Goal: Task Accomplishment & Management: Use online tool/utility

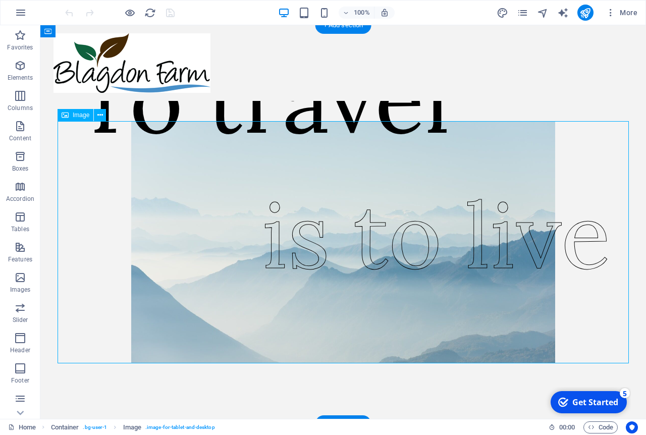
click at [526, 194] on figure at bounding box center [343, 242] width 571 height 242
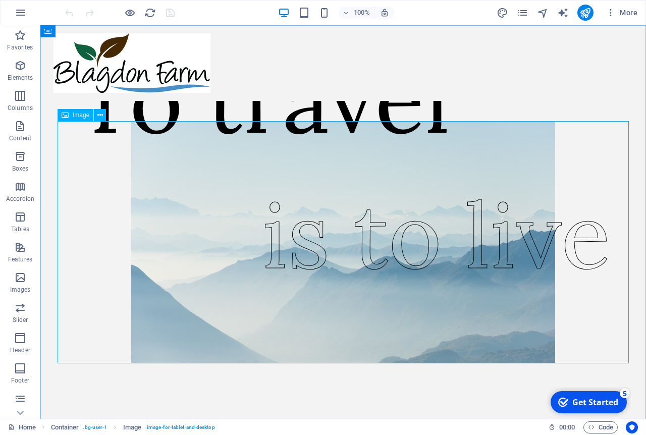
click at [67, 115] on icon at bounding box center [65, 115] width 7 height 12
click at [187, 295] on figure at bounding box center [343, 242] width 571 height 242
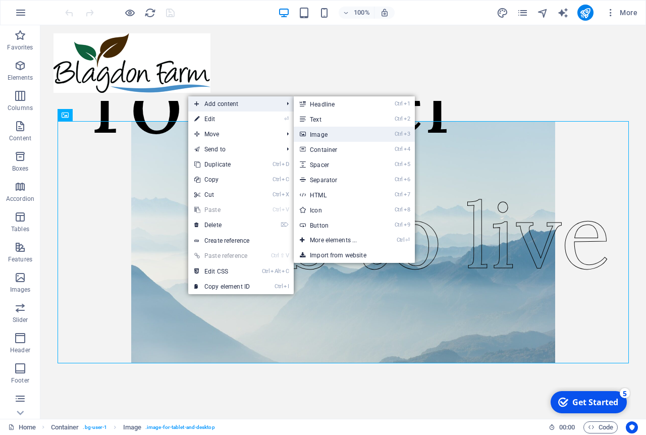
click at [319, 138] on link "Ctrl 3 Image" at bounding box center [335, 134] width 83 height 15
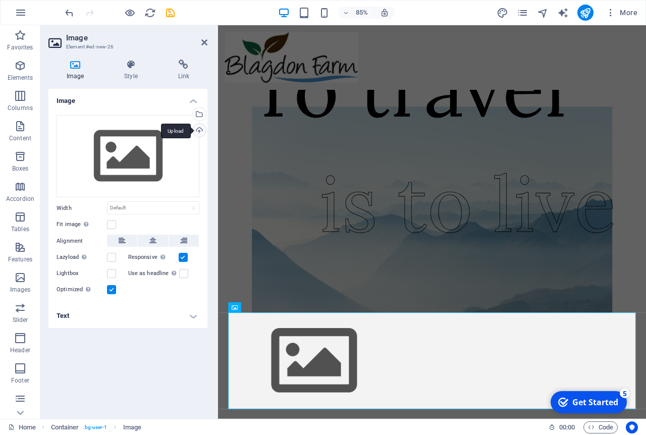
click at [200, 132] on div "Upload" at bounding box center [198, 131] width 15 height 15
click at [161, 303] on div "Drag files here, click to choose files or select files from Files or our free s…" at bounding box center [127, 205] width 159 height 197
click at [200, 129] on div "Upload" at bounding box center [198, 131] width 15 height 15
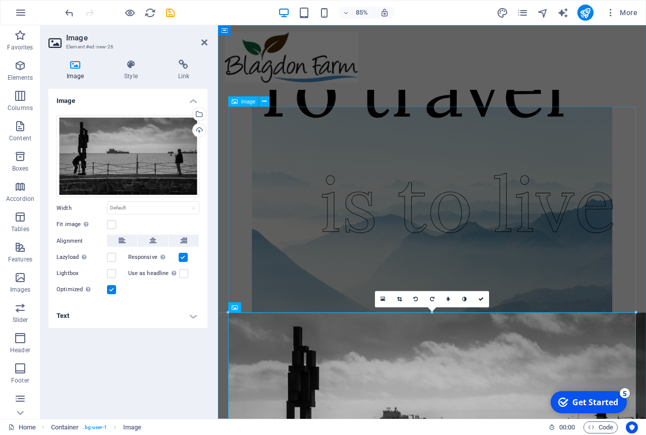
click at [311, 260] on figure at bounding box center [470, 242] width 480 height 242
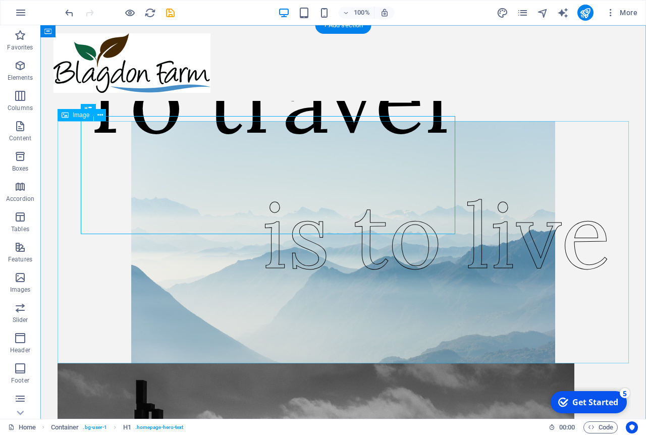
click at [165, 276] on figure at bounding box center [343, 242] width 571 height 242
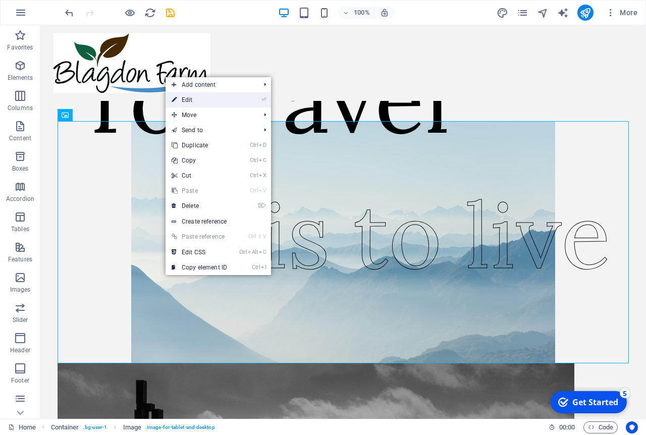
click at [228, 97] on link "⏎ Edit" at bounding box center [200, 99] width 68 height 15
select select "px"
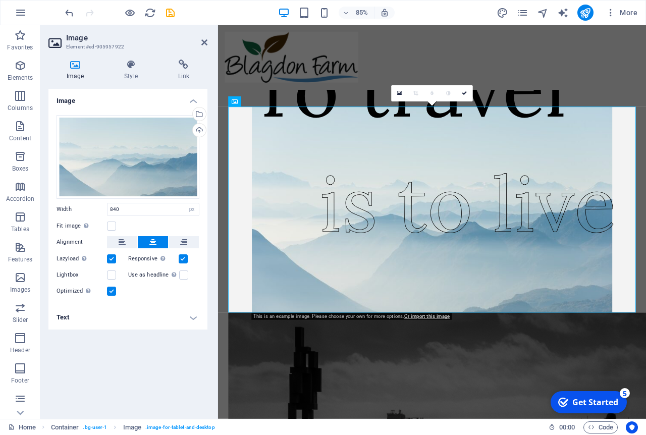
click at [208, 41] on aside "Image Element #ed-905957922 Image Style Link Image Drag files here, click to ch…" at bounding box center [129, 222] width 178 height 394
click at [200, 132] on div "Upload" at bounding box center [198, 131] width 15 height 15
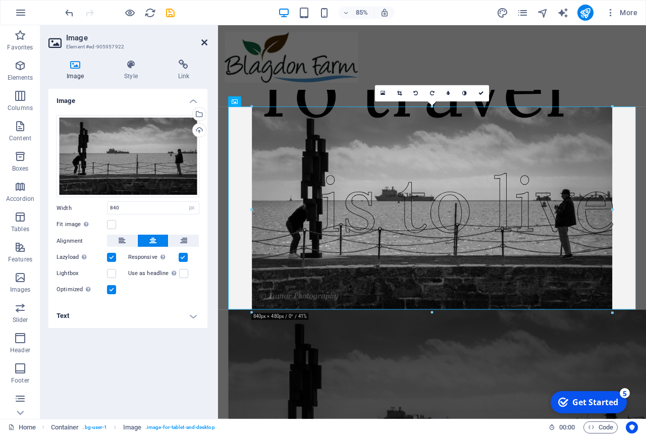
drag, startPoint x: 207, startPoint y: 44, endPoint x: 170, endPoint y: 21, distance: 43.6
click at [207, 44] on icon at bounding box center [204, 42] width 6 height 8
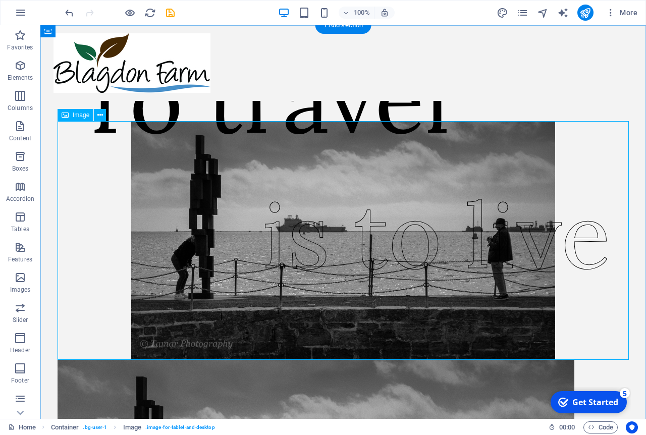
click at [574, 175] on figure at bounding box center [343, 240] width 571 height 239
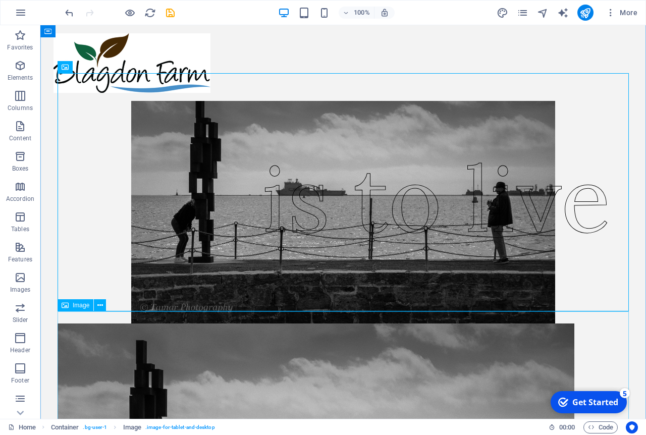
scroll to position [58, 0]
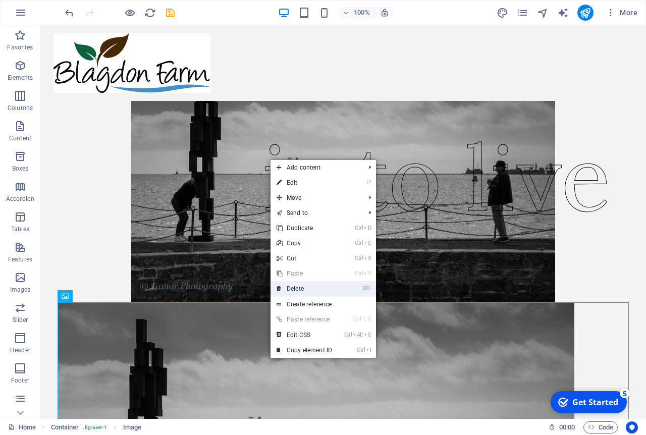
click at [321, 293] on link "⌦ Delete" at bounding box center [305, 288] width 68 height 15
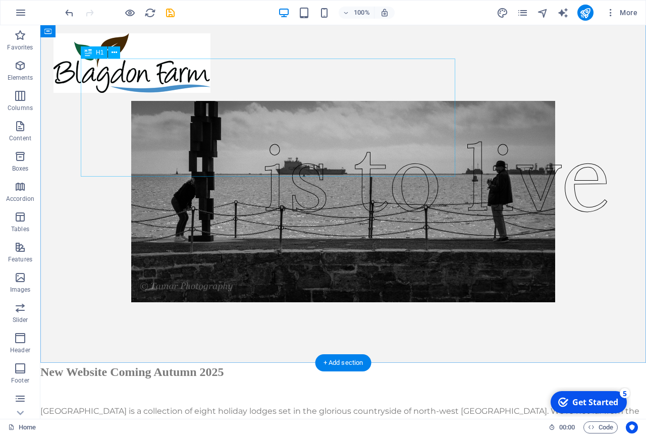
click at [228, 101] on div "To travel" at bounding box center [263, 42] width 375 height 118
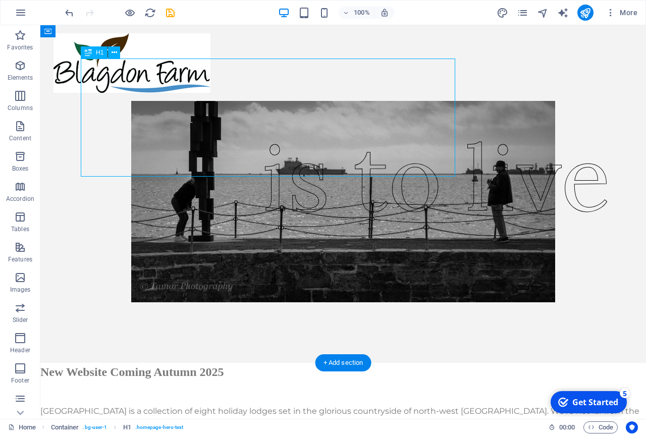
drag, startPoint x: 112, startPoint y: 123, endPoint x: 199, endPoint y: 124, distance: 87.3
click at [199, 101] on div "To travel" at bounding box center [263, 42] width 375 height 118
click at [113, 56] on icon at bounding box center [115, 52] width 6 height 11
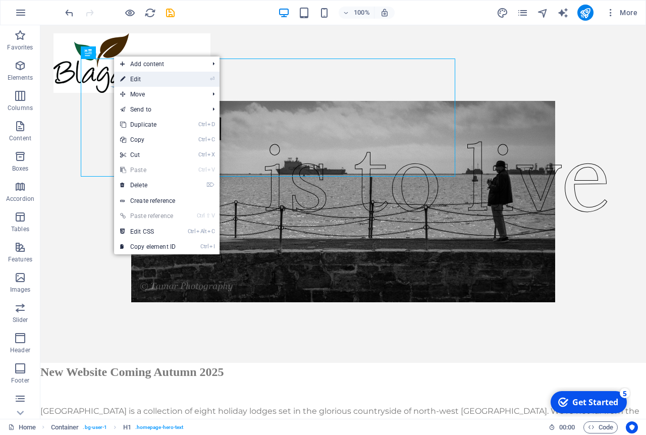
click at [156, 78] on link "⏎ Edit" at bounding box center [148, 79] width 68 height 15
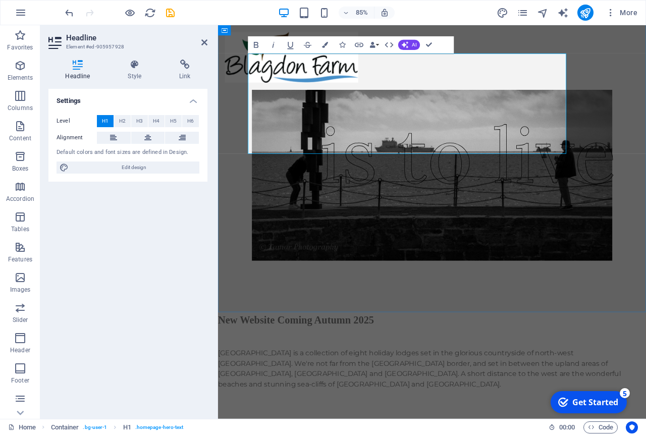
click at [379, 101] on h1 "To travel" at bounding box center [440, 42] width 375 height 118
drag, startPoint x: 280, startPoint y: 122, endPoint x: 617, endPoint y: 127, distance: 337.7
click at [617, 101] on h1 "To travel" at bounding box center [440, 42] width 375 height 118
click at [324, 46] on icon "button" at bounding box center [325, 45] width 6 height 6
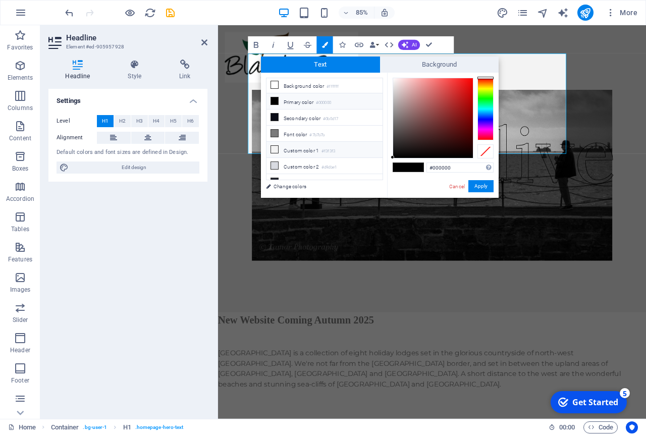
scroll to position [0, 0]
type input "#ba3a3a"
click at [448, 99] on div at bounding box center [433, 118] width 80 height 80
click at [484, 190] on button "Apply" at bounding box center [480, 186] width 25 height 12
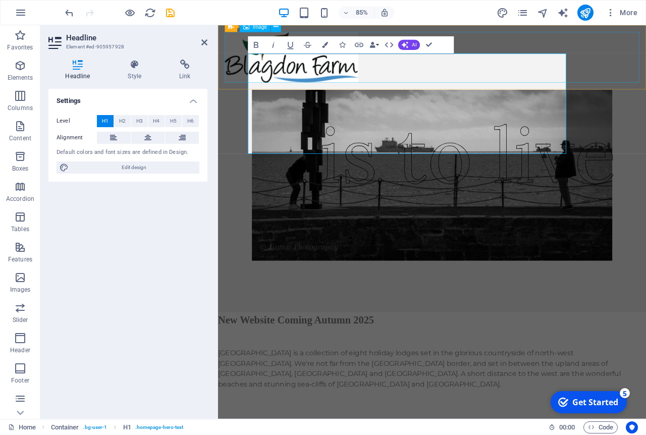
click at [513, 75] on figure at bounding box center [470, 63] width 488 height 60
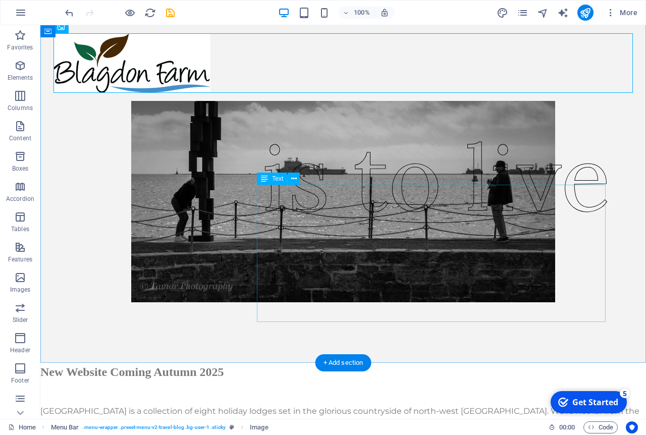
click at [369, 246] on div "is to live" at bounding box center [436, 177] width 349 height 137
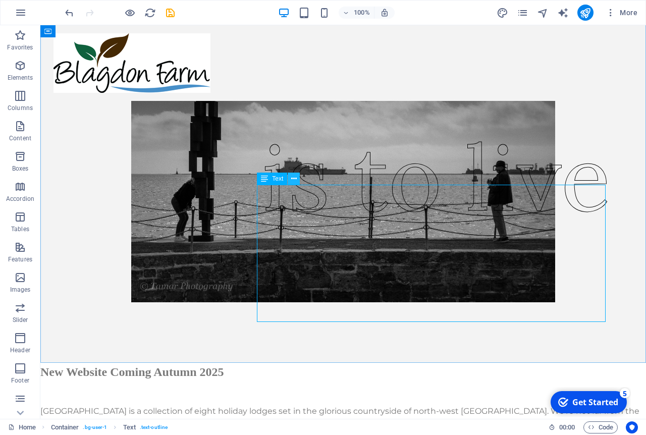
click at [293, 178] on icon at bounding box center [294, 179] width 6 height 11
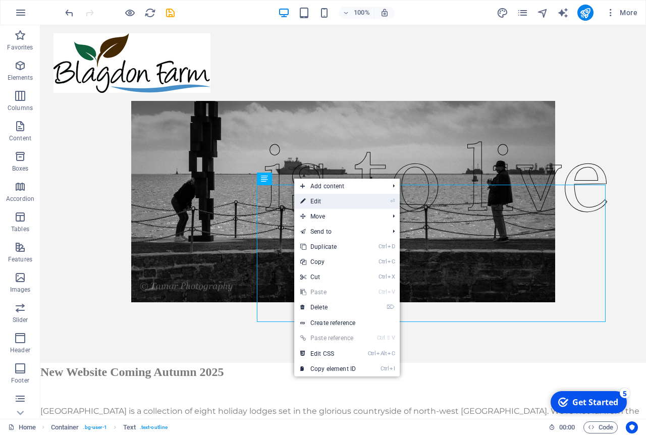
click at [314, 199] on link "⏎ Edit" at bounding box center [328, 201] width 68 height 15
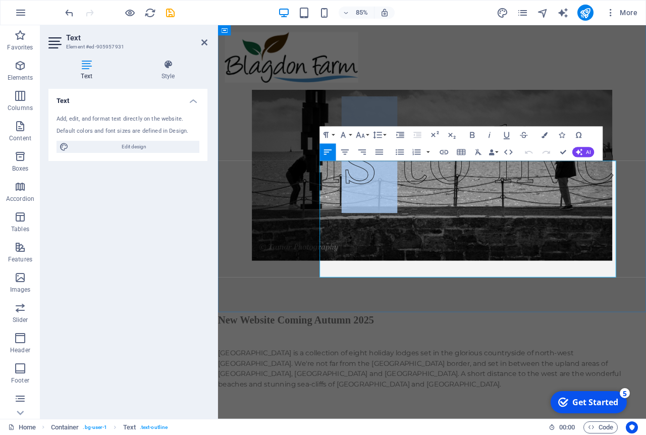
drag, startPoint x: 351, startPoint y: 246, endPoint x: 426, endPoint y: 262, distance: 76.3
click at [426, 235] on span "is to live" at bounding box center [512, 177] width 349 height 116
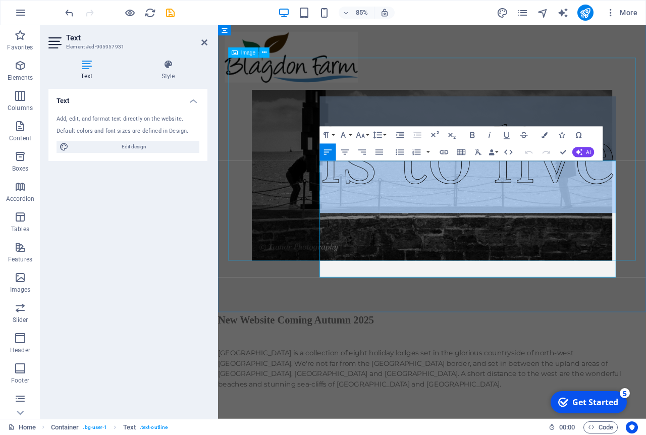
drag, startPoint x: 346, startPoint y: 253, endPoint x: 693, endPoint y: 274, distance: 347.4
click at [646, 274] on div "To travel is to live" at bounding box center [470, 203] width 504 height 320
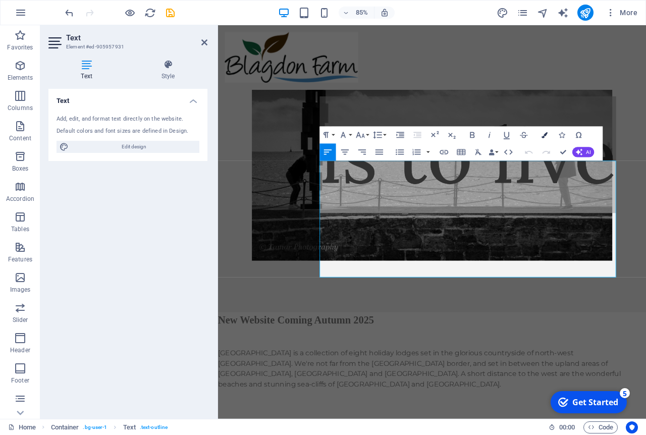
click at [544, 138] on button "Colors" at bounding box center [545, 135] width 16 height 17
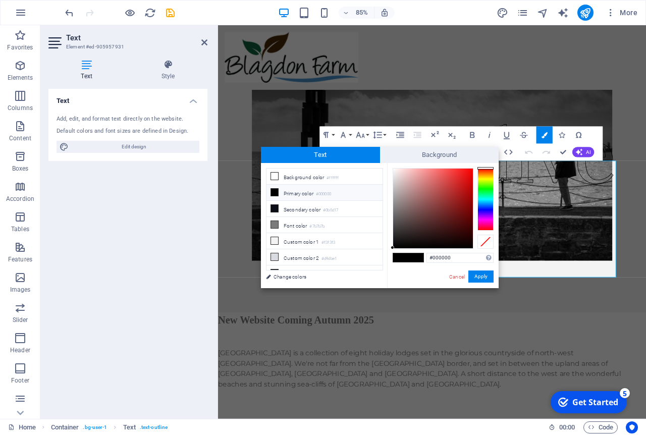
type input "#b11515"
click at [463, 192] on div at bounding box center [433, 209] width 80 height 80
click at [480, 278] on button "Apply" at bounding box center [480, 277] width 25 height 12
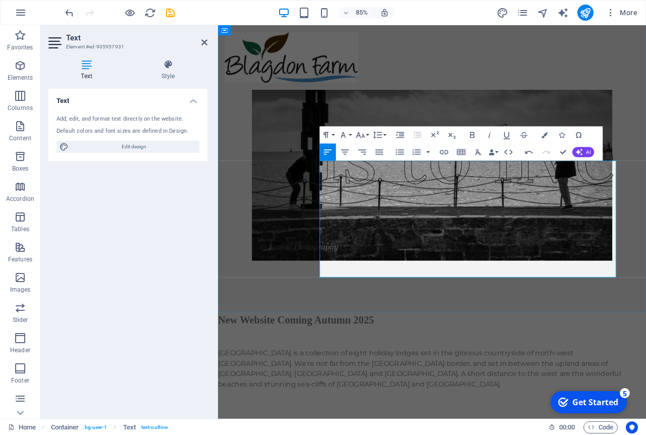
click at [517, 194] on p "is to live" at bounding box center [512, 177] width 349 height 137
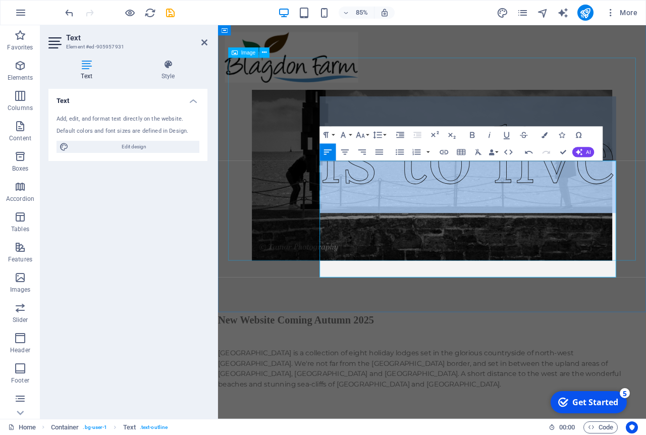
drag, startPoint x: 344, startPoint y: 250, endPoint x: 690, endPoint y: 270, distance: 346.8
click at [646, 270] on div "To travel is to live" at bounding box center [470, 203] width 504 height 320
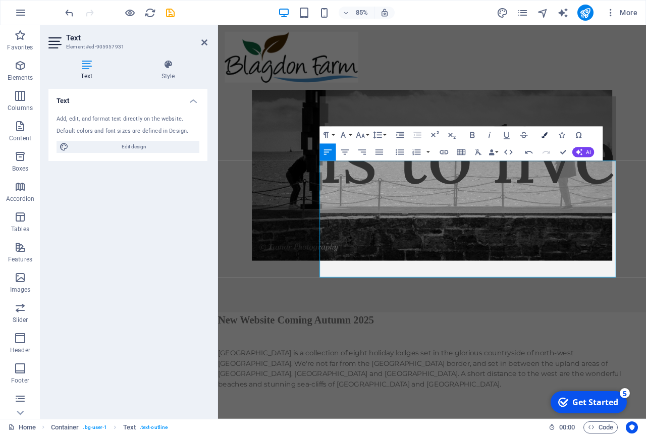
click at [547, 131] on button "Colors" at bounding box center [545, 135] width 16 height 17
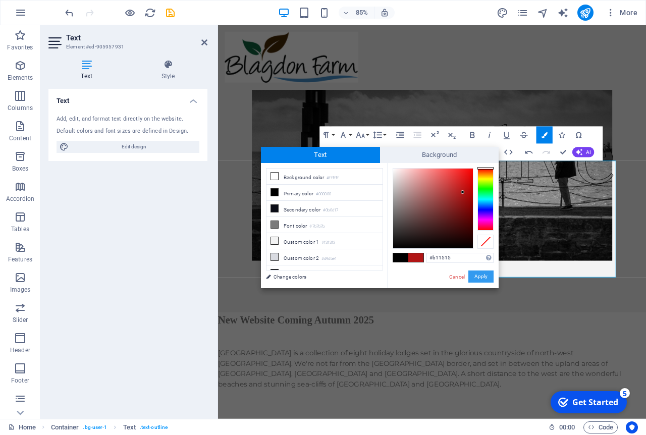
click at [479, 277] on button "Apply" at bounding box center [480, 277] width 25 height 12
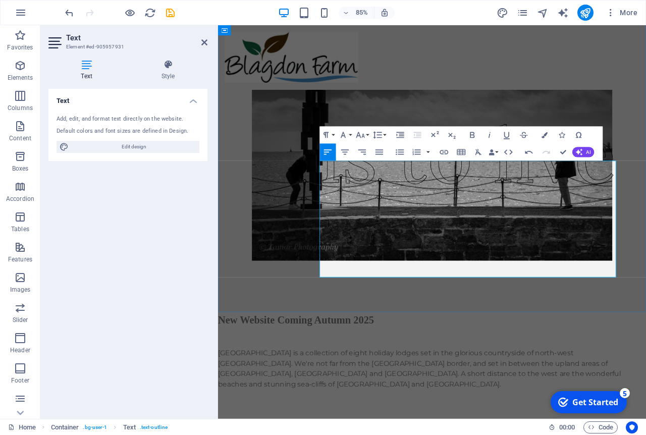
click at [618, 194] on p "is to live" at bounding box center [512, 177] width 349 height 137
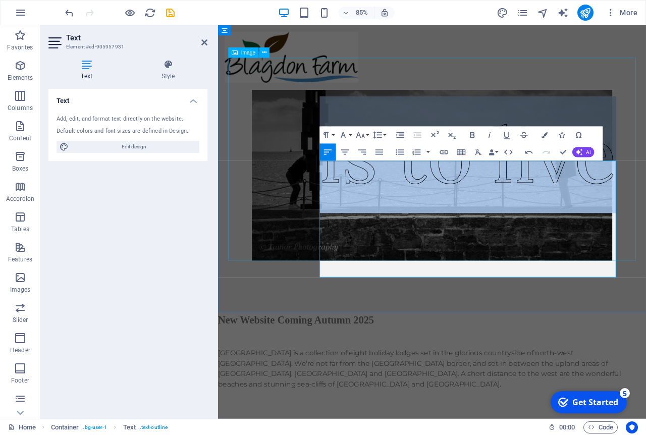
drag, startPoint x: 674, startPoint y: 254, endPoint x: 266, endPoint y: 228, distance: 409.7
click at [266, 228] on div "To travel is to live" at bounding box center [470, 203] width 504 height 320
click at [468, 214] on span "is to live" at bounding box center [512, 177] width 349 height 116
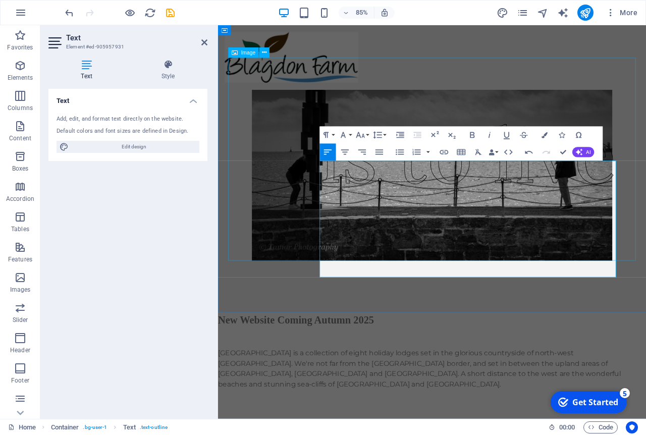
click at [646, 213] on figure at bounding box center [470, 183] width 480 height 239
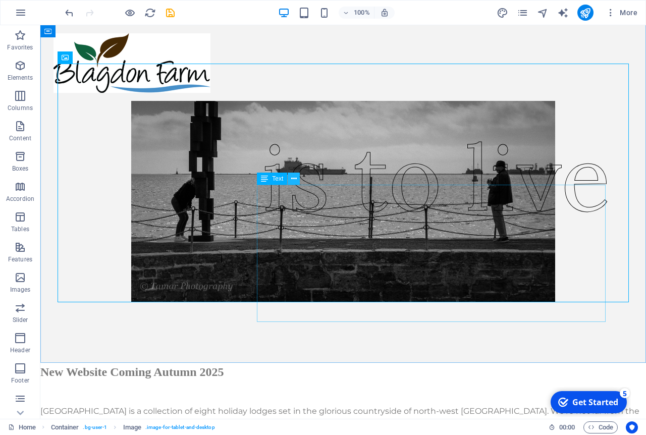
click at [293, 179] on icon at bounding box center [294, 179] width 6 height 11
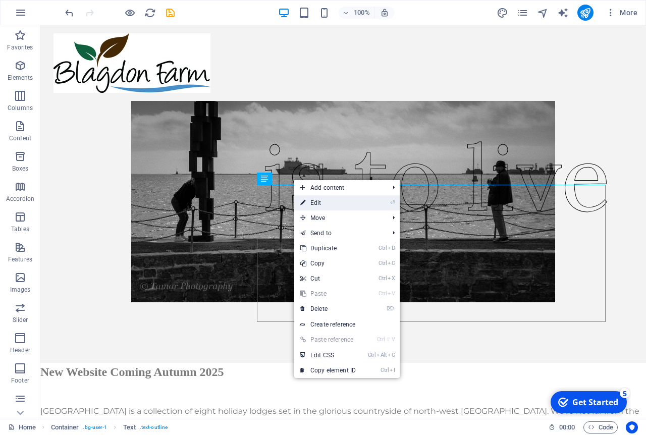
click at [320, 207] on link "⏎ Edit" at bounding box center [328, 202] width 68 height 15
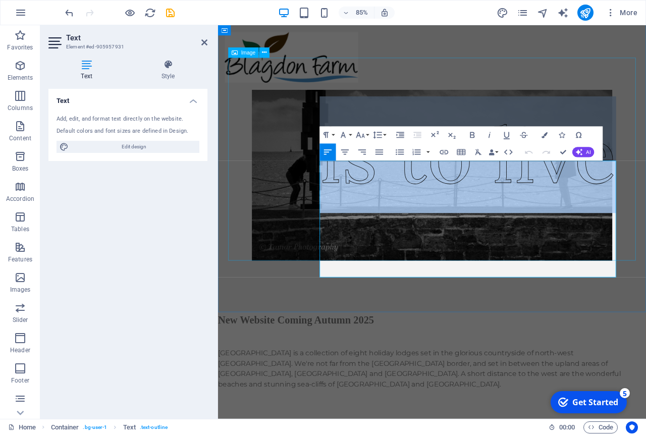
drag, startPoint x: 346, startPoint y: 240, endPoint x: 691, endPoint y: 258, distance: 345.2
click at [646, 258] on div "To travel is to live" at bounding box center [470, 203] width 504 height 320
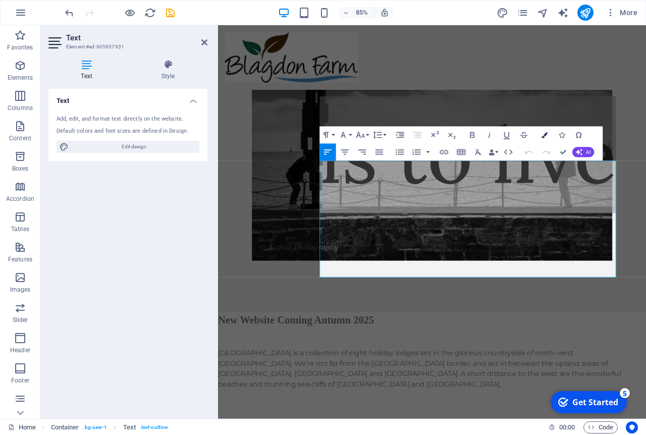
click at [545, 135] on icon "button" at bounding box center [545, 135] width 6 height 6
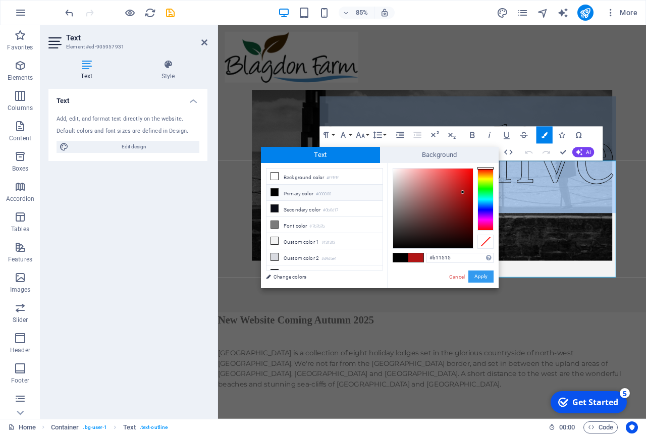
click at [481, 275] on button "Apply" at bounding box center [480, 277] width 25 height 12
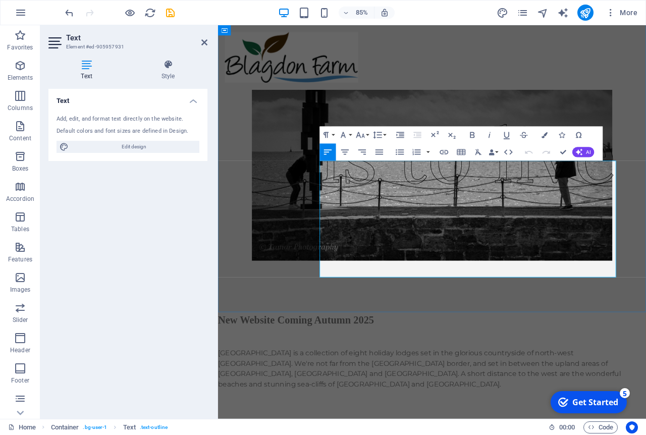
click at [576, 187] on p "is to live" at bounding box center [512, 177] width 349 height 137
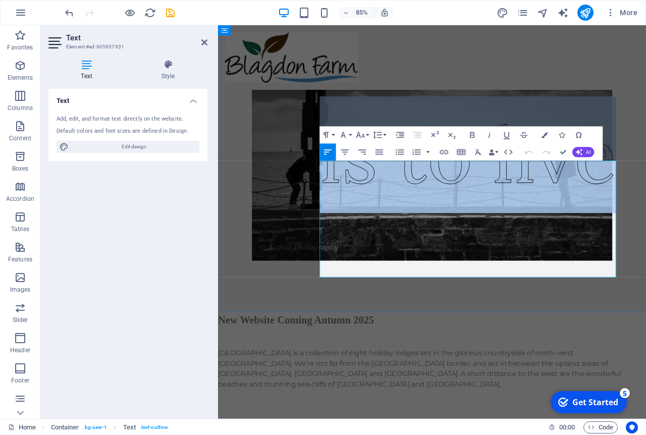
drag, startPoint x: 348, startPoint y: 236, endPoint x: 680, endPoint y: 247, distance: 332.3
click at [646, 235] on span "is to live" at bounding box center [512, 177] width 349 height 116
click at [646, 213] on figure at bounding box center [470, 183] width 480 height 239
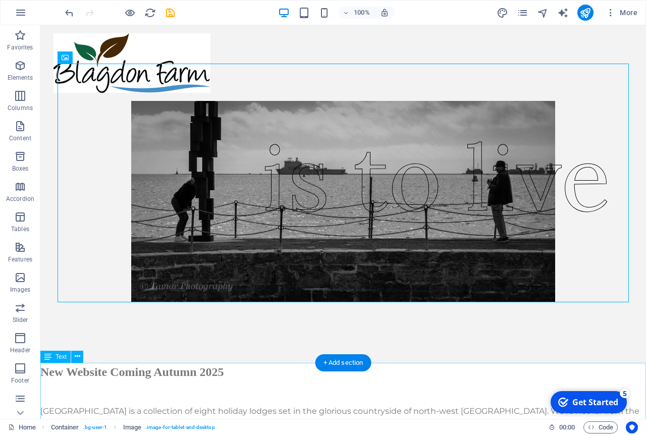
click at [418, 379] on div "New Website Coming Autumn 2025 Blagdon Farm is a collection of eight holiday lo…" at bounding box center [343, 402] width 606 height 79
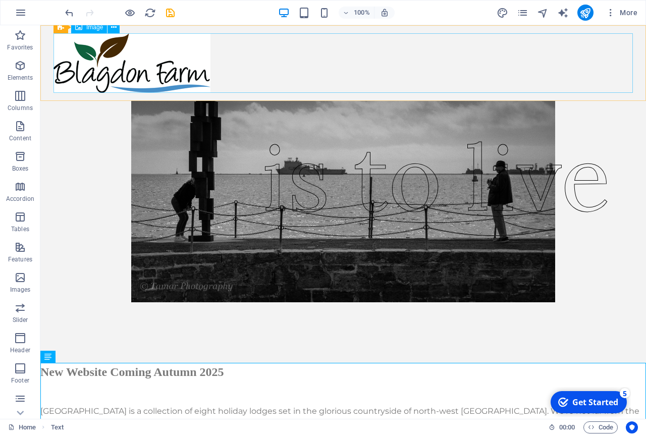
click at [123, 47] on figure at bounding box center [343, 63] width 579 height 60
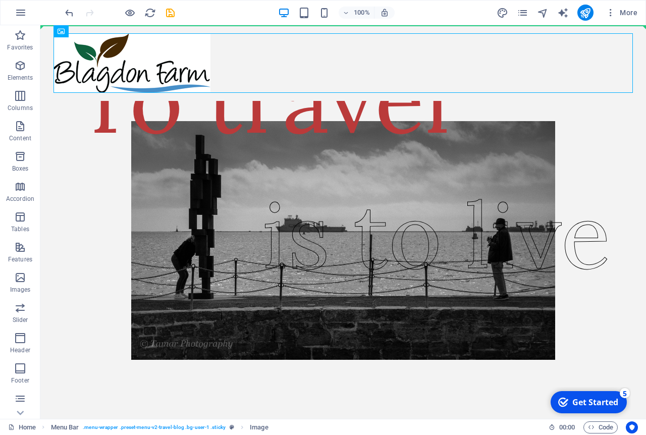
drag, startPoint x: 154, startPoint y: 59, endPoint x: 136, endPoint y: 24, distance: 39.1
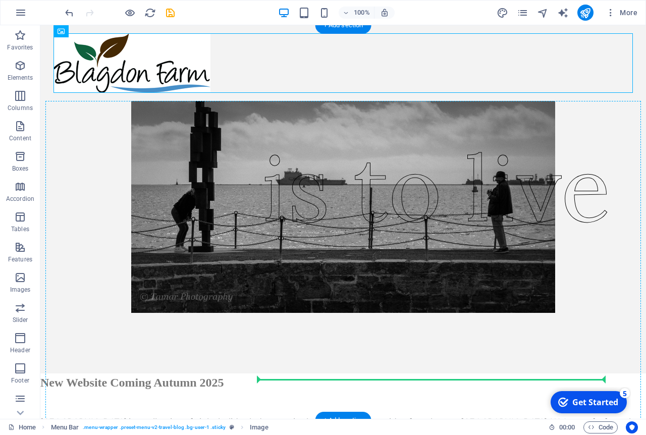
scroll to position [61, 0]
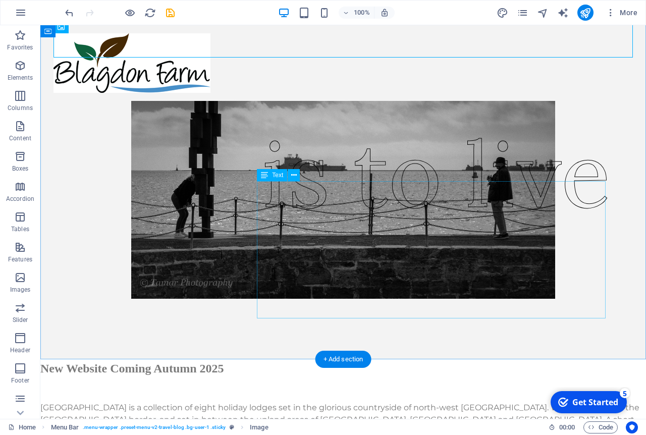
click at [270, 243] on div "is to live" at bounding box center [436, 173] width 349 height 137
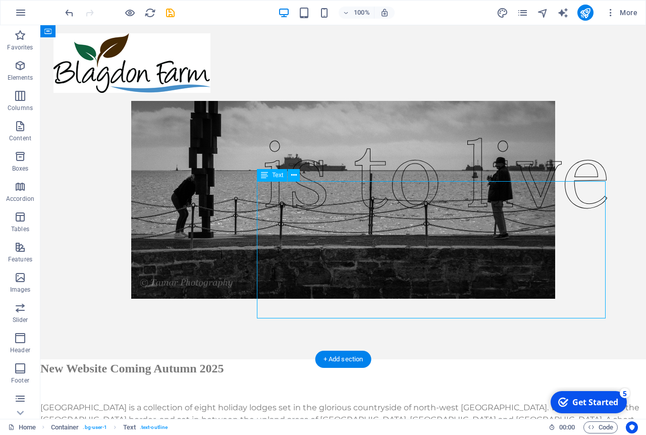
drag, startPoint x: 269, startPoint y: 252, endPoint x: 344, endPoint y: 255, distance: 74.8
click at [344, 243] on div "is to live" at bounding box center [436, 173] width 349 height 137
drag, startPoint x: 449, startPoint y: 218, endPoint x: 452, endPoint y: 270, distance: 52.1
click at [452, 243] on div "is to live" at bounding box center [436, 173] width 349 height 137
click at [275, 177] on span "Text" at bounding box center [277, 175] width 11 height 6
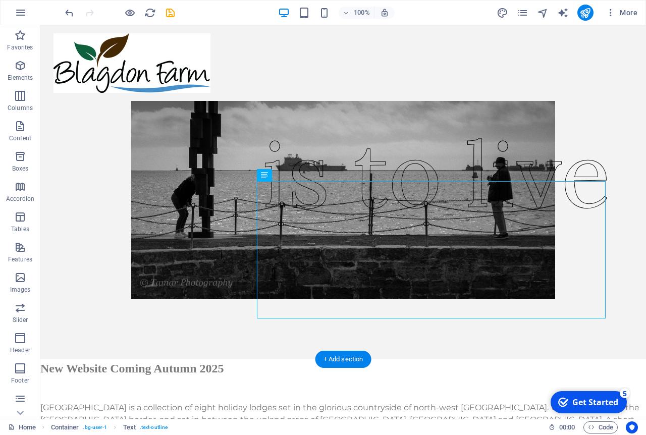
drag, startPoint x: 313, startPoint y: 200, endPoint x: 278, endPoint y: 239, distance: 52.5
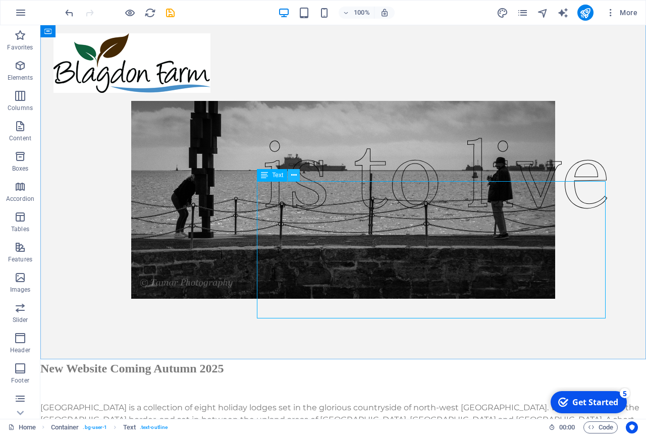
click at [293, 178] on icon at bounding box center [294, 175] width 6 height 11
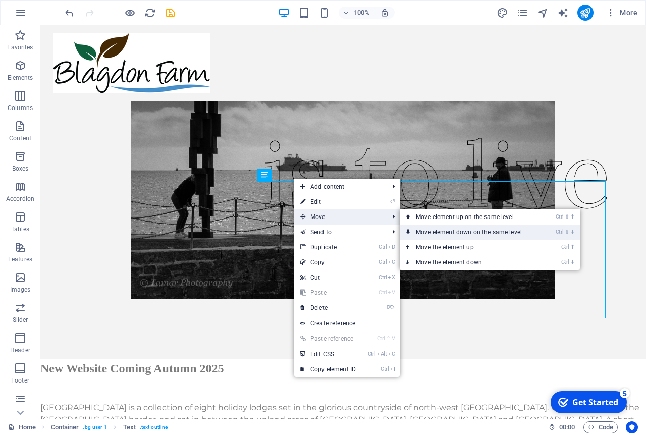
click at [434, 235] on link "Ctrl ⇧ ⬇ Move element down on the same level" at bounding box center [471, 232] width 142 height 15
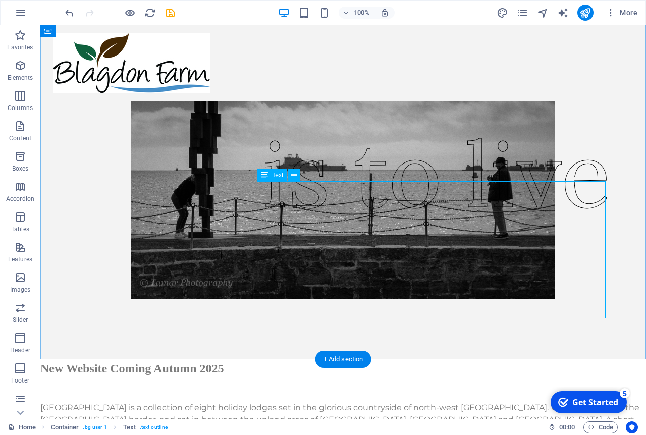
click at [446, 243] on div "is to live" at bounding box center [436, 173] width 349 height 137
click at [321, 243] on div "is to live" at bounding box center [436, 173] width 349 height 137
drag, startPoint x: 398, startPoint y: 257, endPoint x: 418, endPoint y: 288, distance: 36.5
click at [418, 243] on div "is to live" at bounding box center [436, 173] width 349 height 137
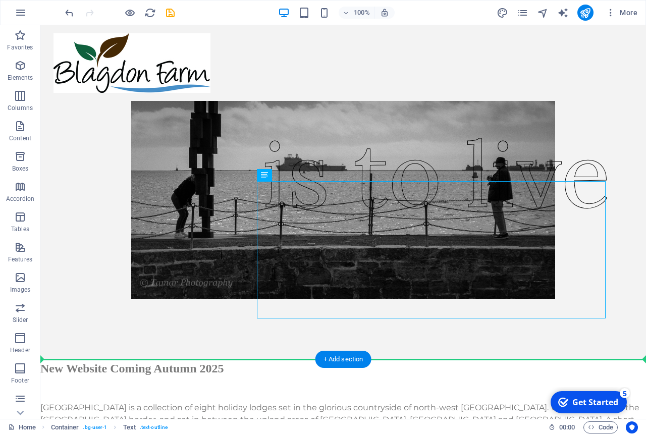
drag, startPoint x: 378, startPoint y: 249, endPoint x: 422, endPoint y: 362, distance: 121.3
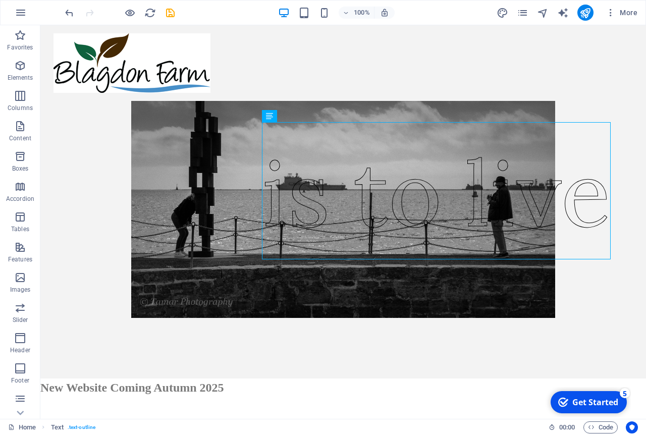
scroll to position [44, 0]
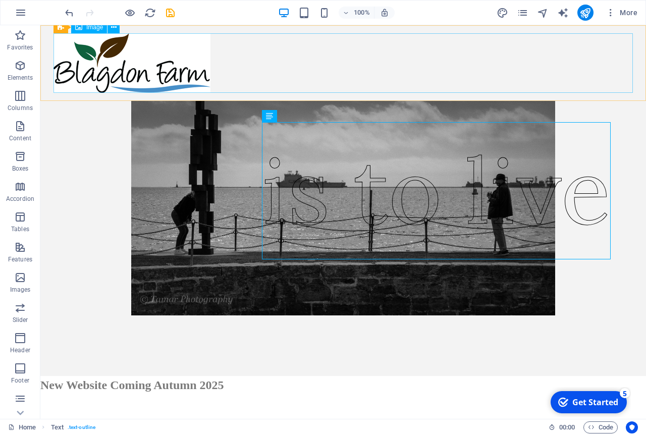
click at [611, 83] on figure at bounding box center [343, 63] width 579 height 60
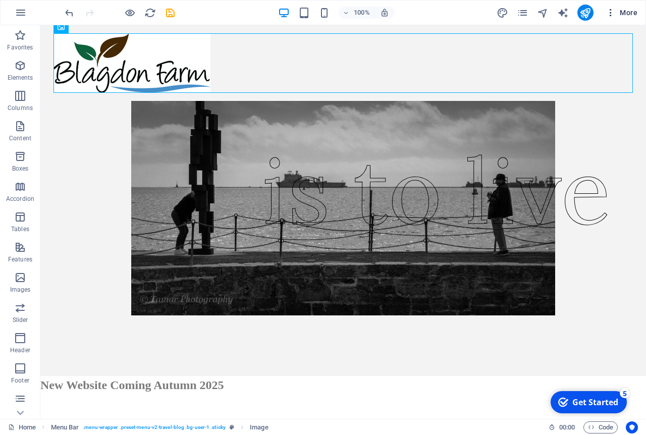
click at [626, 14] on span "More" at bounding box center [622, 13] width 32 height 10
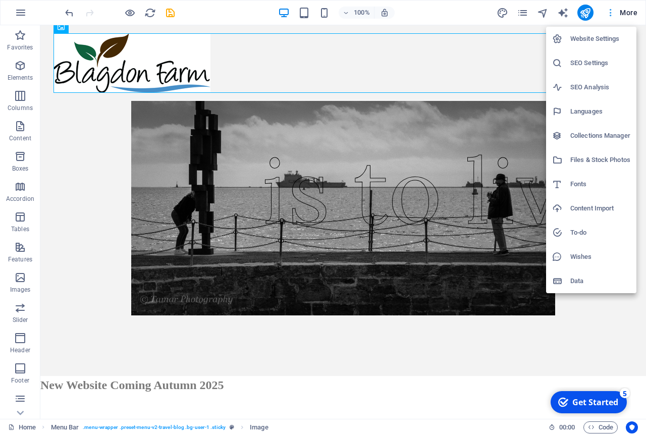
click at [626, 14] on div at bounding box center [323, 217] width 646 height 435
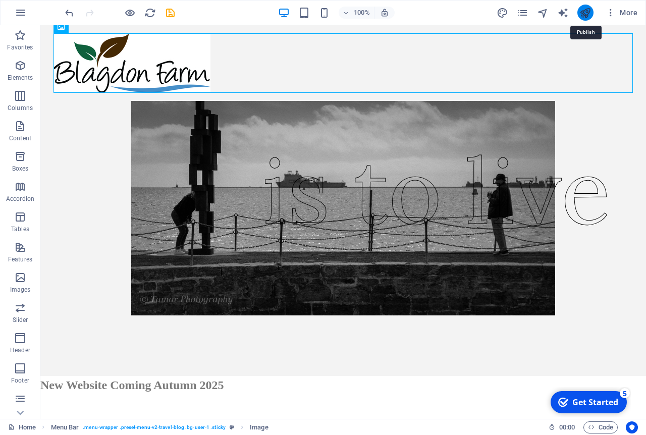
click at [582, 14] on icon "publish" at bounding box center [585, 13] width 12 height 12
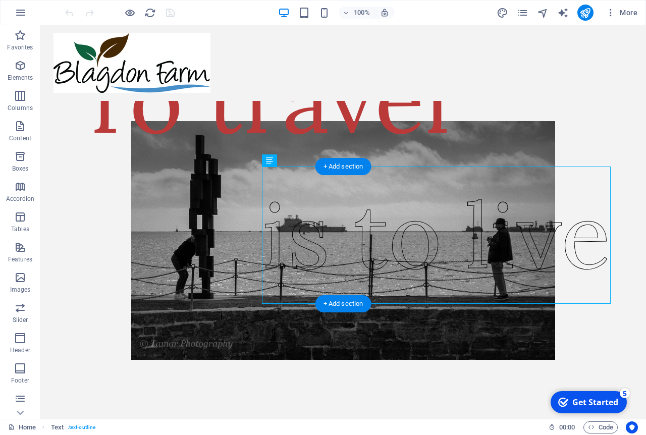
drag, startPoint x: 332, startPoint y: 257, endPoint x: 343, endPoint y: 295, distance: 39.5
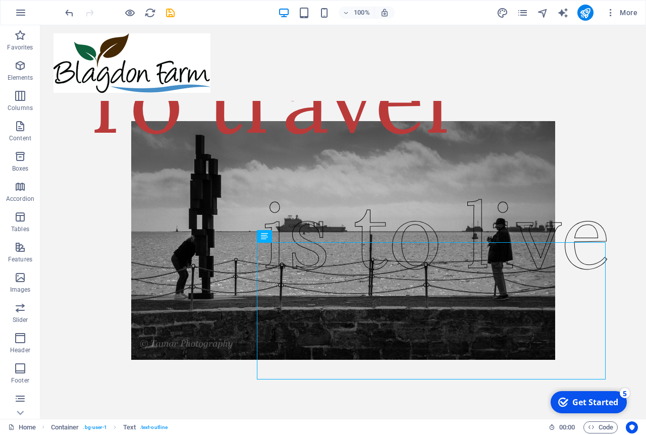
drag, startPoint x: 183, startPoint y: 168, endPoint x: 188, endPoint y: 128, distance: 40.1
click at [188, 128] on div "To travel" at bounding box center [263, 99] width 375 height 118
click at [260, 158] on div "To travel" at bounding box center [263, 99] width 375 height 118
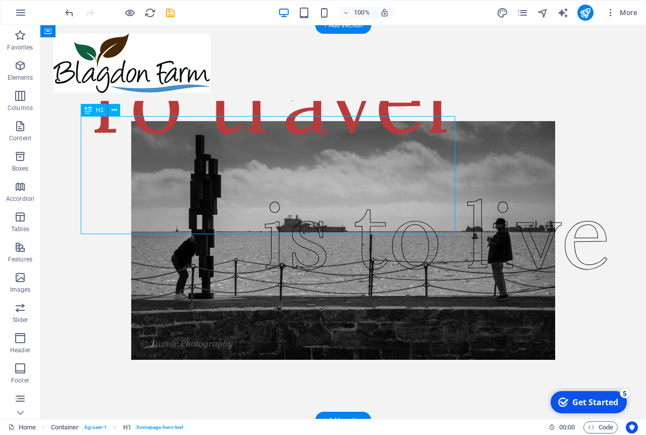
drag, startPoint x: 250, startPoint y: 185, endPoint x: 254, endPoint y: 143, distance: 42.1
click at [254, 143] on div "To travel" at bounding box center [263, 99] width 375 height 118
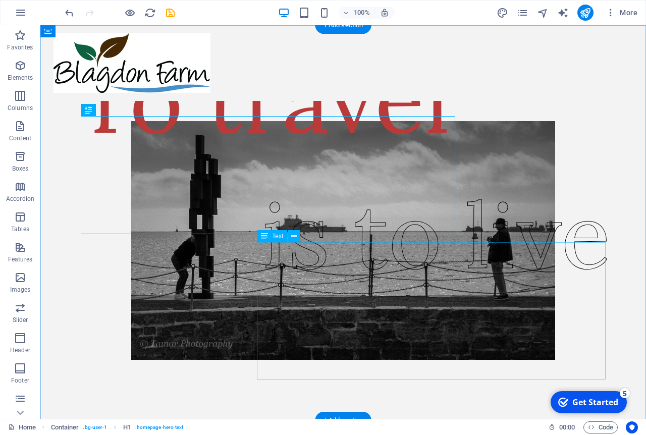
click at [352, 296] on div "is to live" at bounding box center [436, 235] width 349 height 137
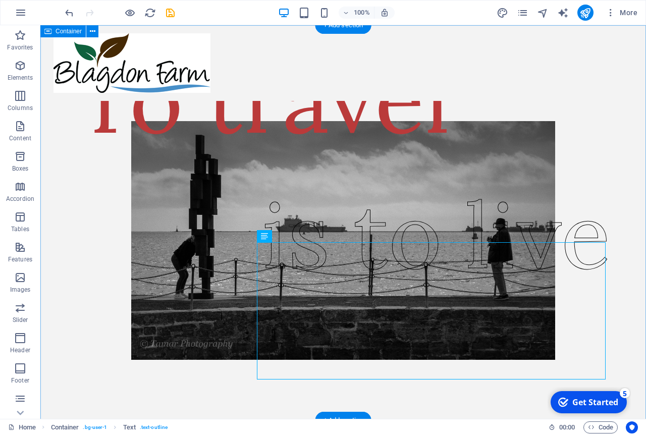
click at [638, 189] on div "is to live To travel" at bounding box center [343, 222] width 606 height 395
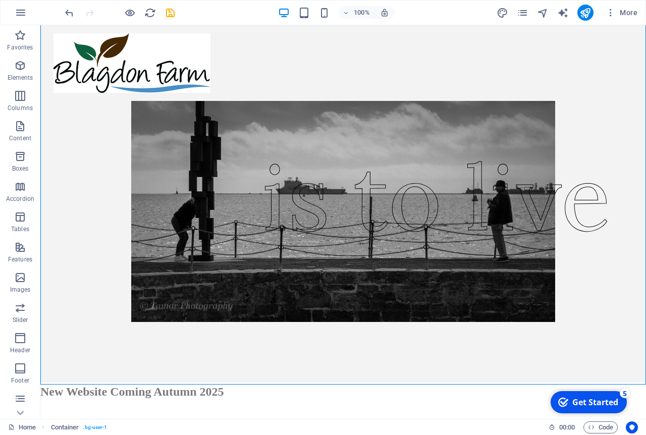
scroll to position [39, 0]
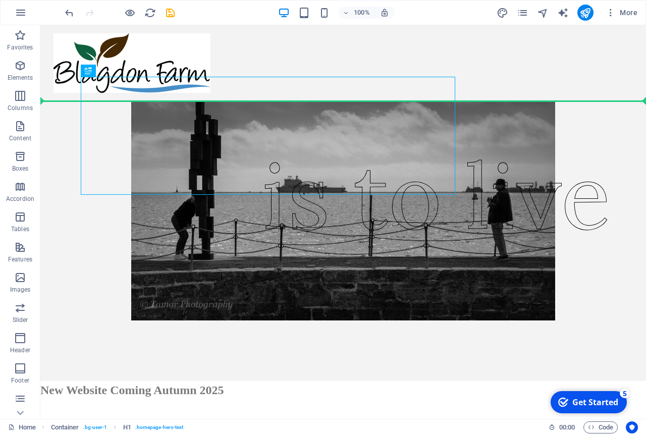
drag, startPoint x: 233, startPoint y: 136, endPoint x: 242, endPoint y: 101, distance: 36.0
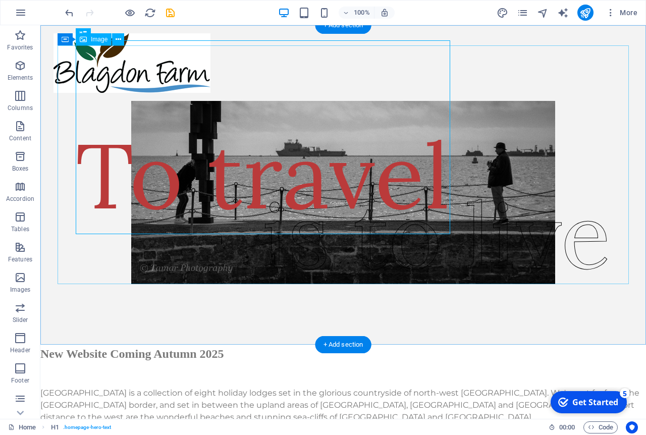
click at [628, 192] on figure at bounding box center [343, 164] width 571 height 239
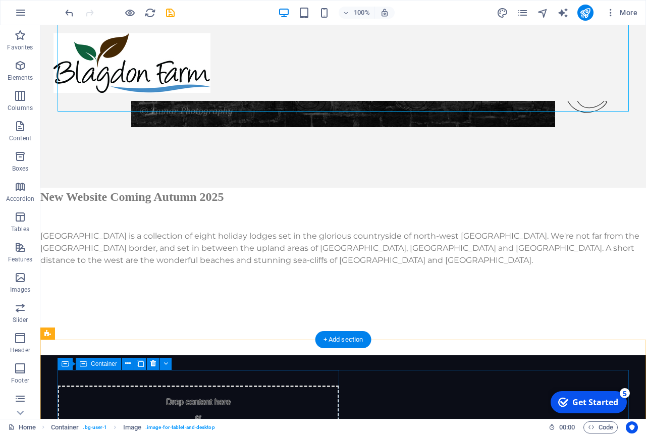
scroll to position [173, 0]
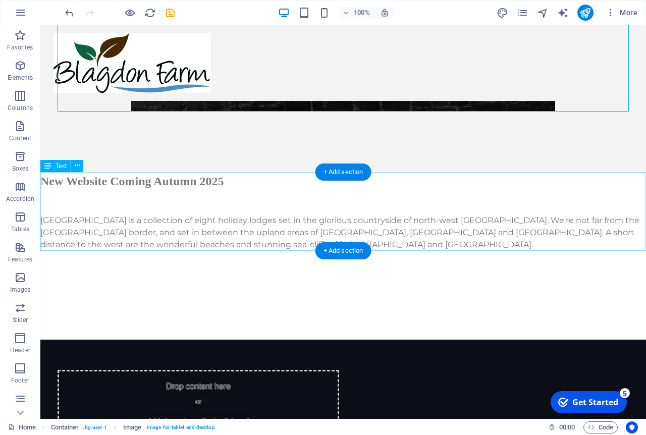
click at [43, 178] on div "New Website Coming Autumn 2025 Blagdon Farm is a collection of eight holiday lo…" at bounding box center [343, 211] width 606 height 79
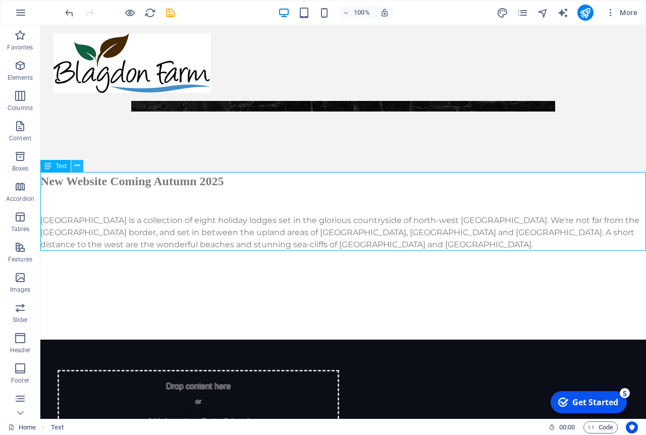
click at [78, 166] on icon at bounding box center [78, 166] width 6 height 11
click at [59, 185] on div "New Website Coming Autumn 2025 Blagdon Farm is a collection of eight holiday lo…" at bounding box center [343, 211] width 606 height 79
click at [60, 181] on div "New Website Coming Autumn 2025 Blagdon Farm is a collection of eight holiday lo…" at bounding box center [343, 211] width 606 height 79
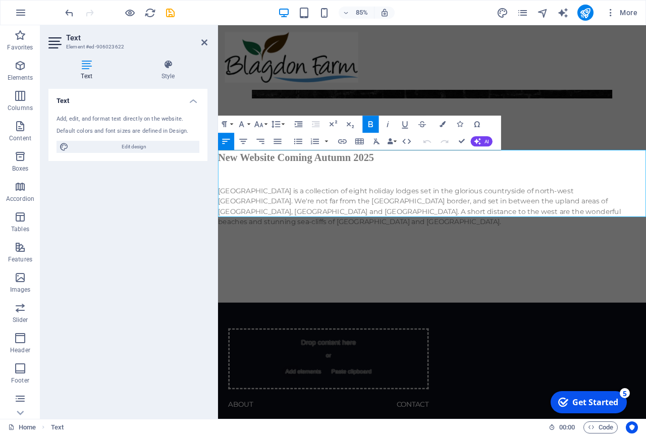
click at [60, 100] on h4 "Text" at bounding box center [127, 98] width 159 height 18
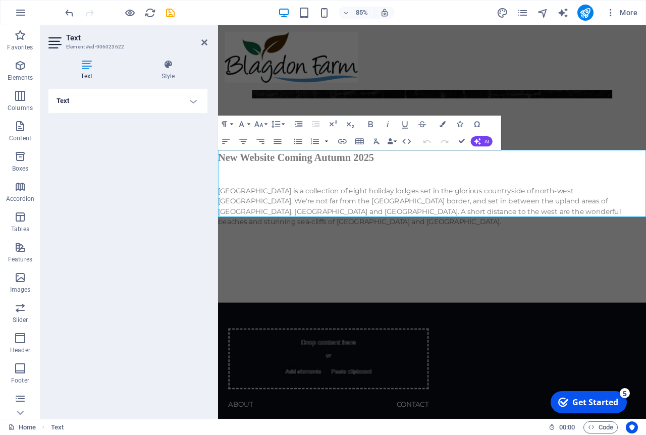
click at [60, 100] on h4 "Text" at bounding box center [127, 101] width 159 height 24
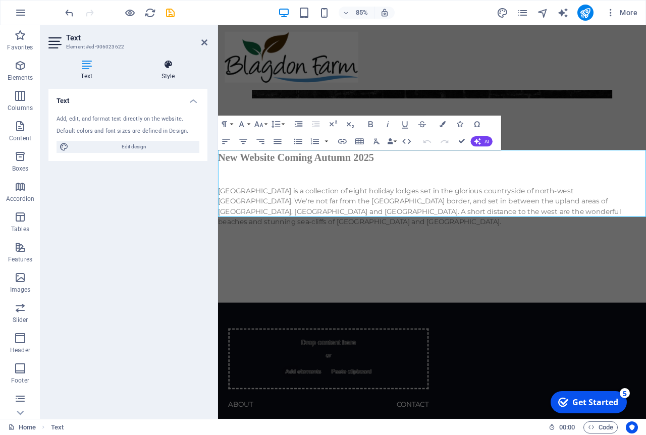
click at [170, 68] on icon at bounding box center [168, 65] width 79 height 10
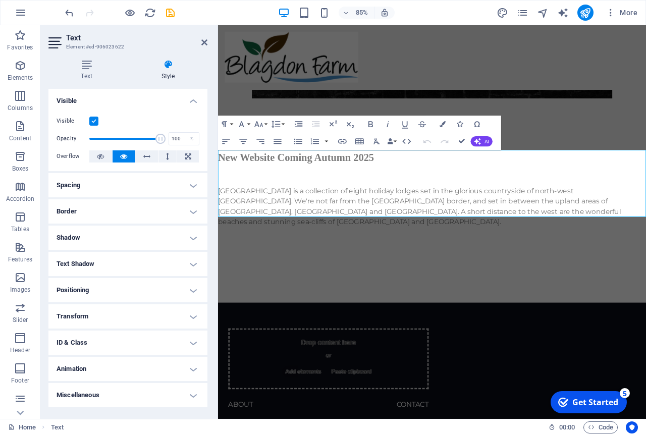
click at [192, 291] on h4 "Positioning" at bounding box center [127, 290] width 159 height 24
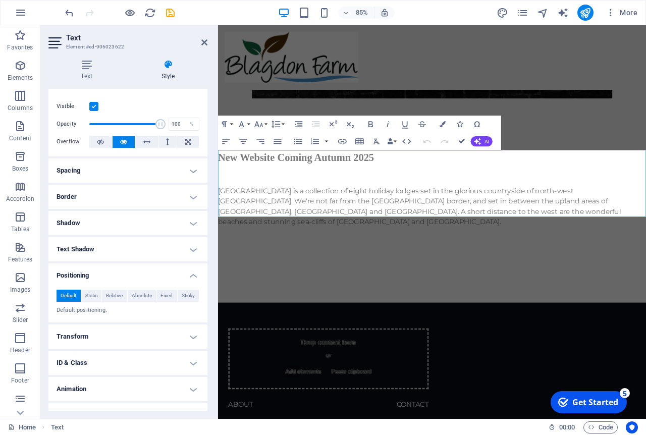
scroll to position [0, 0]
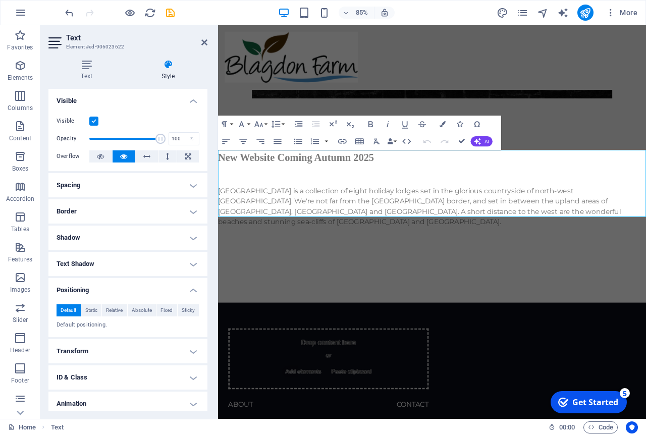
click at [192, 100] on h4 "Visible" at bounding box center [127, 98] width 159 height 18
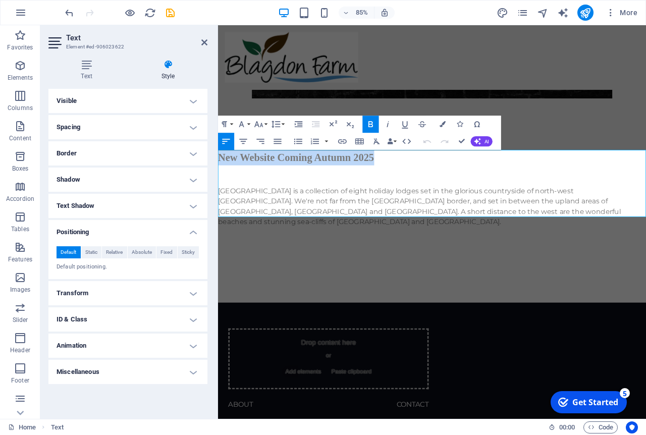
drag, startPoint x: 222, startPoint y: 183, endPoint x: 466, endPoint y: 187, distance: 244.8
click at [466, 187] on p "New Website Coming Autumn 2025" at bounding box center [470, 181] width 504 height 18
click at [256, 203] on p at bounding box center [470, 208] width 504 height 12
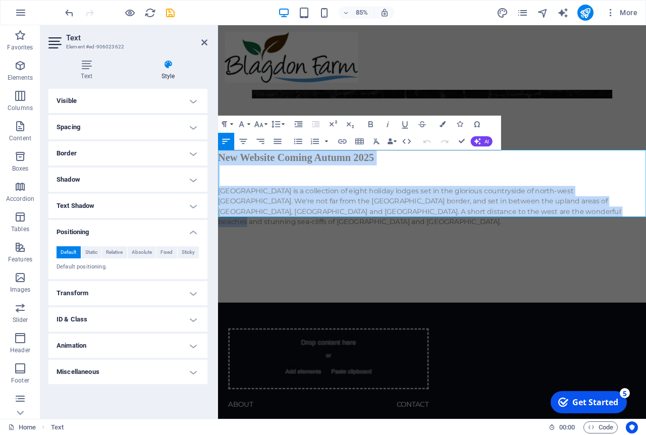
drag, startPoint x: 220, startPoint y: 180, endPoint x: 577, endPoint y: 242, distance: 362.1
click at [577, 242] on div "New Website Coming Autumn 2025 Blagdon Farm is a collection of eight holiday lo…" at bounding box center [470, 217] width 504 height 91
click at [280, 145] on icon "button" at bounding box center [278, 141] width 10 height 10
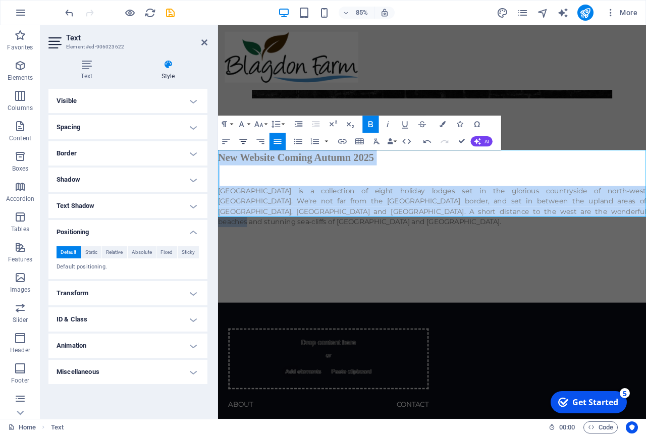
click at [243, 142] on icon "button" at bounding box center [244, 141] width 8 height 5
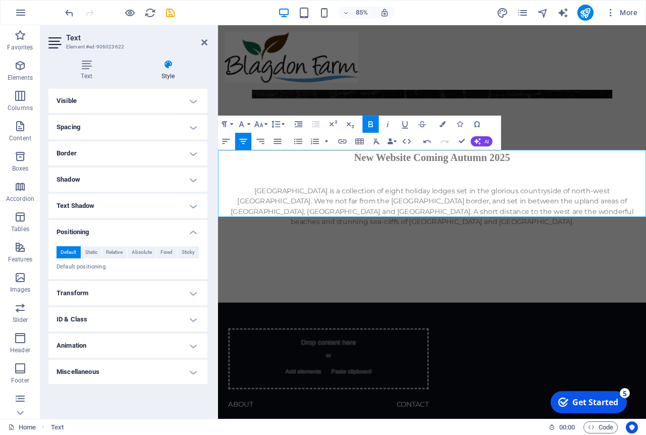
click at [378, 186] on span "New Website Coming Autumn 2025" at bounding box center [470, 181] width 184 height 13
drag, startPoint x: 362, startPoint y: 183, endPoint x: 585, endPoint y: 186, distance: 222.1
click at [585, 186] on p "New Website Coming Autumn 2025" at bounding box center [470, 181] width 504 height 18
click at [263, 126] on icon "button" at bounding box center [259, 124] width 10 height 10
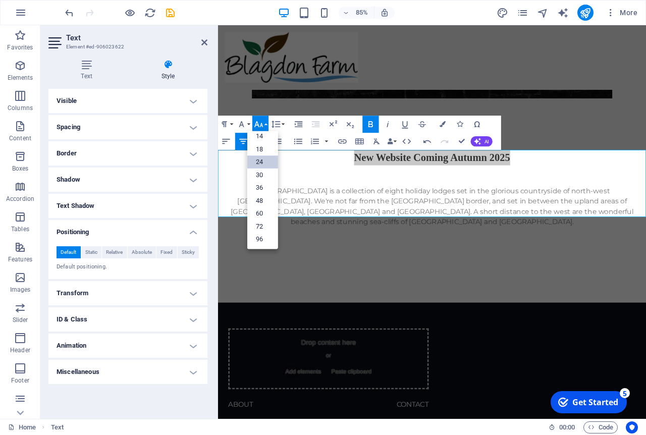
scroll to position [81, 0]
click at [261, 191] on link "36" at bounding box center [262, 187] width 31 height 13
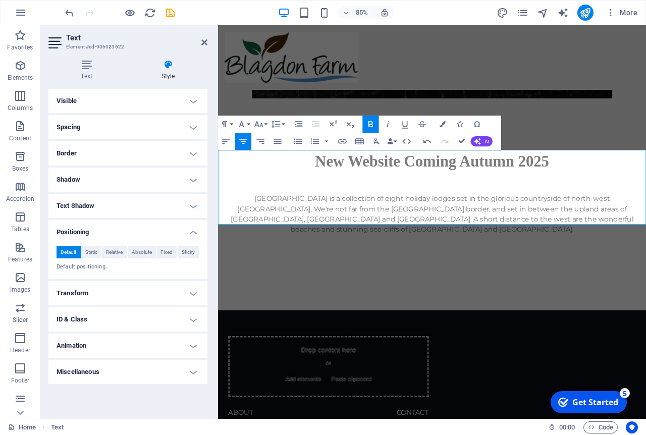
click at [245, 224] on p "[GEOGRAPHIC_DATA] is a collection of eight holiday lodges set in the glorious c…" at bounding box center [470, 248] width 504 height 48
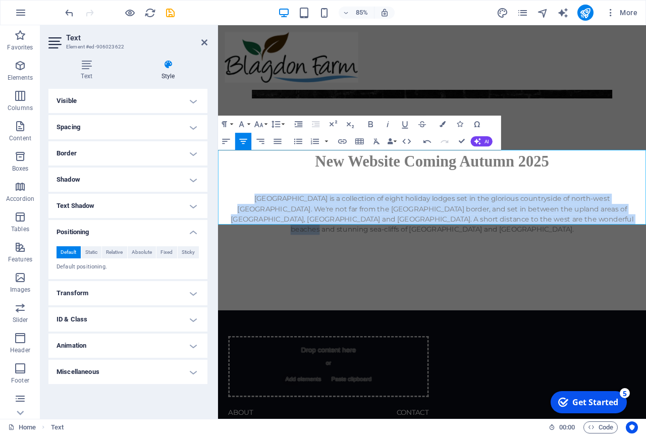
drag, startPoint x: 225, startPoint y: 230, endPoint x: 668, endPoint y: 254, distance: 443.8
click at [646, 254] on p "[GEOGRAPHIC_DATA] is a collection of eight holiday lodges set in the glorious c…" at bounding box center [470, 248] width 504 height 48
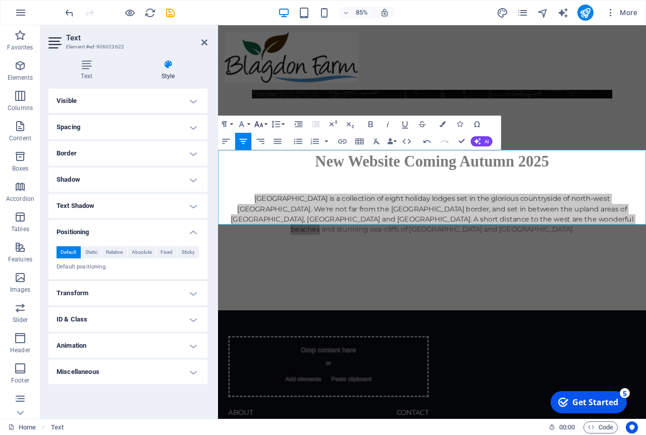
click at [264, 124] on button "Font Size" at bounding box center [260, 124] width 16 height 17
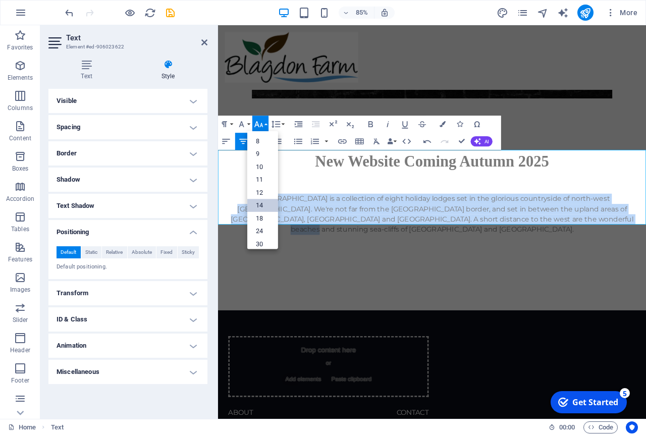
click at [265, 200] on link "14" at bounding box center [262, 205] width 31 height 13
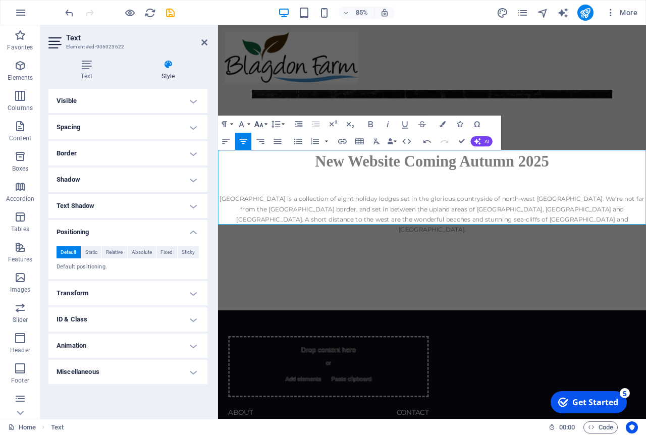
click at [264, 124] on button "Font Size" at bounding box center [260, 124] width 16 height 17
click at [264, 165] on link "24" at bounding box center [262, 161] width 31 height 13
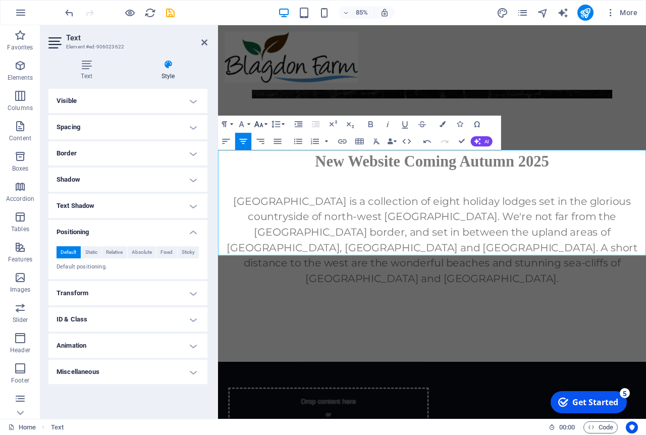
click at [261, 123] on icon "button" at bounding box center [259, 124] width 10 height 10
click at [264, 172] on link "30" at bounding box center [262, 174] width 31 height 13
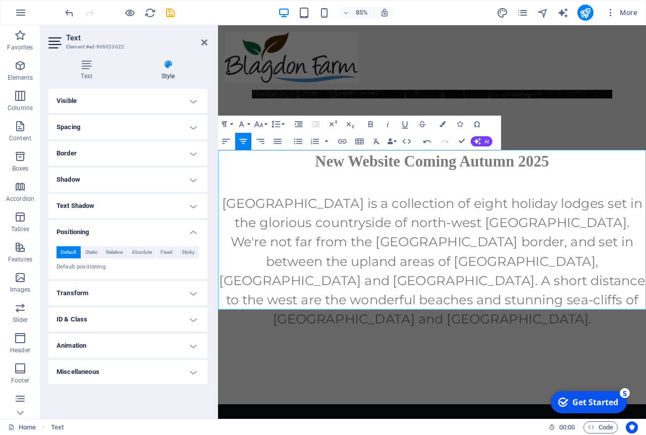
click at [409, 221] on p at bounding box center [470, 217] width 504 height 12
click at [202, 42] on icon at bounding box center [204, 42] width 6 height 8
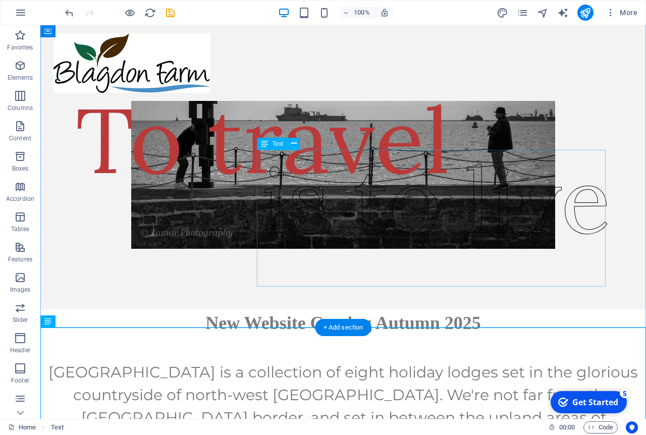
scroll to position [0, 0]
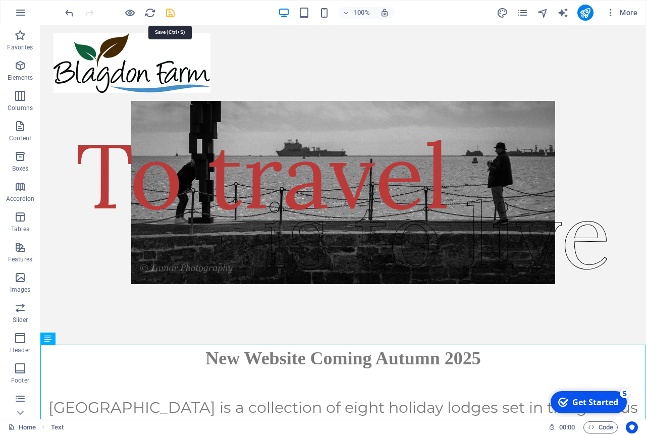
click at [173, 11] on icon "save" at bounding box center [171, 13] width 12 height 12
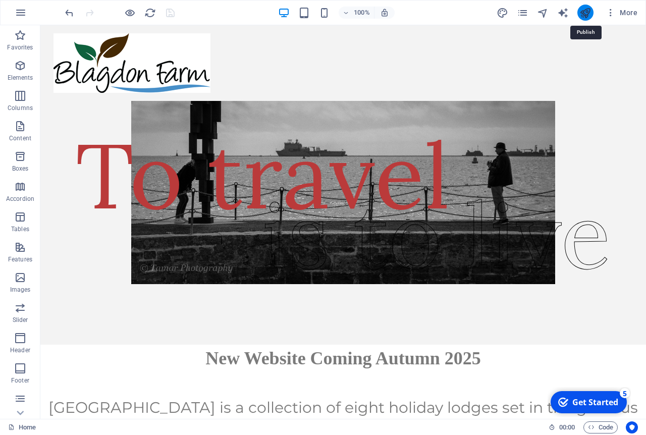
click at [586, 13] on icon "publish" at bounding box center [585, 13] width 12 height 12
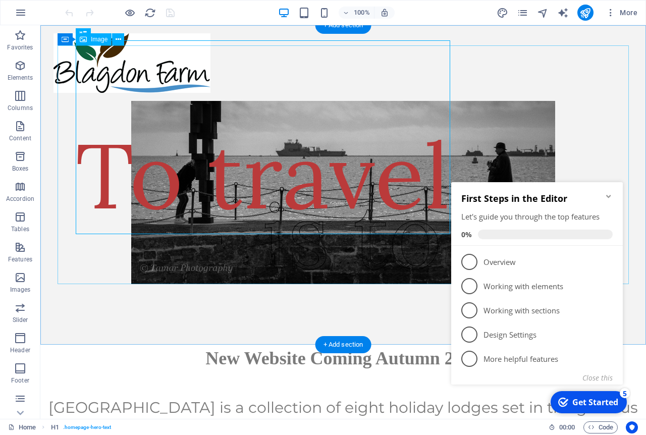
click at [252, 122] on figure at bounding box center [343, 164] width 571 height 239
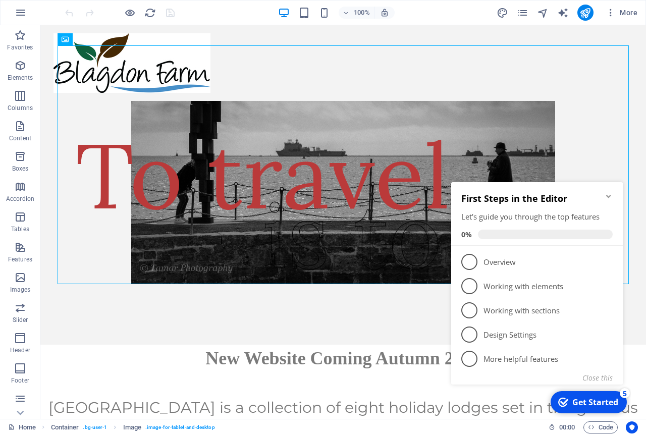
click at [609, 199] on icon "Minimize checklist" at bounding box center [609, 196] width 8 height 8
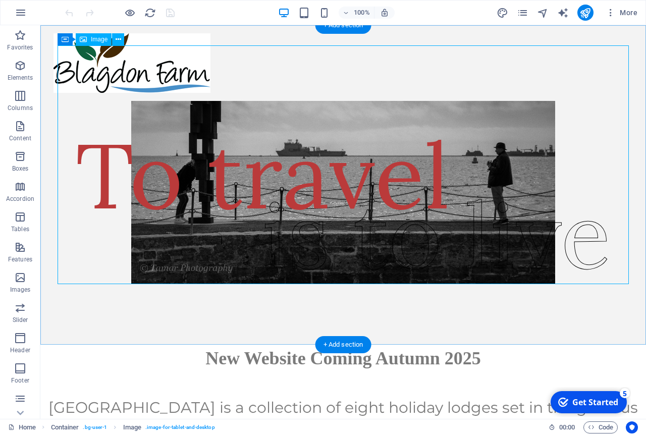
click at [217, 143] on figure at bounding box center [343, 164] width 571 height 239
click at [138, 117] on figure at bounding box center [343, 164] width 571 height 239
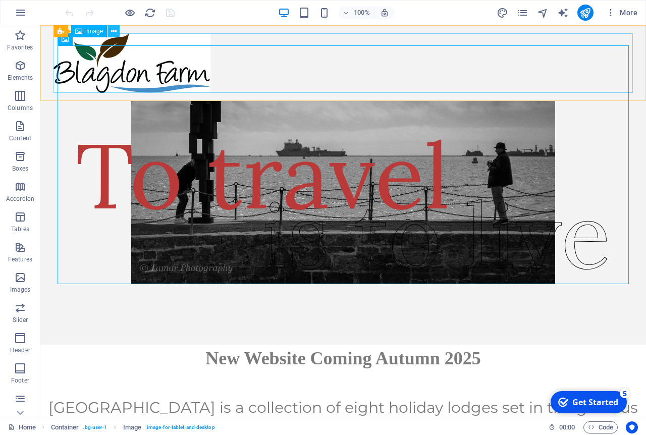
click at [115, 34] on icon at bounding box center [114, 31] width 6 height 11
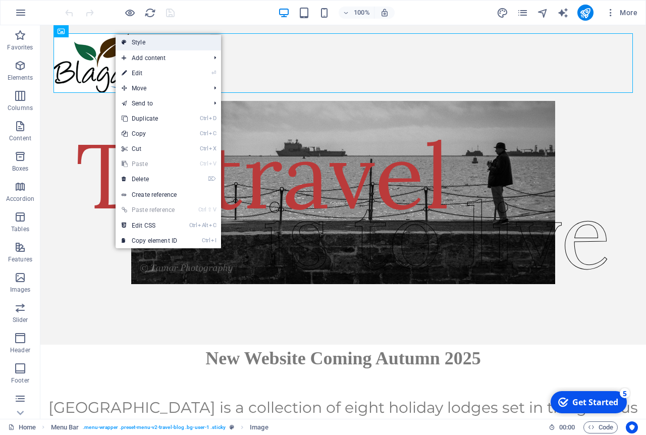
click at [154, 39] on link "Style" at bounding box center [168, 42] width 105 height 15
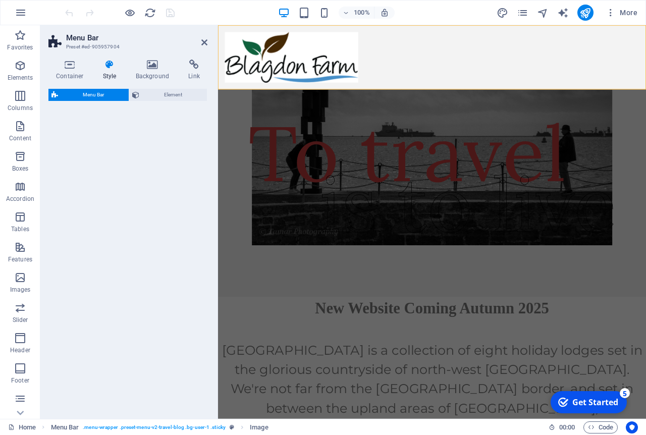
select select "rem"
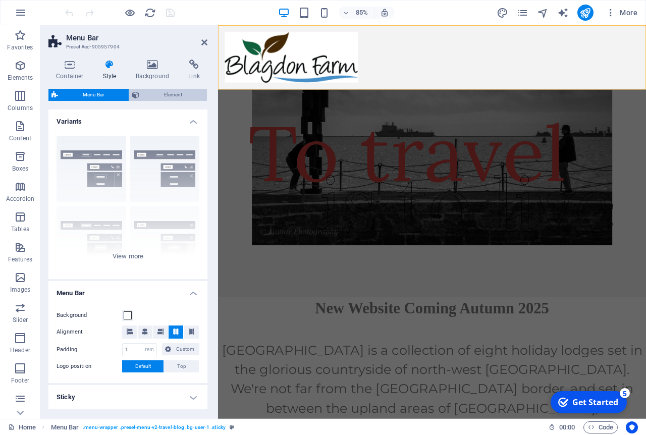
click at [168, 97] on span "Element" at bounding box center [173, 95] width 62 height 12
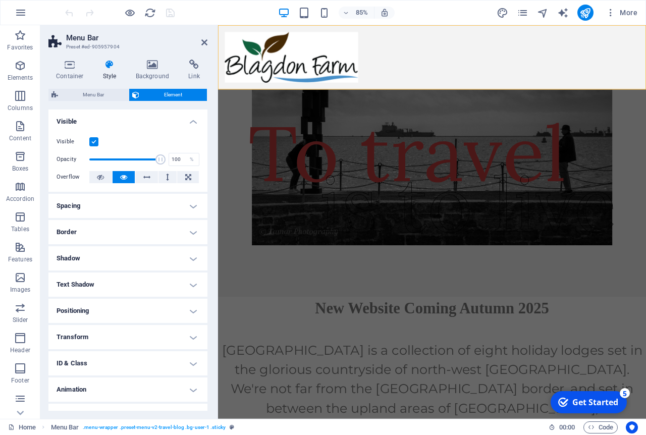
click at [196, 311] on h4 "Positioning" at bounding box center [127, 311] width 159 height 24
click at [193, 312] on h4 "Positioning" at bounding box center [127, 308] width 159 height 18
click at [97, 92] on span "Menu Bar" at bounding box center [93, 95] width 65 height 12
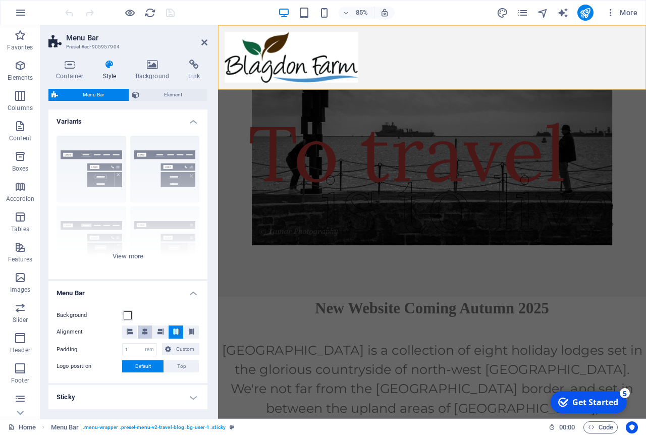
click at [146, 333] on icon at bounding box center [145, 332] width 6 height 6
click at [145, 331] on icon at bounding box center [145, 332] width 6 height 6
click at [172, 94] on span "Element" at bounding box center [173, 95] width 62 height 12
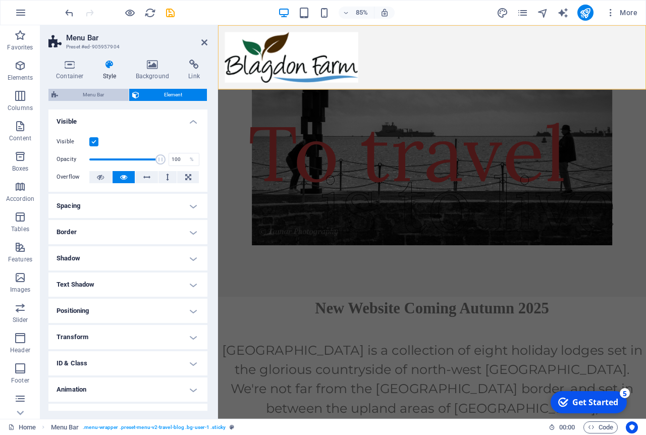
click at [99, 94] on span "Menu Bar" at bounding box center [93, 95] width 65 height 12
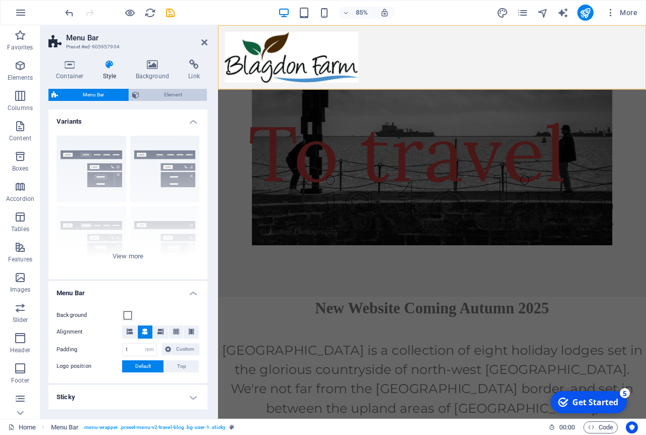
click at [149, 91] on span "Element" at bounding box center [173, 95] width 62 height 12
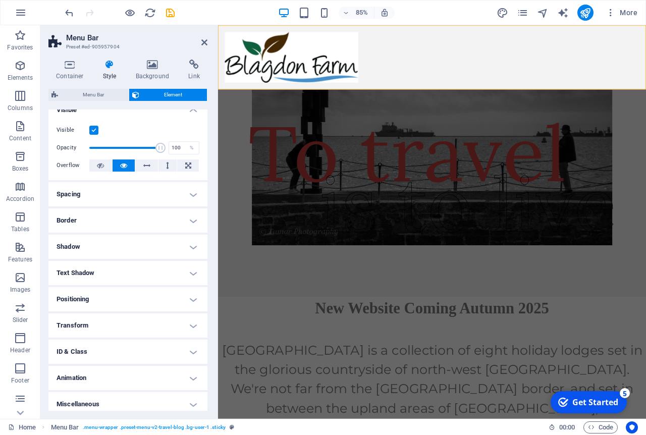
scroll to position [17, 0]
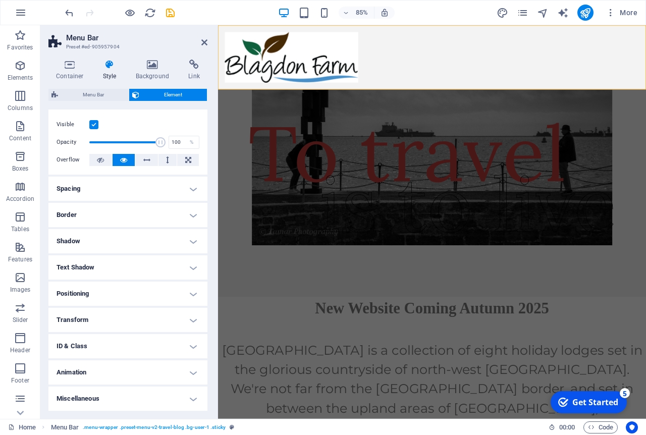
click at [184, 396] on h4 "Miscellaneous" at bounding box center [127, 399] width 159 height 24
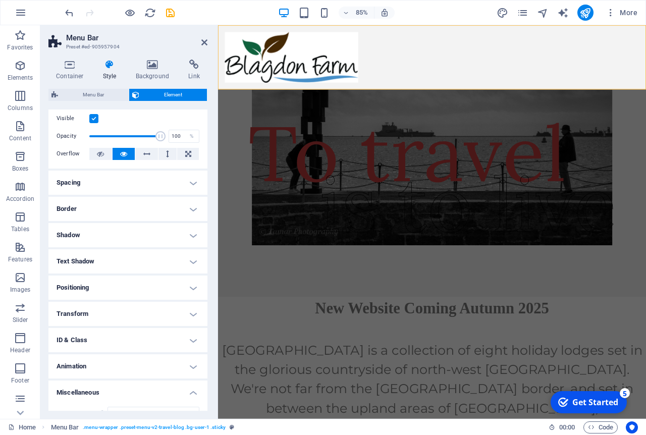
scroll to position [0, 0]
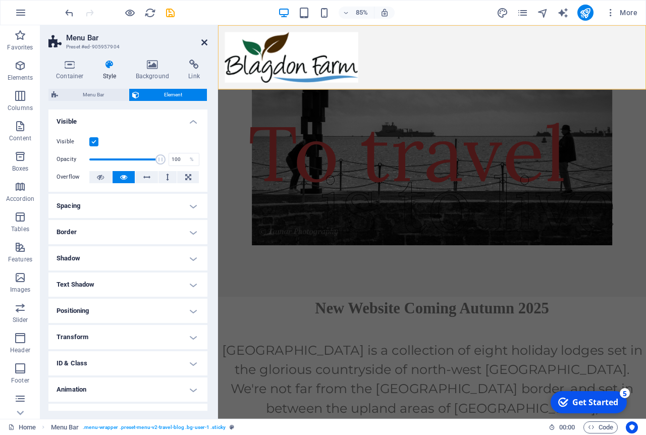
click at [205, 43] on icon at bounding box center [204, 42] width 6 height 8
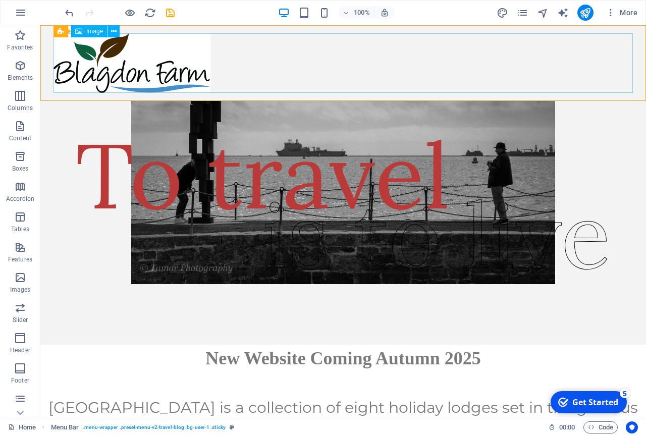
click at [157, 66] on figure at bounding box center [343, 63] width 579 height 60
click at [118, 35] on button at bounding box center [114, 31] width 12 height 12
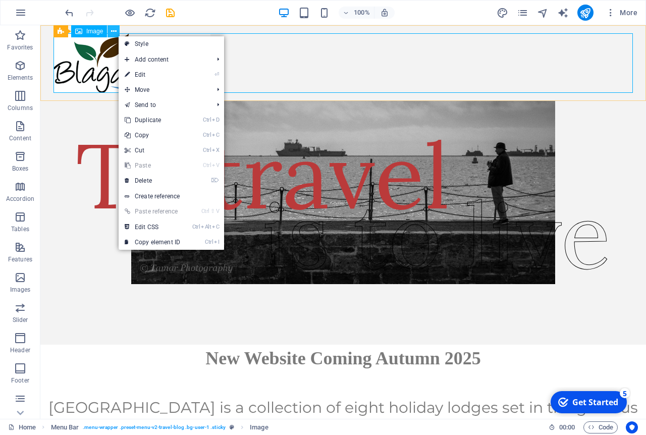
click at [118, 35] on button at bounding box center [114, 31] width 12 height 12
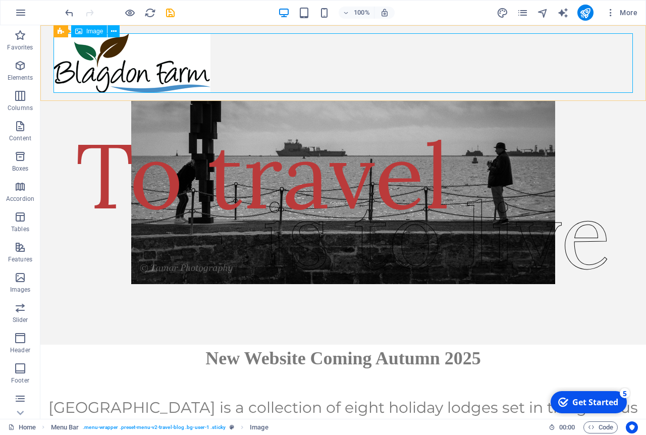
click at [264, 58] on figure at bounding box center [343, 63] width 579 height 60
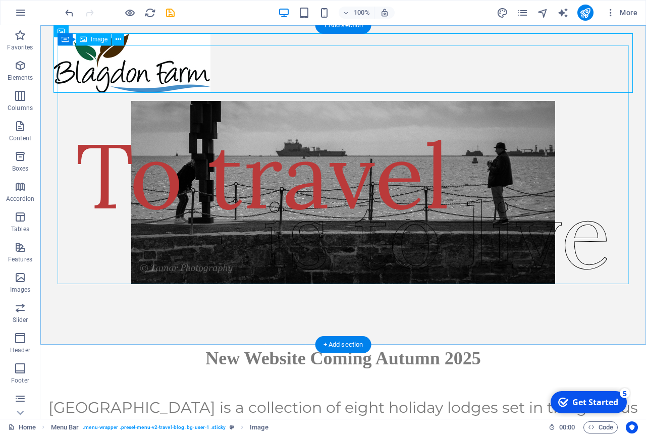
click at [241, 121] on figure at bounding box center [343, 164] width 571 height 239
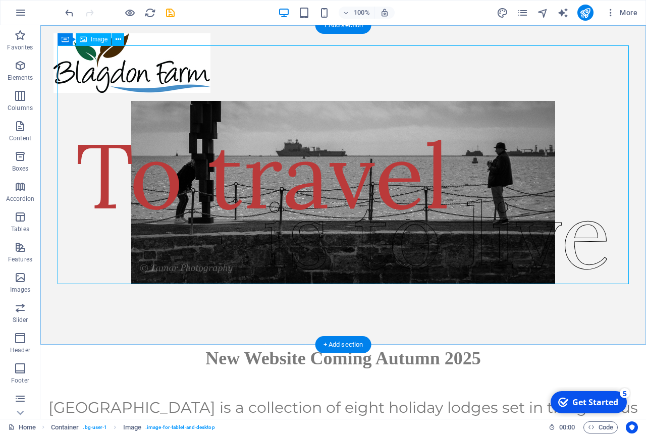
click at [196, 126] on figure at bounding box center [343, 164] width 571 height 239
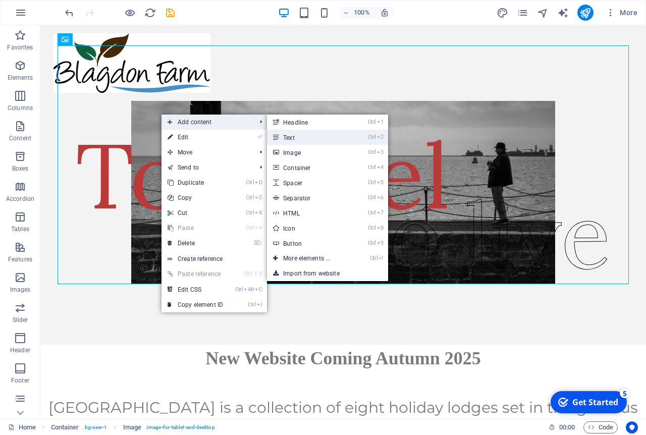
click at [298, 135] on link "Ctrl 2 Text" at bounding box center [308, 137] width 83 height 15
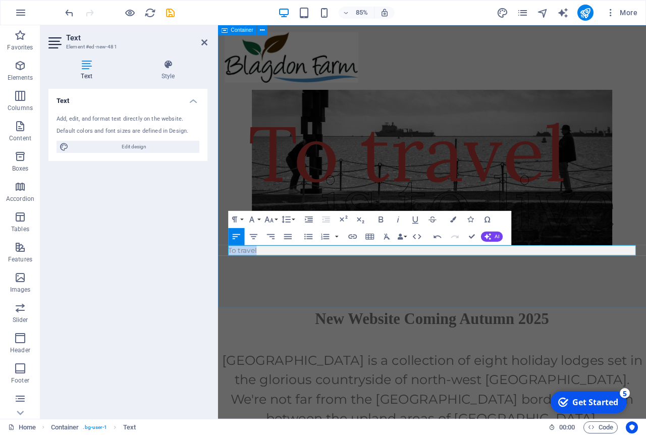
drag, startPoint x: 272, startPoint y: 291, endPoint x: 210, endPoint y: 287, distance: 61.2
click at [218, 287] on div "To travel is to live" at bounding box center [470, 191] width 504 height 332
click at [450, 221] on button "Colors" at bounding box center [453, 219] width 16 height 17
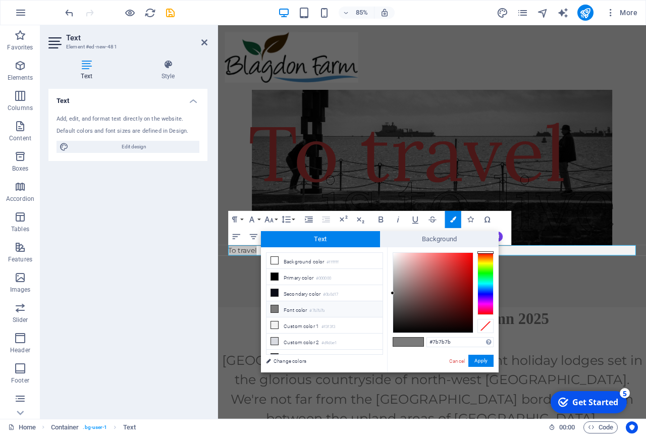
type input "#ce2e2e"
click at [455, 268] on div at bounding box center [433, 293] width 80 height 80
click at [479, 364] on button "Apply" at bounding box center [480, 361] width 25 height 12
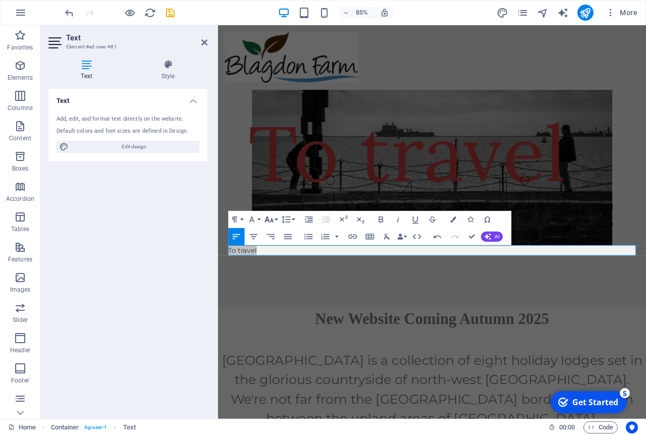
click at [276, 223] on button "Font Size" at bounding box center [270, 219] width 16 height 17
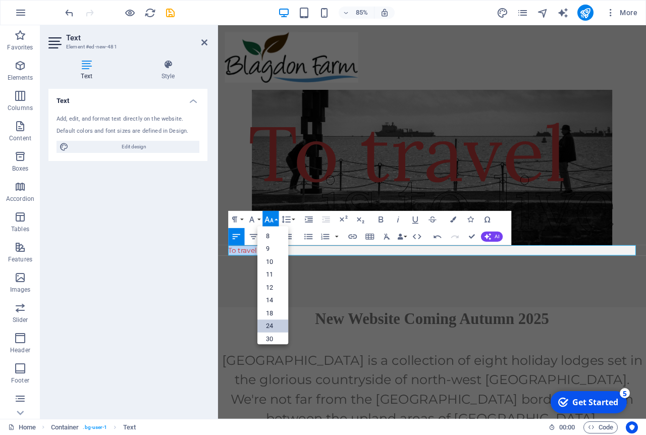
click at [275, 333] on link "24" at bounding box center [272, 326] width 31 height 13
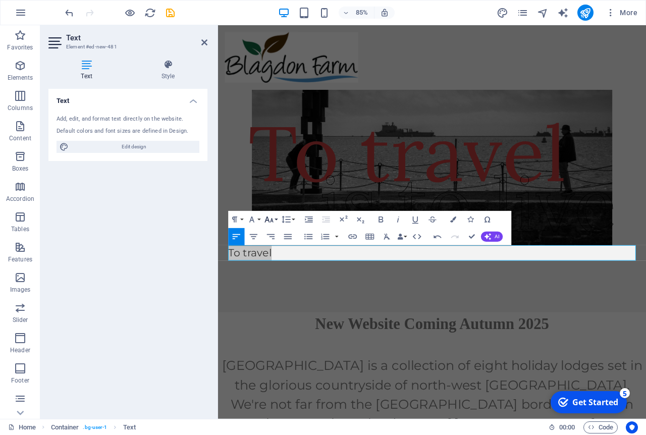
click at [278, 222] on button "Font Size" at bounding box center [270, 219] width 16 height 17
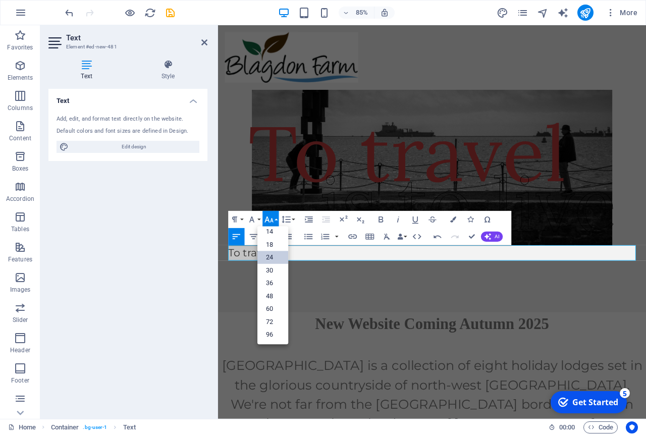
scroll to position [81, 0]
click at [274, 334] on link "96" at bounding box center [272, 334] width 31 height 13
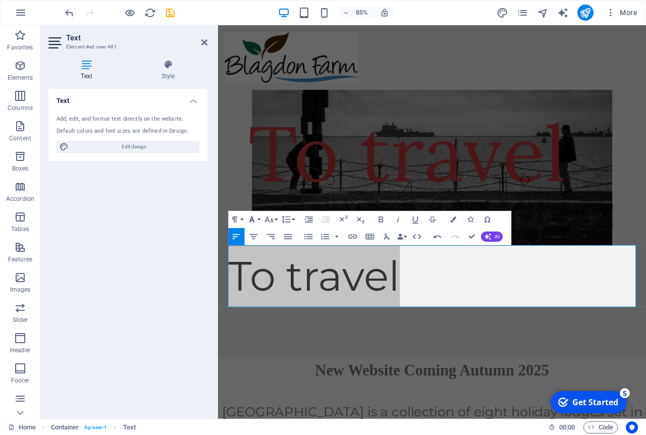
click at [256, 222] on icon "button" at bounding box center [252, 219] width 10 height 10
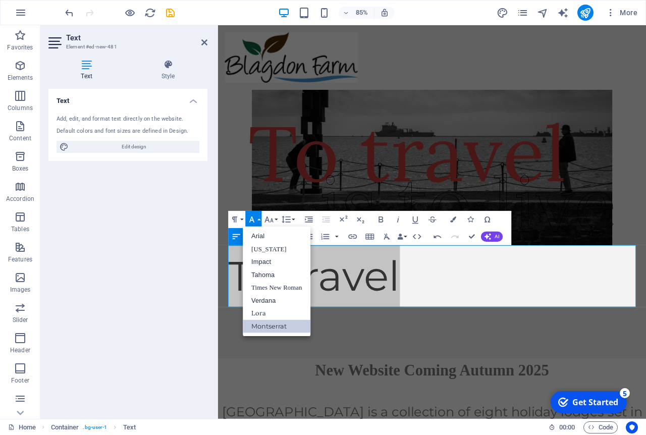
scroll to position [0, 0]
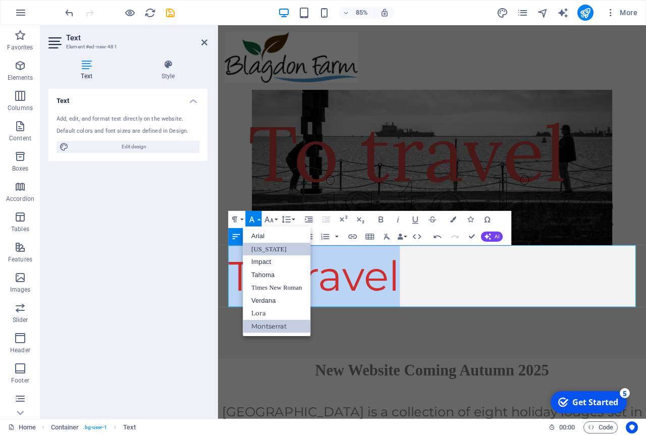
click at [267, 249] on link "Georgia" at bounding box center [277, 249] width 68 height 13
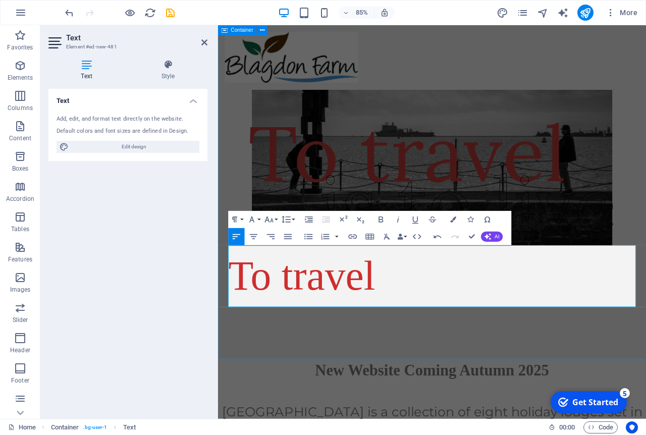
click at [646, 383] on div "To travel is to live" at bounding box center [470, 221] width 504 height 392
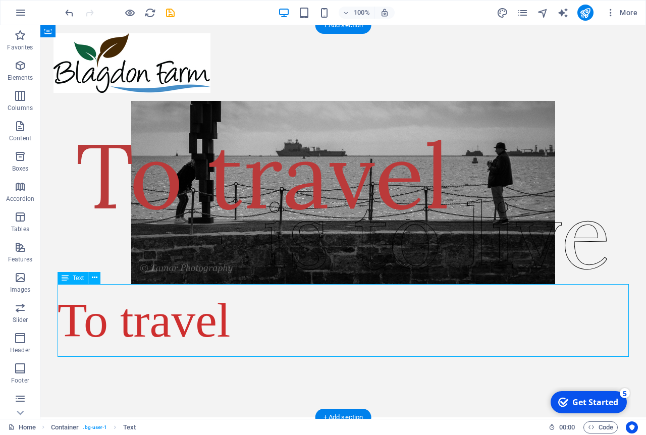
drag, startPoint x: 180, startPoint y: 328, endPoint x: 192, endPoint y: 303, distance: 27.5
click at [192, 303] on div "To travel" at bounding box center [343, 320] width 571 height 73
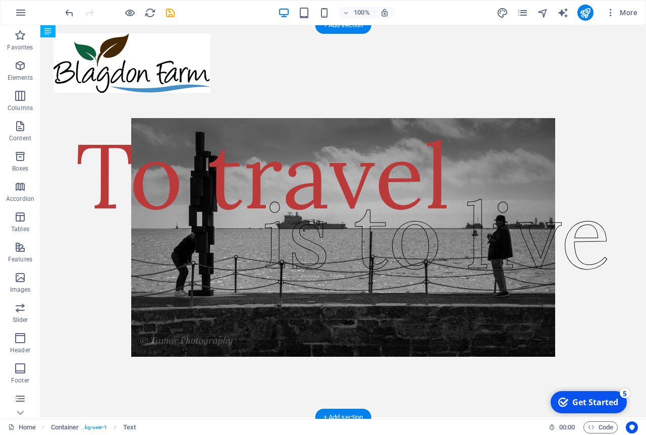
drag, startPoint x: 113, startPoint y: 305, endPoint x: 89, endPoint y: 101, distance: 205.3
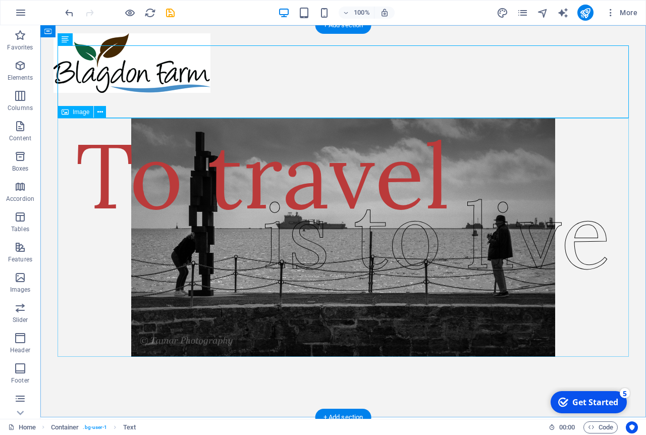
click at [101, 253] on figure at bounding box center [343, 237] width 571 height 239
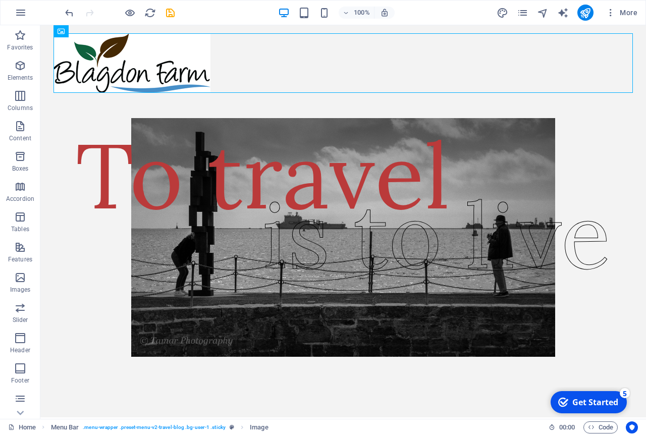
drag, startPoint x: 130, startPoint y: 59, endPoint x: 299, endPoint y: 45, distance: 169.6
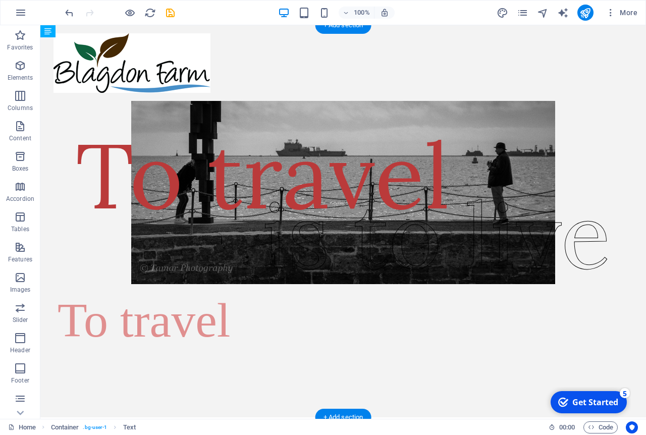
drag, startPoint x: 102, startPoint y: 106, endPoint x: 110, endPoint y: 195, distance: 89.2
click at [110, 195] on div "To travel To travel is to live" at bounding box center [343, 221] width 596 height 392
drag, startPoint x: 112, startPoint y: 308, endPoint x: 103, endPoint y: 112, distance: 196.1
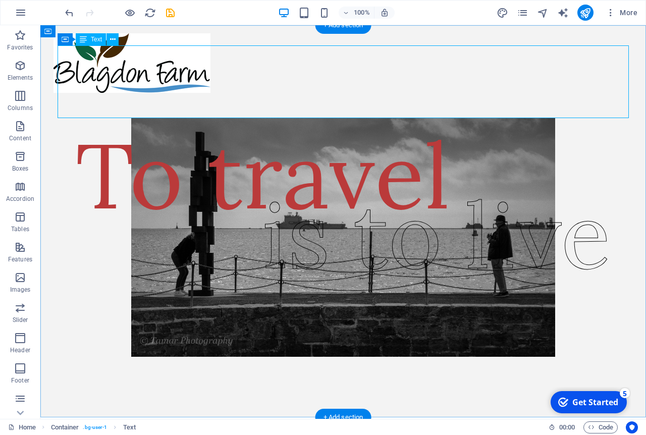
click at [117, 104] on div "To travel" at bounding box center [343, 81] width 571 height 73
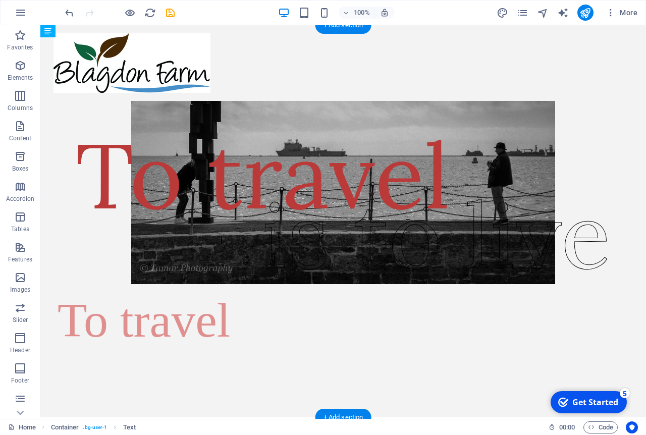
drag, startPoint x: 112, startPoint y: 108, endPoint x: 112, endPoint y: 210, distance: 102.0
click at [112, 210] on div "To travel To travel is to live" at bounding box center [343, 221] width 596 height 392
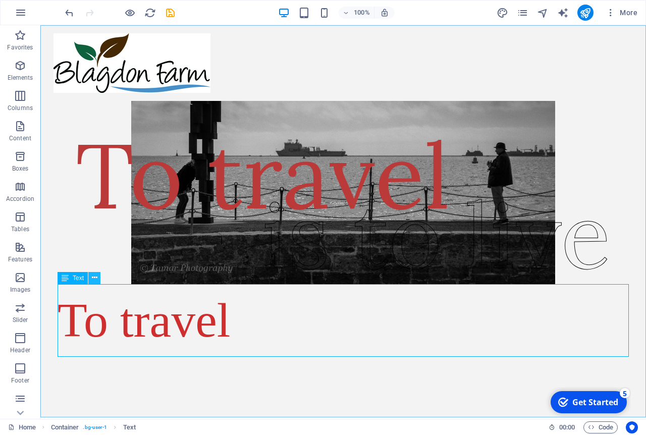
click at [96, 280] on icon at bounding box center [95, 278] width 6 height 11
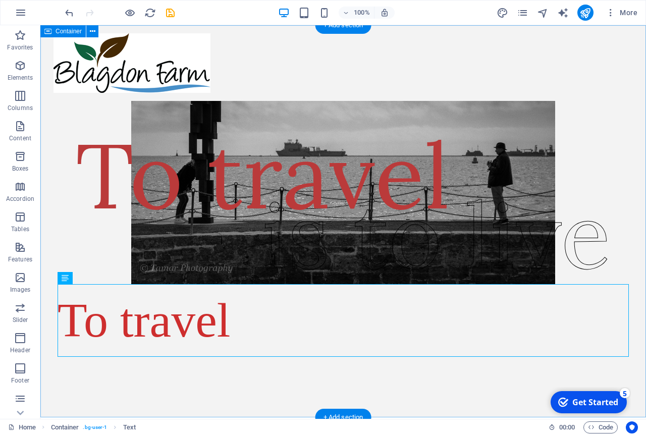
click at [209, 374] on div "To travel is to live" at bounding box center [343, 221] width 606 height 392
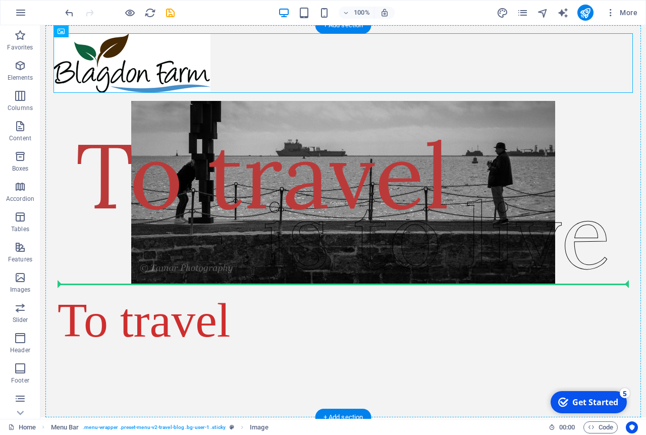
drag, startPoint x: 98, startPoint y: 55, endPoint x: 111, endPoint y: 183, distance: 128.4
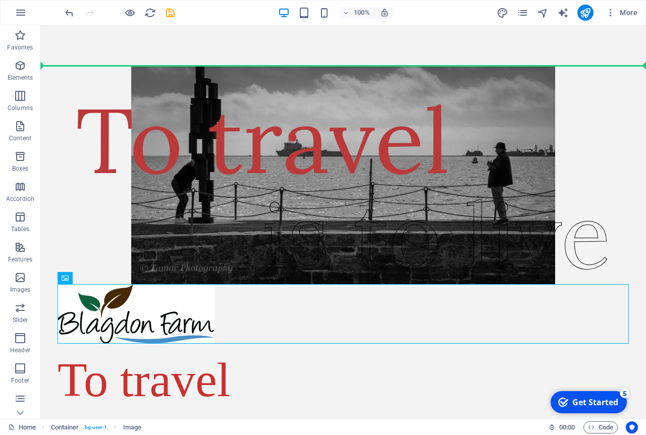
drag, startPoint x: 96, startPoint y: 241, endPoint x: 215, endPoint y: 53, distance: 222.1
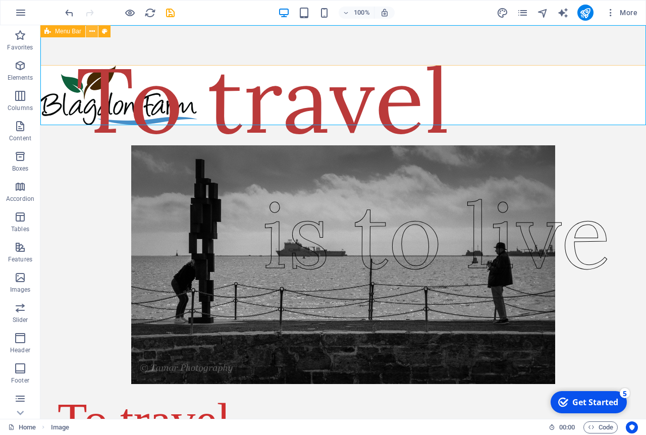
click at [92, 34] on icon at bounding box center [92, 31] width 6 height 11
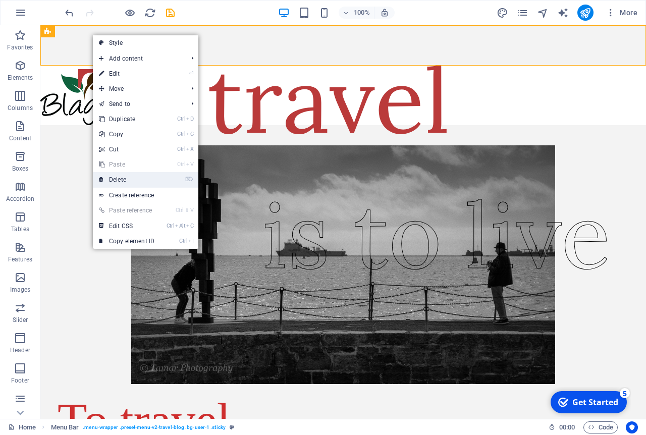
click at [126, 176] on link "⌦ Delete" at bounding box center [127, 179] width 68 height 15
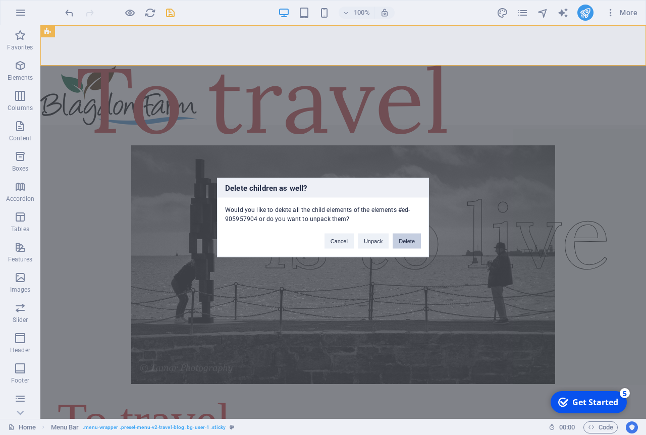
click at [408, 243] on button "Delete" at bounding box center [407, 241] width 28 height 15
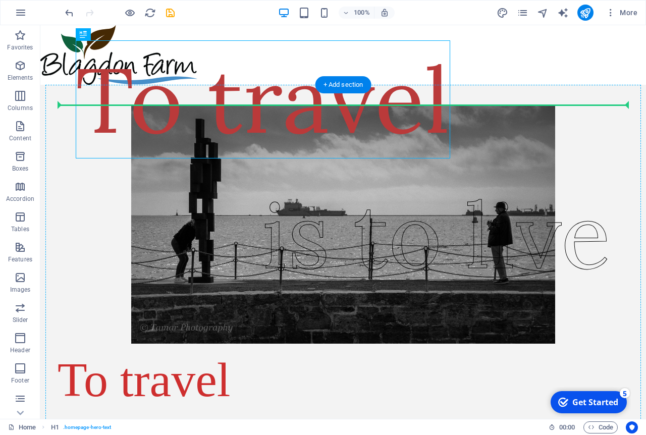
drag, startPoint x: 133, startPoint y: 60, endPoint x: 111, endPoint y: 136, distance: 79.5
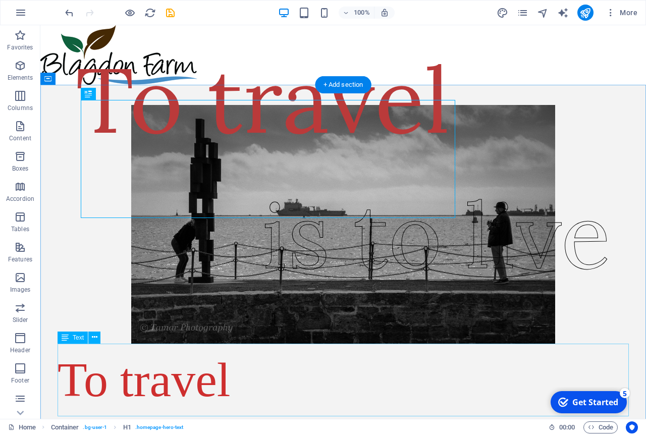
click at [203, 382] on div "To travel" at bounding box center [343, 380] width 571 height 73
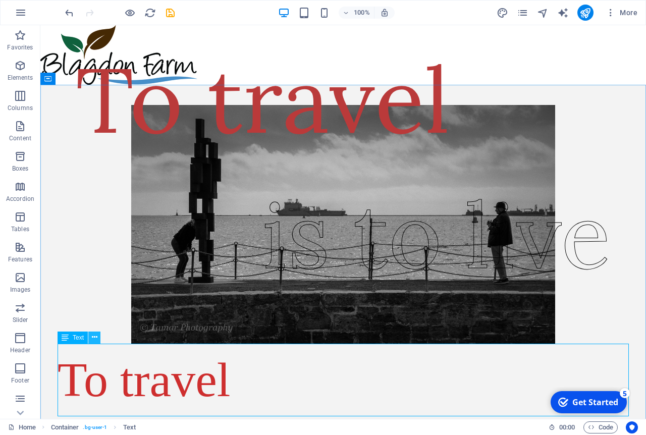
click at [93, 337] on icon at bounding box center [95, 337] width 6 height 11
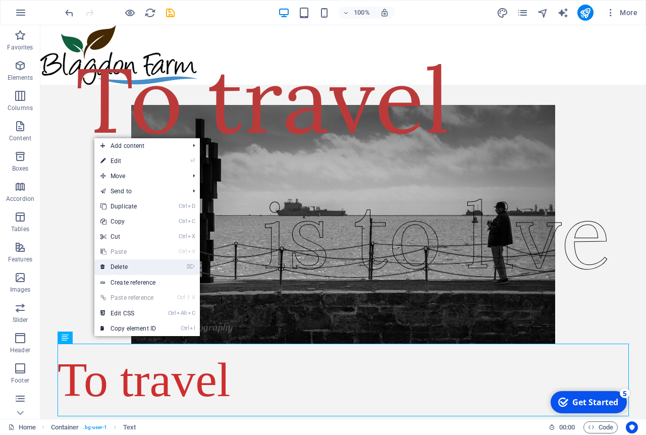
click at [130, 266] on link "⌦ Delete" at bounding box center [128, 266] width 68 height 15
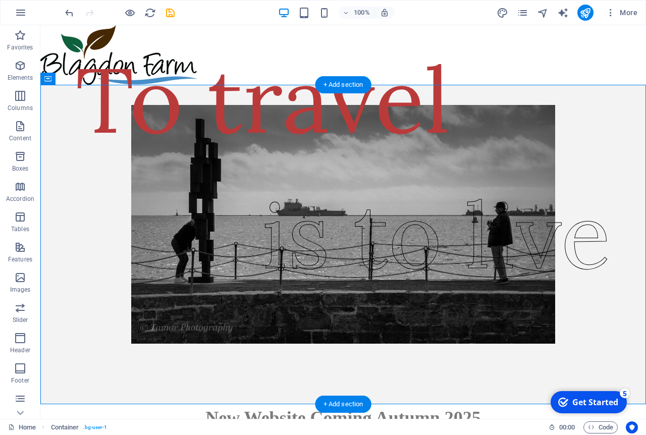
drag, startPoint x: 311, startPoint y: 247, endPoint x: 267, endPoint y: 204, distance: 61.0
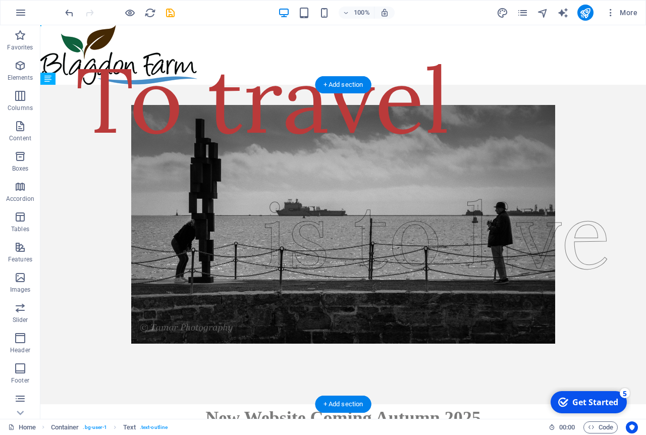
drag, startPoint x: 305, startPoint y: 245, endPoint x: 257, endPoint y: 175, distance: 85.3
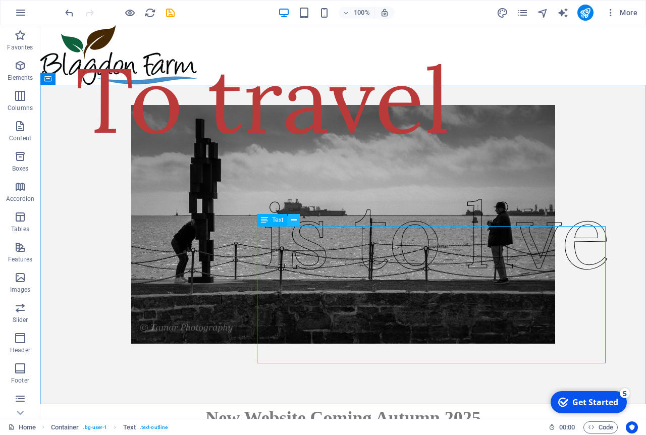
click at [293, 223] on icon at bounding box center [294, 220] width 6 height 11
click at [275, 268] on div "is to live" at bounding box center [436, 235] width 349 height 137
click at [296, 223] on icon at bounding box center [294, 220] width 6 height 11
click at [303, 286] on div "is to live" at bounding box center [436, 235] width 349 height 137
click at [300, 301] on div "is to live" at bounding box center [436, 235] width 349 height 137
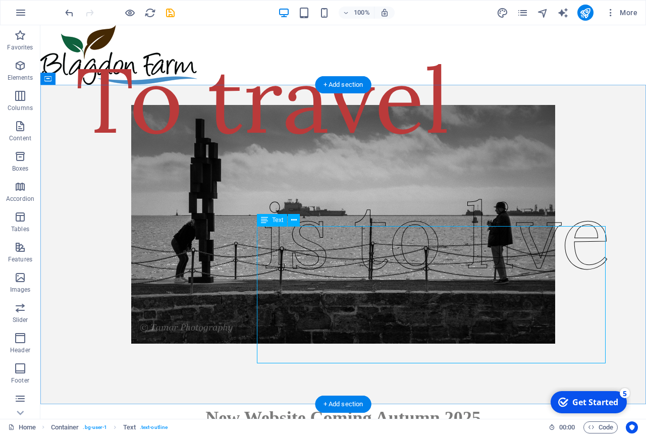
click at [300, 301] on div "is to live" at bounding box center [436, 235] width 349 height 137
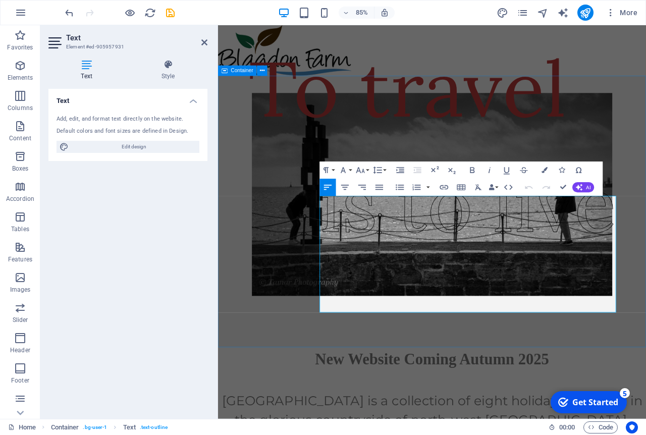
click at [315, 350] on div "is to live To travel" at bounding box center [470, 245] width 504 height 320
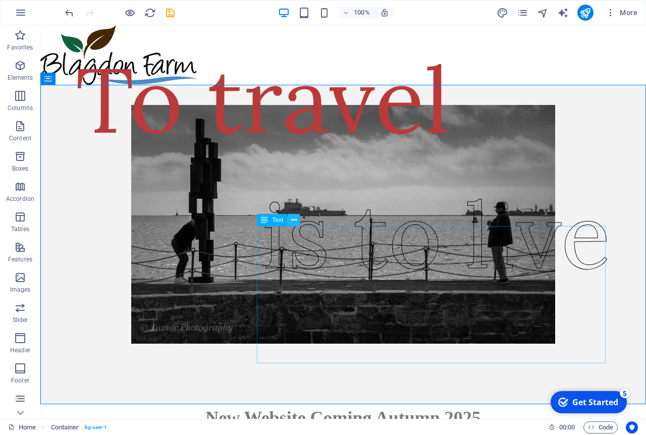
click at [296, 222] on icon at bounding box center [294, 220] width 6 height 11
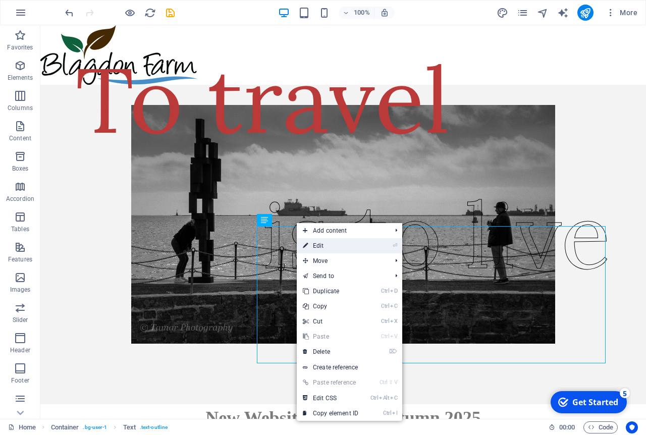
click at [309, 243] on link "⏎ Edit" at bounding box center [331, 245] width 68 height 15
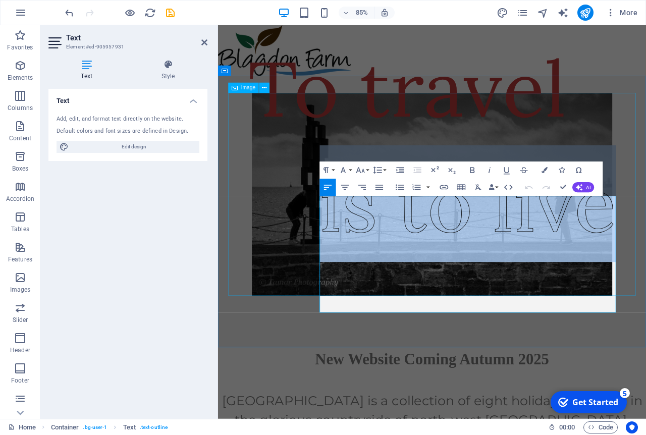
drag, startPoint x: 347, startPoint y: 300, endPoint x: 705, endPoint y: 317, distance: 358.3
click at [646, 317] on div "is to live To travel" at bounding box center [470, 245] width 504 height 320
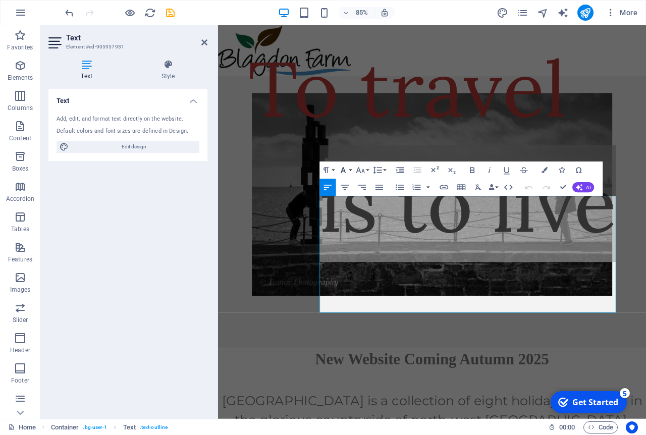
click at [350, 171] on button "Font Family" at bounding box center [345, 170] width 16 height 17
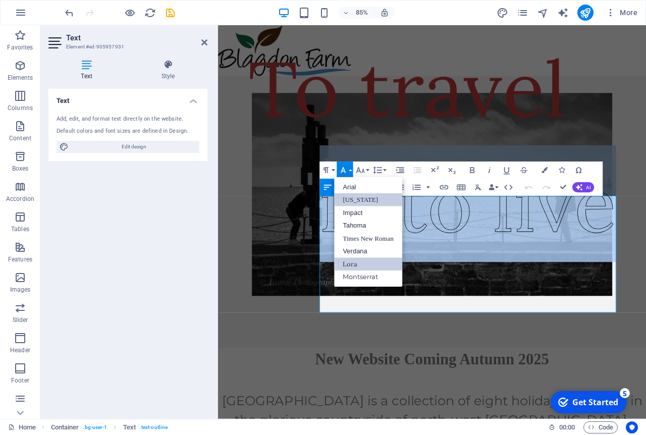
click at [362, 198] on link "[US_STATE]" at bounding box center [369, 199] width 68 height 13
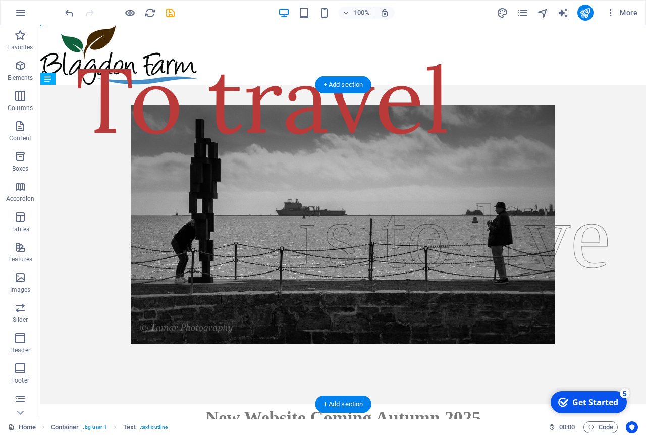
drag, startPoint x: 330, startPoint y: 246, endPoint x: 290, endPoint y: 192, distance: 67.4
drag, startPoint x: 323, startPoint y: 244, endPoint x: 248, endPoint y: 155, distance: 115.7
drag, startPoint x: 322, startPoint y: 247, endPoint x: 274, endPoint y: 128, distance: 128.4
drag, startPoint x: 267, startPoint y: 223, endPoint x: 204, endPoint y: 221, distance: 63.1
drag, startPoint x: 327, startPoint y: 249, endPoint x: 302, endPoint y: 134, distance: 117.3
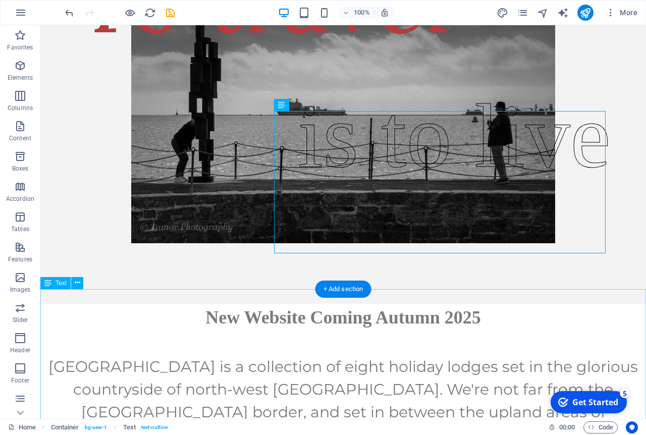
scroll to position [115, 0]
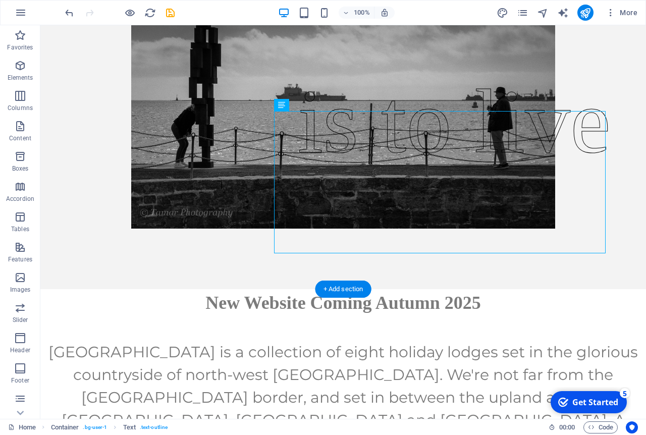
drag, startPoint x: 283, startPoint y: 115, endPoint x: 309, endPoint y: 243, distance: 131.3
drag, startPoint x: 290, startPoint y: 161, endPoint x: 292, endPoint y: 268, distance: 107.0
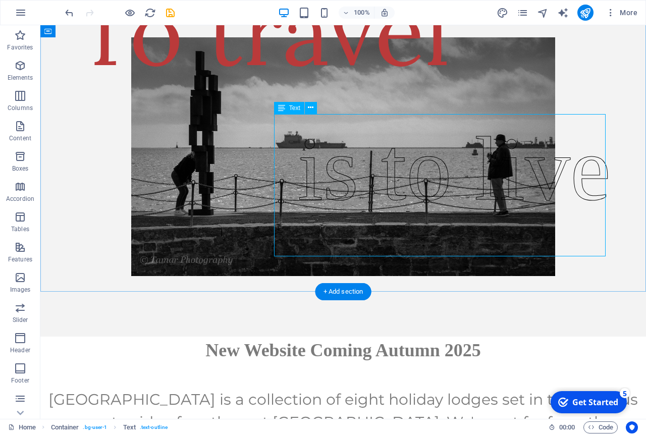
scroll to position [58, 0]
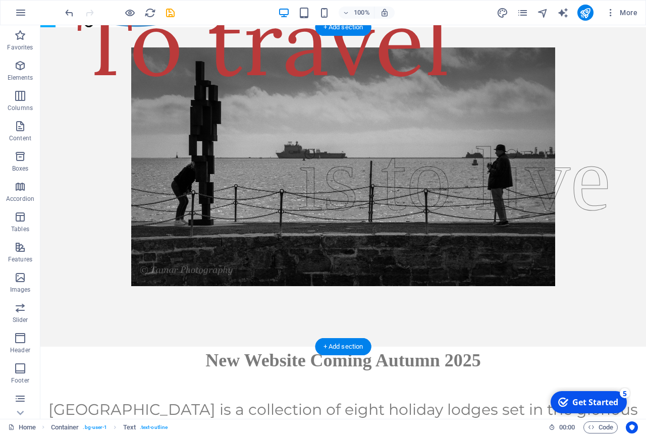
drag, startPoint x: 330, startPoint y: 191, endPoint x: 418, endPoint y: 148, distance: 98.0
drag, startPoint x: 334, startPoint y: 188, endPoint x: 285, endPoint y: 106, distance: 96.0
drag, startPoint x: 329, startPoint y: 192, endPoint x: 261, endPoint y: 242, distance: 84.4
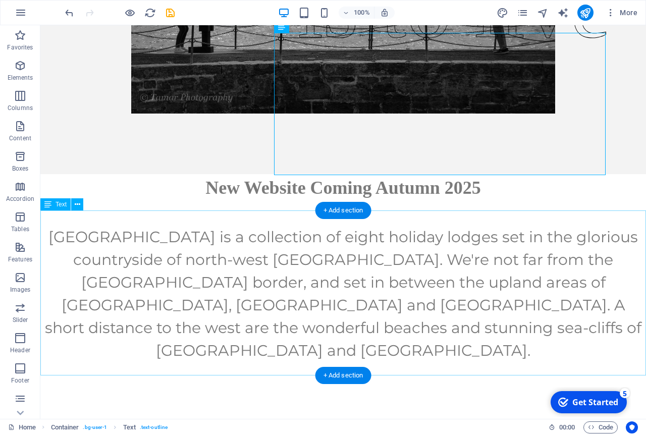
scroll to position [0, 0]
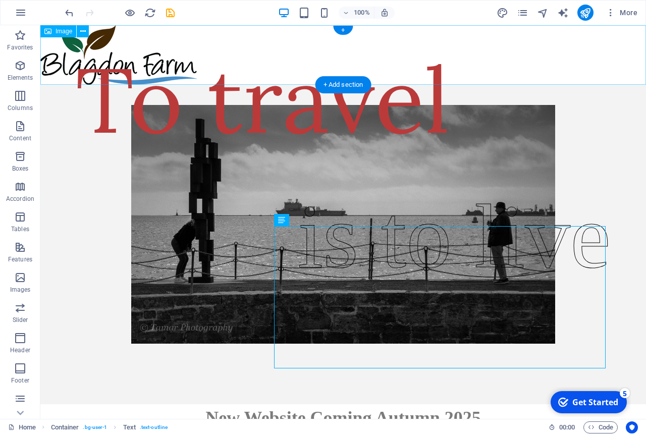
click at [141, 66] on figure at bounding box center [343, 55] width 606 height 60
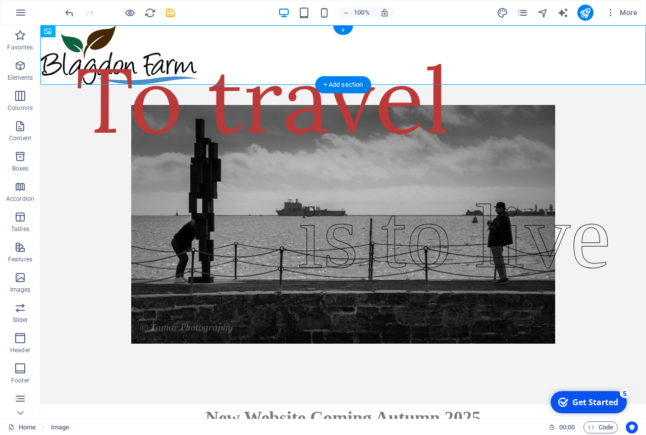
drag, startPoint x: 99, startPoint y: 58, endPoint x: 106, endPoint y: 34, distance: 25.2
click at [63, 31] on span "Image" at bounding box center [64, 31] width 17 height 6
click at [84, 33] on icon at bounding box center [83, 31] width 6 height 11
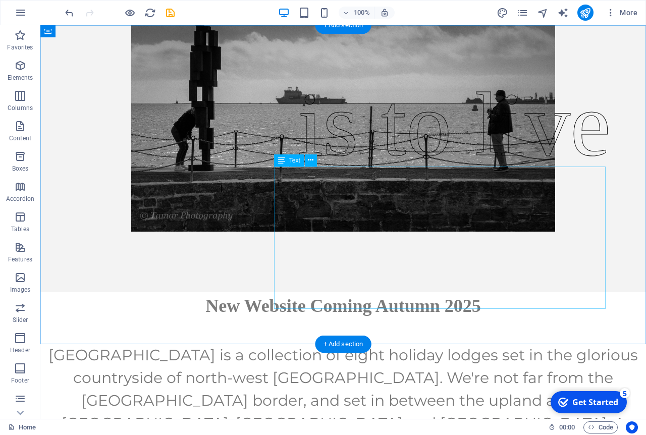
scroll to position [58, 0]
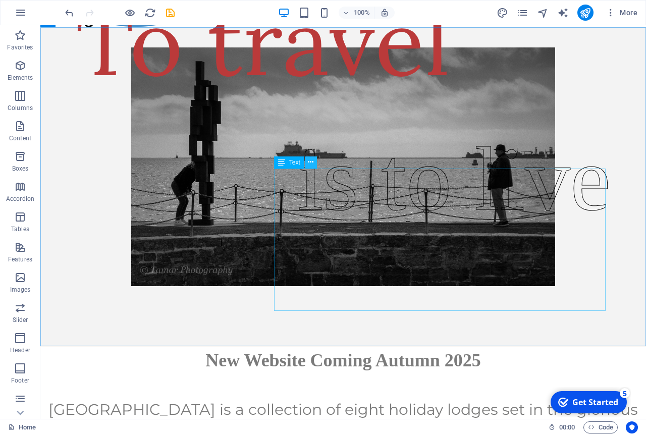
click at [311, 164] on icon at bounding box center [311, 162] width 6 height 11
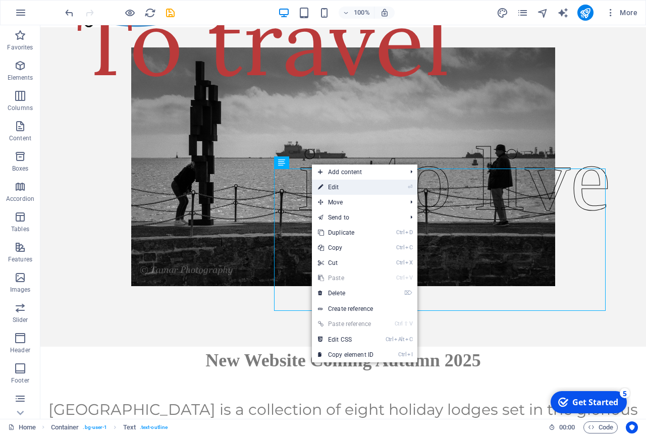
click at [322, 187] on icon at bounding box center [320, 187] width 5 height 15
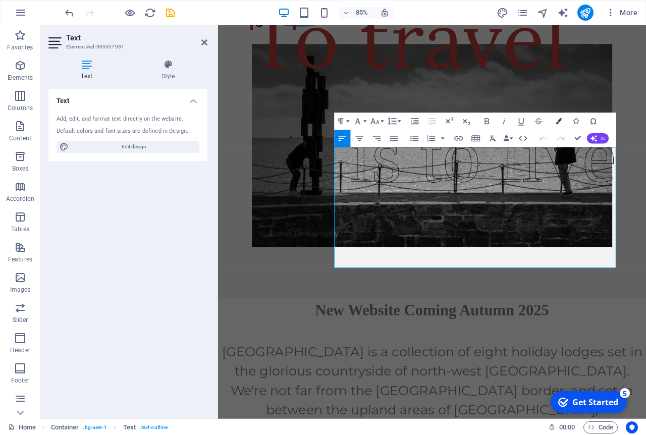
click at [562, 121] on icon "button" at bounding box center [559, 121] width 6 height 6
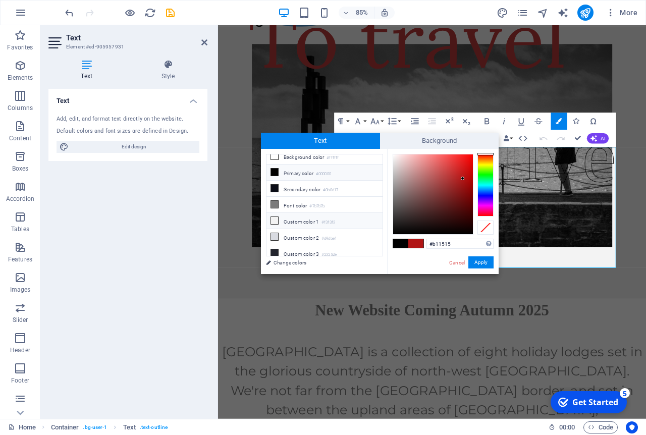
scroll to position [8, 0]
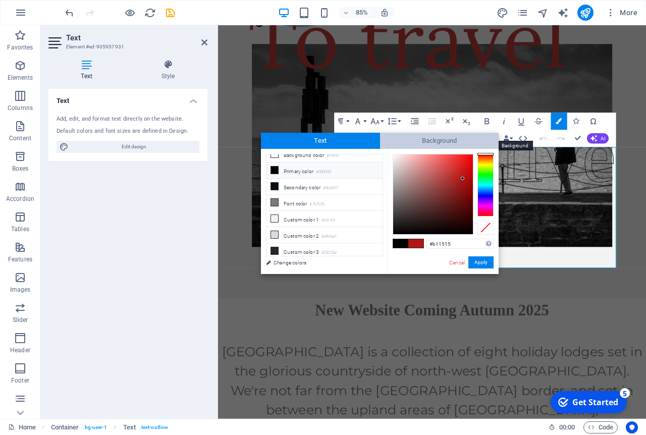
click at [428, 138] on span "Background" at bounding box center [439, 141] width 119 height 16
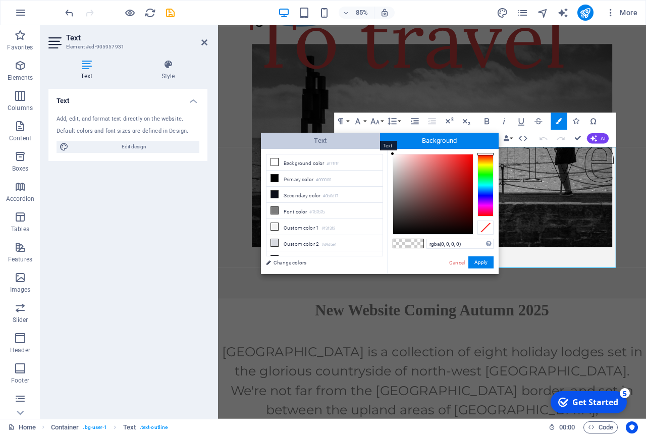
click at [331, 139] on span "Text" at bounding box center [320, 141] width 119 height 16
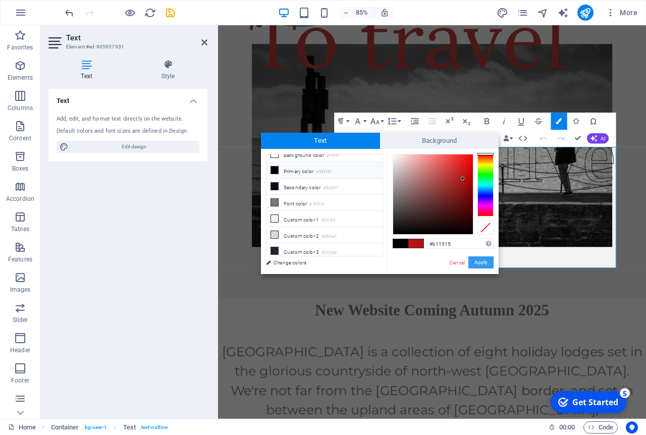
click at [471, 262] on button "Apply" at bounding box center [480, 262] width 25 height 12
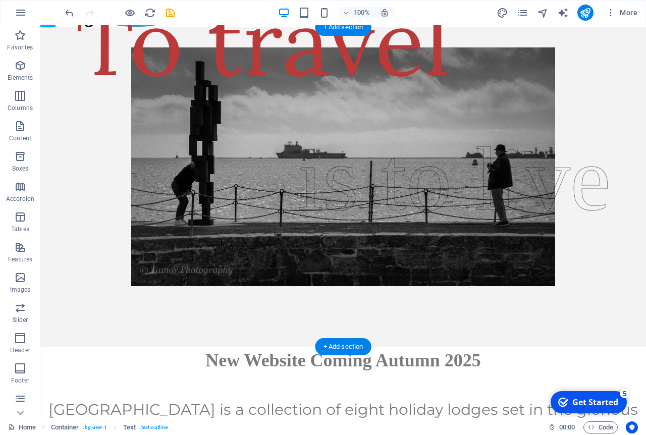
drag, startPoint x: 326, startPoint y: 192, endPoint x: 280, endPoint y: 100, distance: 103.4
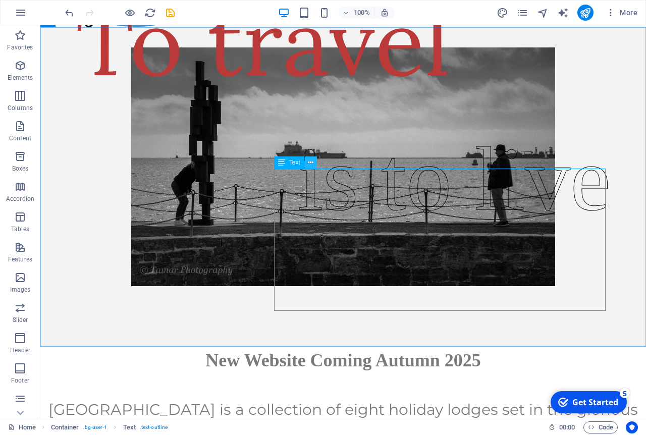
click at [312, 165] on icon at bounding box center [311, 162] width 6 height 11
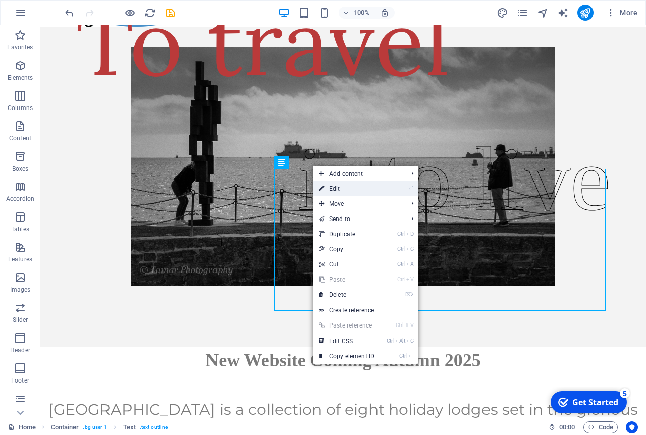
click at [331, 186] on link "⏎ Edit" at bounding box center [347, 188] width 68 height 15
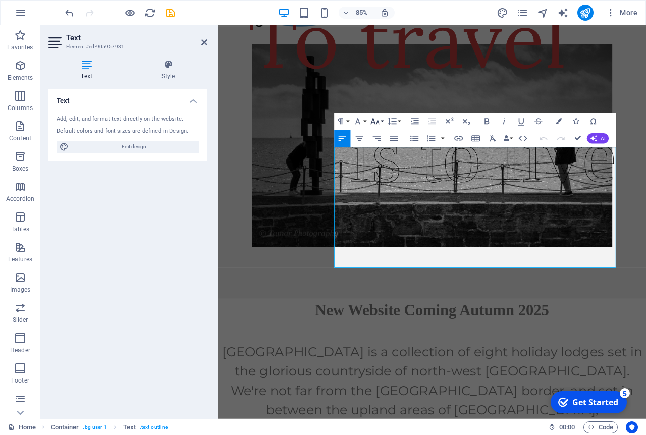
click at [383, 122] on button "Font Size" at bounding box center [376, 121] width 16 height 17
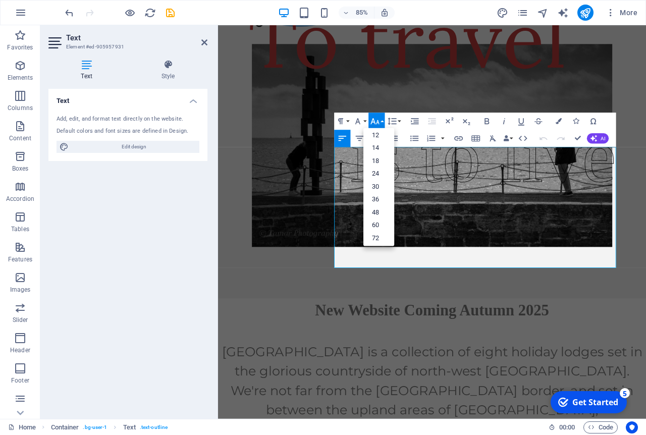
scroll to position [81, 0]
drag, startPoint x: 390, startPoint y: 138, endPoint x: 210, endPoint y: 201, distance: 190.4
click at [602, 124] on div "Paragraph Format Normal Heading 1 Heading 2 Heading 3 Heading 4 Heading 5 Headi…" at bounding box center [475, 130] width 282 height 34
click at [571, 247] on p "is to live" at bounding box center [530, 178] width 313 height 138
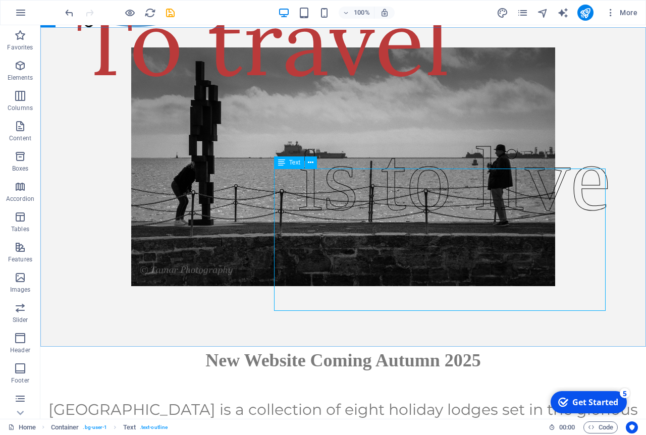
click at [290, 165] on span "Text" at bounding box center [294, 163] width 11 height 6
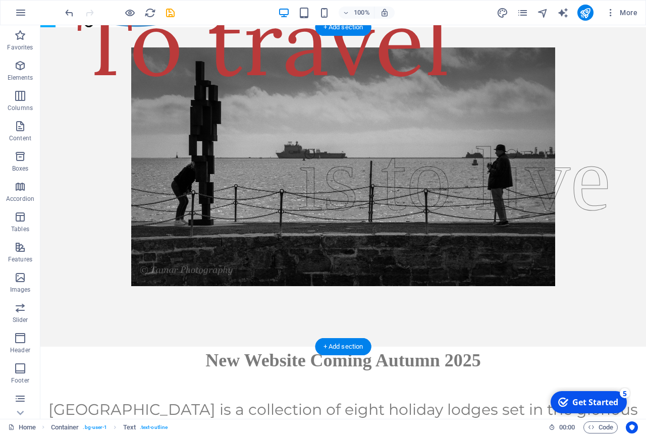
drag, startPoint x: 301, startPoint y: 169, endPoint x: 398, endPoint y: 237, distance: 118.2
drag, startPoint x: 328, startPoint y: 188, endPoint x: 290, endPoint y: 173, distance: 41.4
drag, startPoint x: 333, startPoint y: 191, endPoint x: 449, endPoint y: 166, distance: 119.4
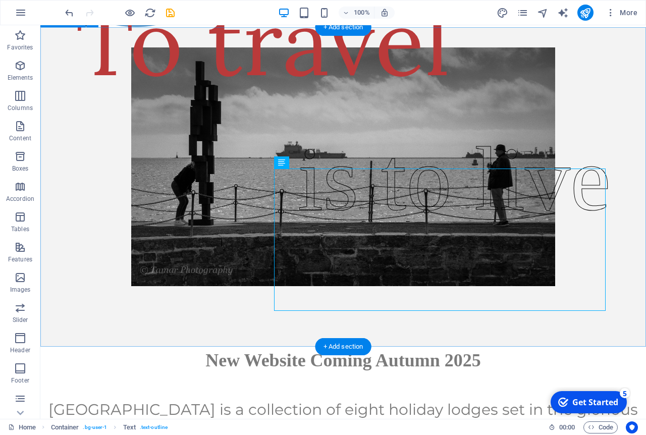
drag, startPoint x: 326, startPoint y: 191, endPoint x: 265, endPoint y: 316, distance: 139.3
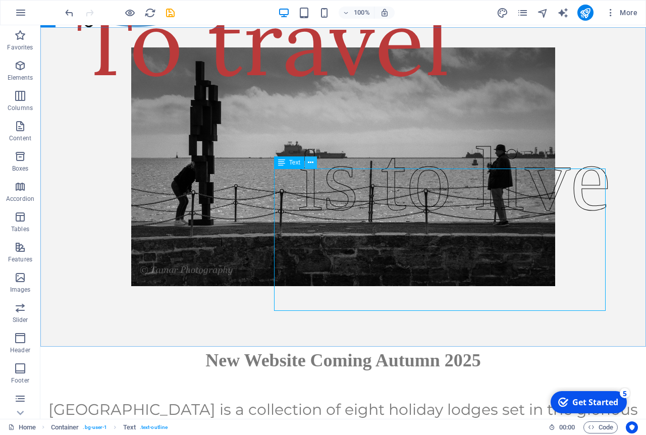
click at [313, 163] on icon at bounding box center [311, 162] width 6 height 11
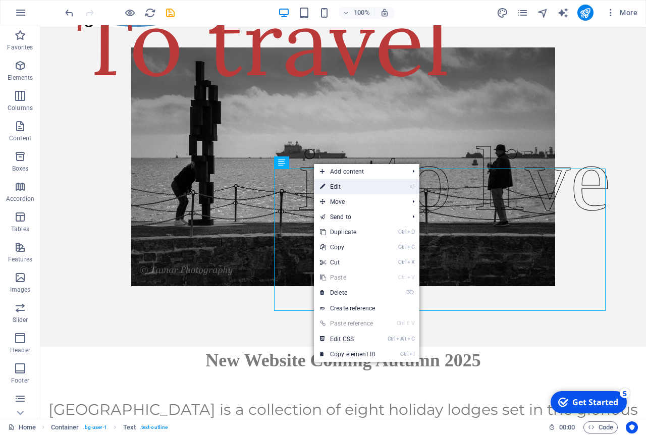
click at [338, 190] on link "⏎ Edit" at bounding box center [348, 186] width 68 height 15
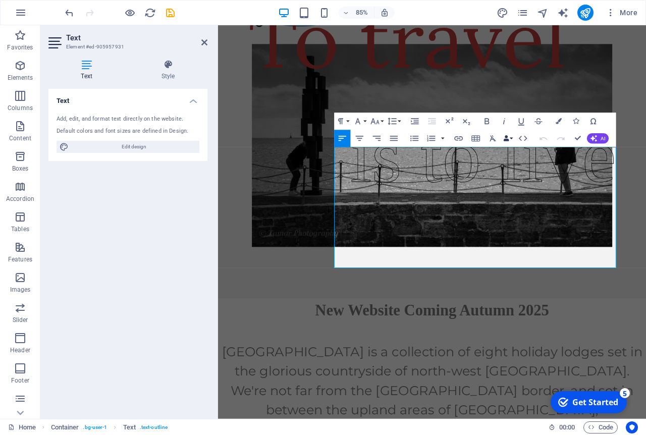
click at [511, 142] on button "Data Bindings" at bounding box center [508, 138] width 12 height 17
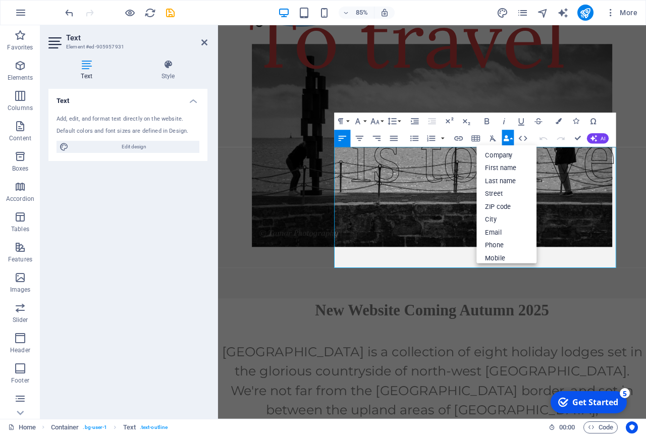
click at [511, 142] on button "Data Bindings" at bounding box center [508, 138] width 12 height 17
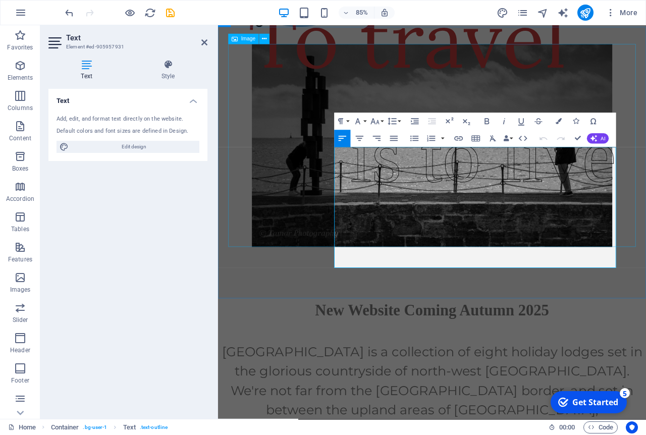
click at [646, 176] on figure at bounding box center [470, 166] width 480 height 239
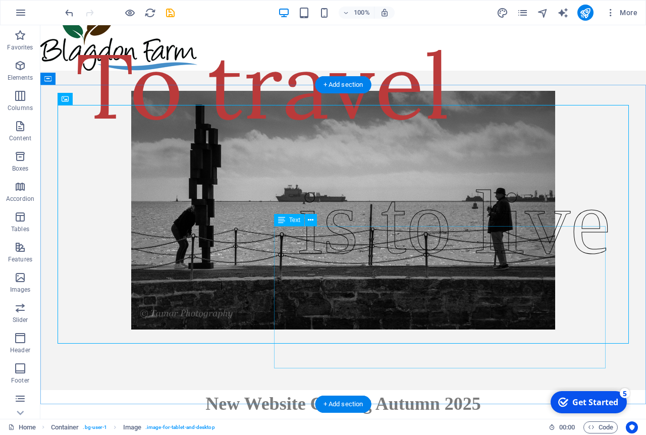
scroll to position [0, 0]
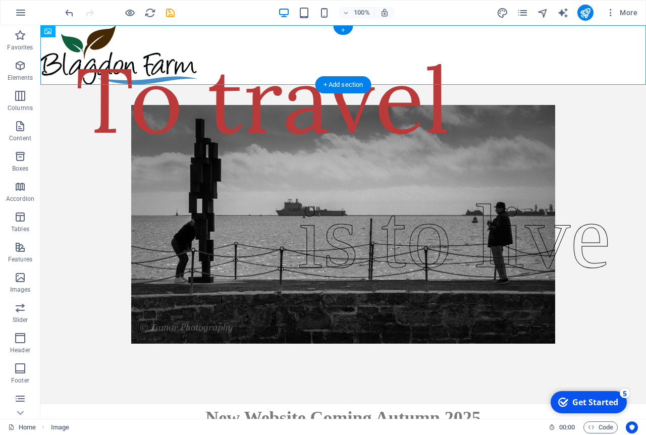
drag, startPoint x: 93, startPoint y: 60, endPoint x: 213, endPoint y: 48, distance: 120.7
click at [80, 32] on button at bounding box center [83, 31] width 12 height 12
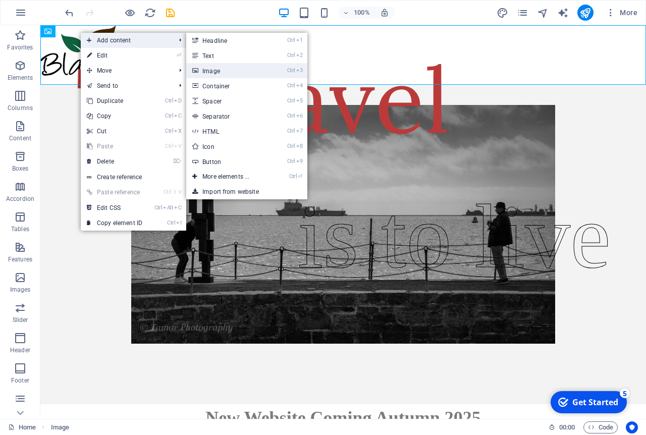
click at [213, 72] on link "Ctrl 3 Image" at bounding box center [227, 70] width 83 height 15
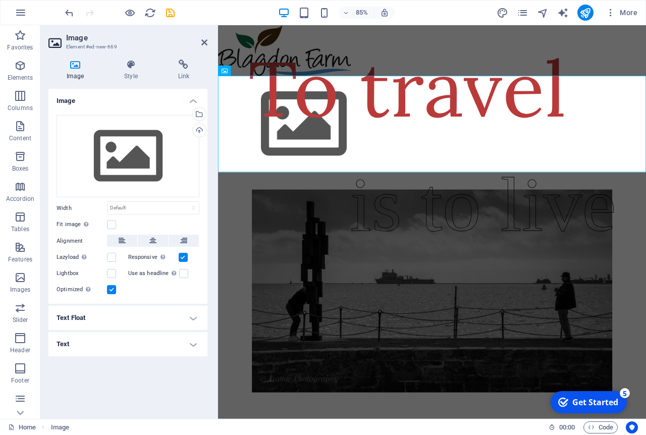
click at [71, 67] on icon at bounding box center [75, 65] width 54 height 10
click at [204, 42] on icon at bounding box center [204, 42] width 6 height 8
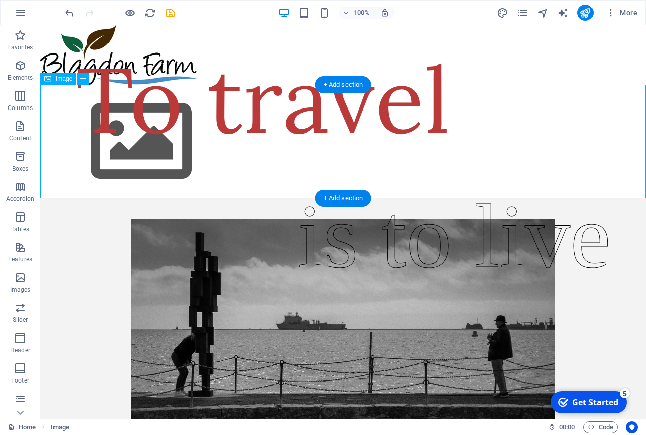
click at [120, 136] on figure at bounding box center [343, 142] width 606 height 114
click at [82, 79] on icon at bounding box center [83, 79] width 6 height 11
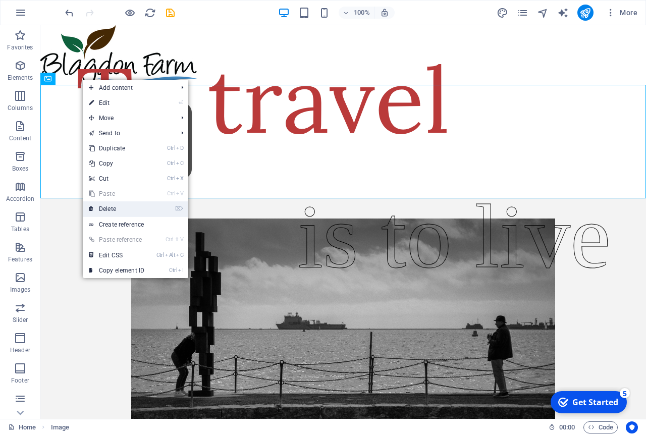
click at [128, 209] on link "⌦ Delete" at bounding box center [117, 208] width 68 height 15
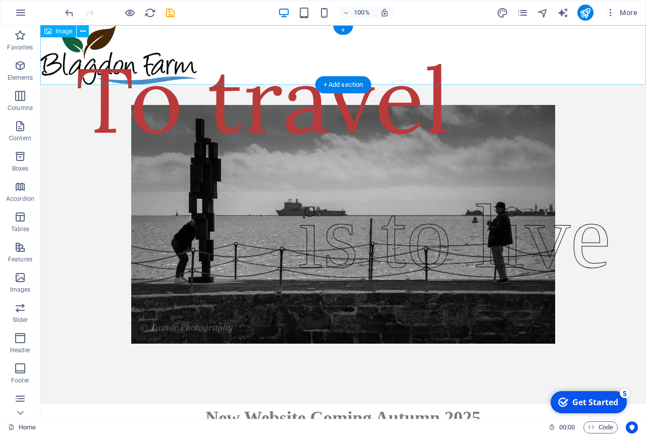
click at [92, 53] on figure at bounding box center [343, 55] width 606 height 60
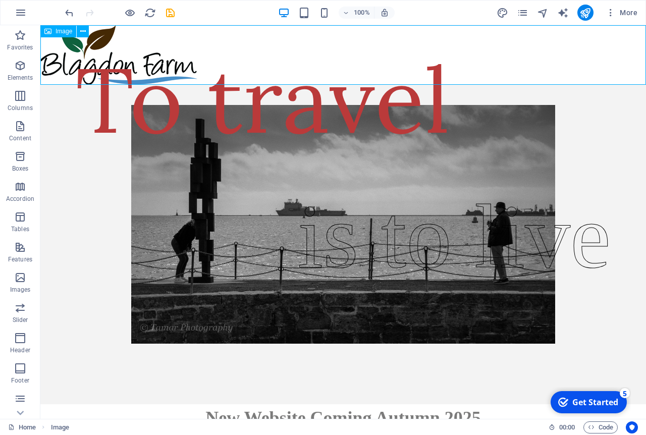
click at [56, 33] on span "Image" at bounding box center [64, 31] width 17 height 6
click at [68, 31] on span "Image" at bounding box center [64, 31] width 17 height 6
click at [81, 32] on icon at bounding box center [83, 31] width 6 height 11
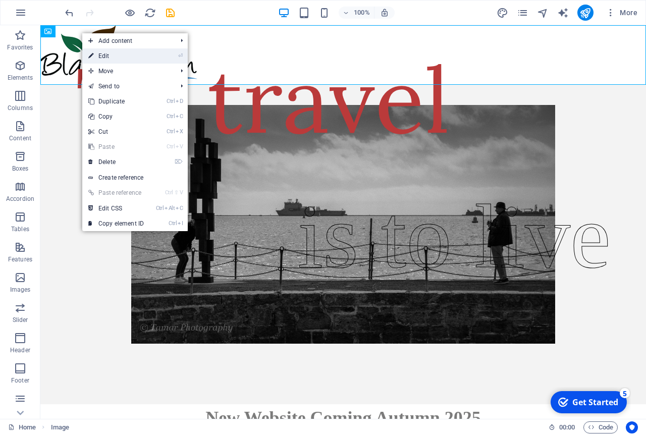
click at [117, 55] on link "⏎ Edit" at bounding box center [116, 55] width 68 height 15
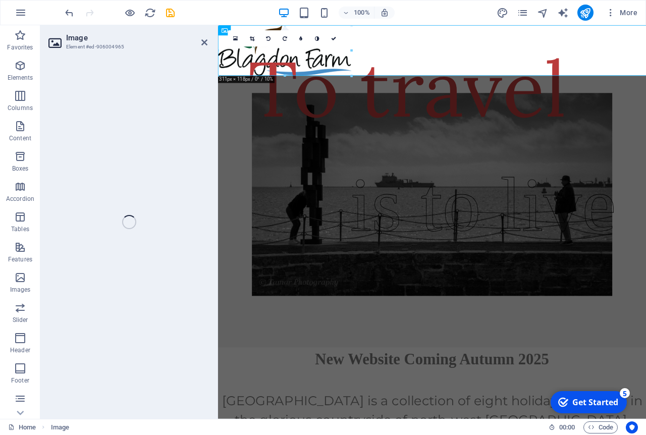
select select "px"
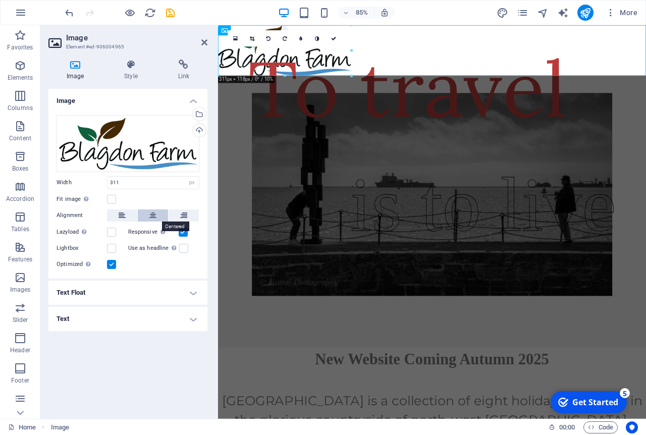
click at [152, 214] on icon at bounding box center [152, 215] width 7 height 12
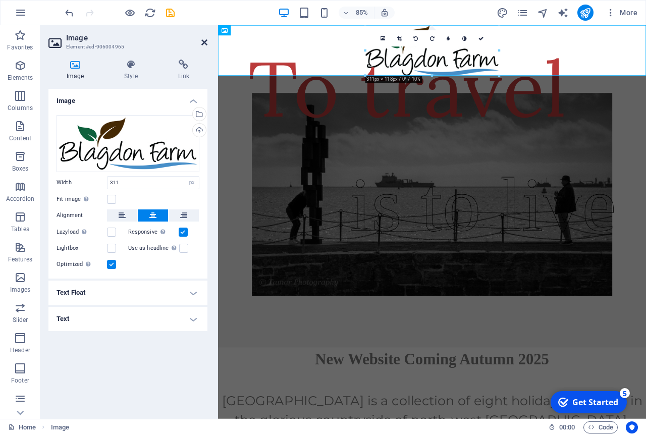
click at [204, 43] on icon at bounding box center [204, 42] width 6 height 8
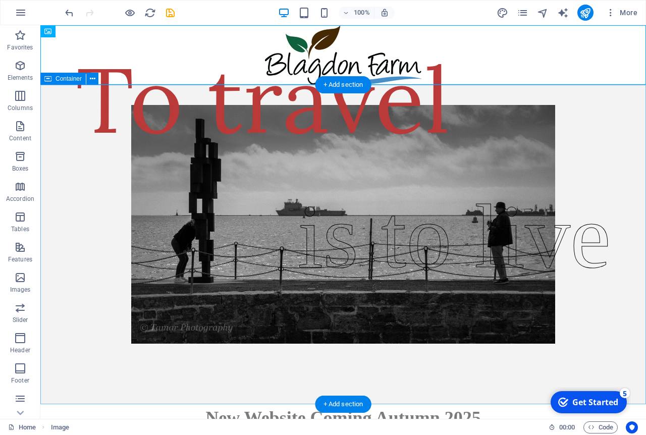
click at [638, 253] on div "To travel is to live" at bounding box center [343, 245] width 606 height 320
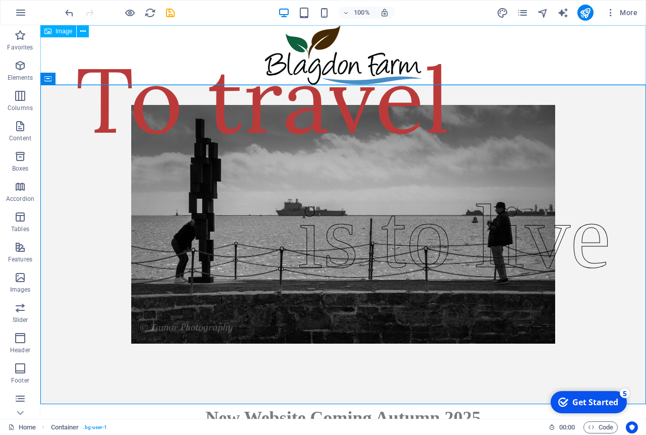
click at [57, 34] on span "Image" at bounding box center [64, 31] width 17 height 6
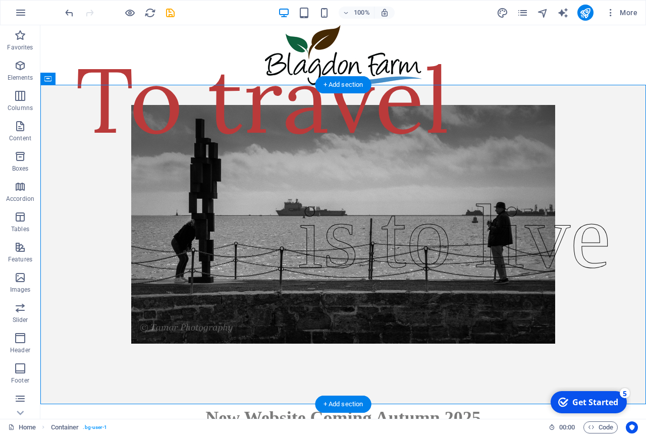
drag, startPoint x: 324, startPoint y: 244, endPoint x: 521, endPoint y: 165, distance: 212.2
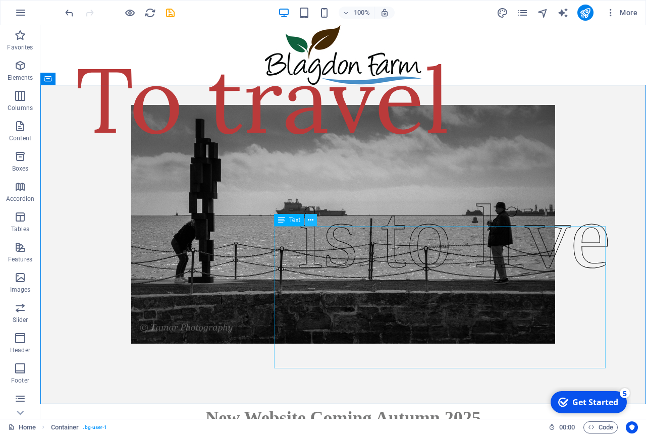
click at [311, 222] on icon at bounding box center [311, 220] width 6 height 11
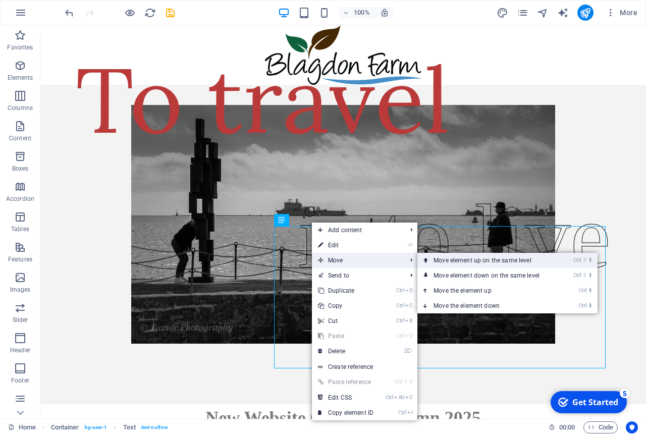
click at [477, 264] on link "Ctrl ⇧ ⬆ Move element up on the same level" at bounding box center [488, 260] width 142 height 15
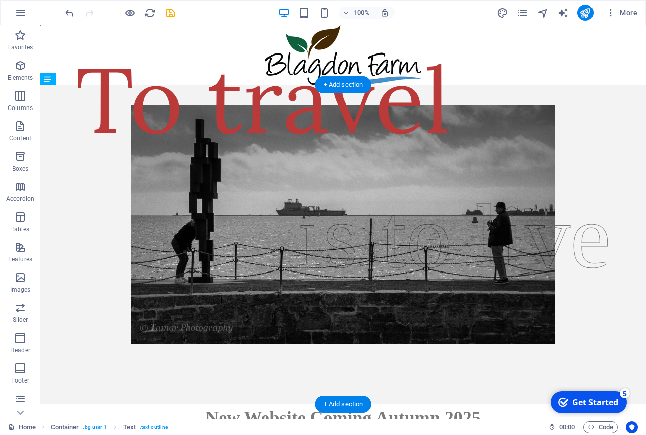
drag, startPoint x: 323, startPoint y: 245, endPoint x: 288, endPoint y: 176, distance: 77.9
drag, startPoint x: 322, startPoint y: 249, endPoint x: 288, endPoint y: 226, distance: 41.7
drag, startPoint x: 271, startPoint y: 223, endPoint x: 293, endPoint y: 221, distance: 22.8
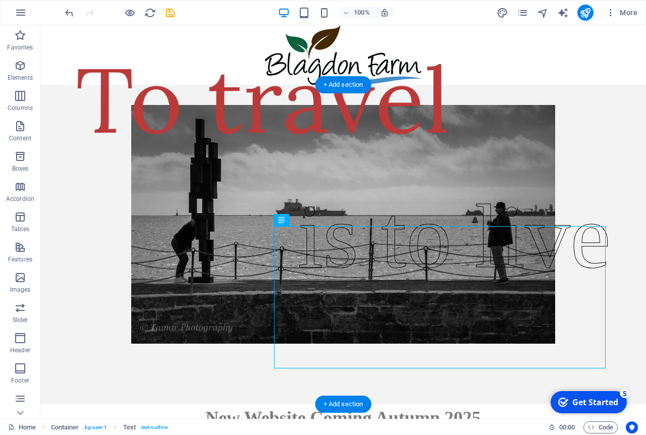
drag, startPoint x: 297, startPoint y: 232, endPoint x: 303, endPoint y: 247, distance: 15.7
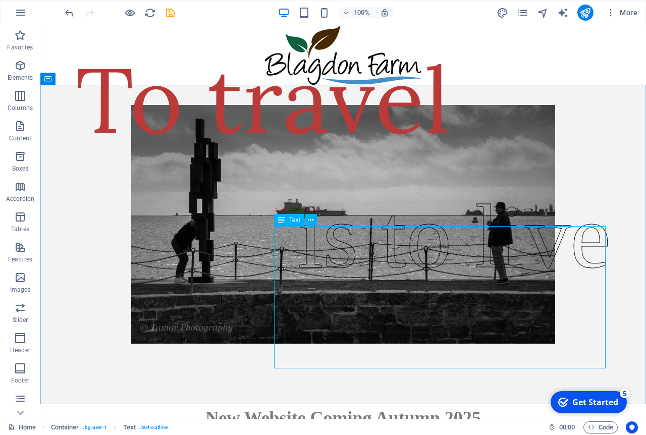
click at [295, 222] on span "Text" at bounding box center [294, 220] width 11 height 6
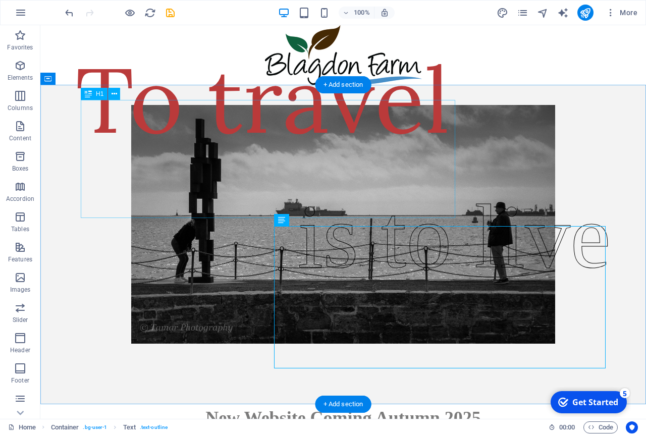
drag, startPoint x: 335, startPoint y: 247, endPoint x: 346, endPoint y: 194, distance: 54.0
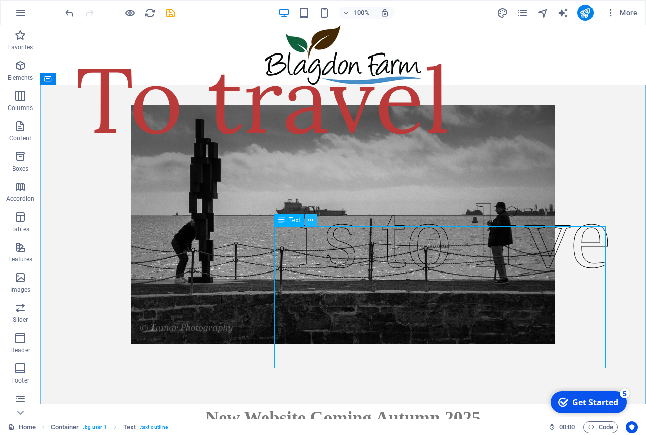
click at [311, 221] on icon at bounding box center [311, 220] width 6 height 11
click at [314, 219] on button at bounding box center [311, 220] width 12 height 12
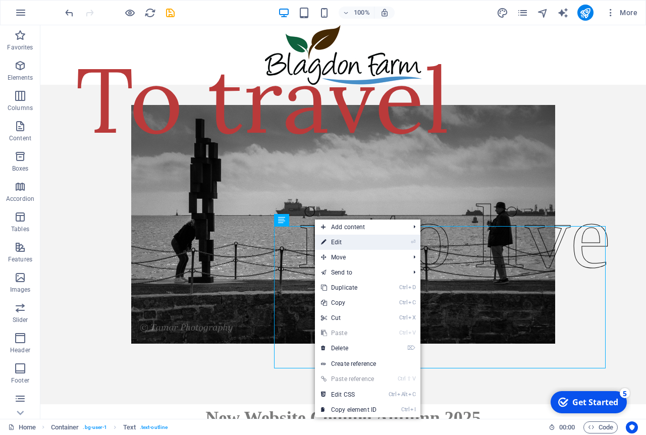
click at [342, 244] on link "⏎ Edit" at bounding box center [349, 242] width 68 height 15
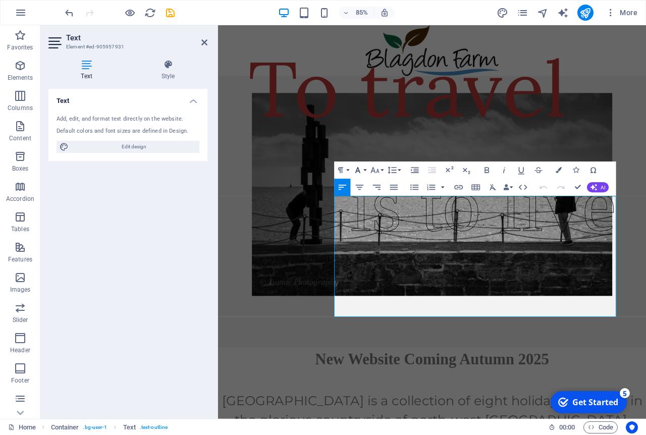
click at [365, 169] on button "Font Family" at bounding box center [359, 170] width 16 height 17
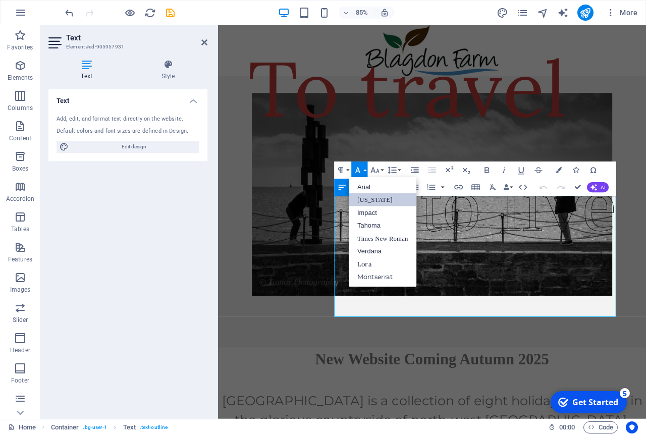
click at [365, 169] on button "Font Family" at bounding box center [359, 170] width 16 height 17
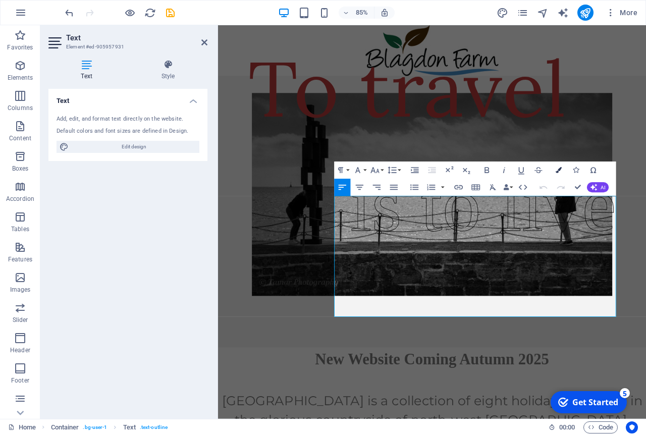
click at [562, 172] on icon "button" at bounding box center [559, 170] width 6 height 6
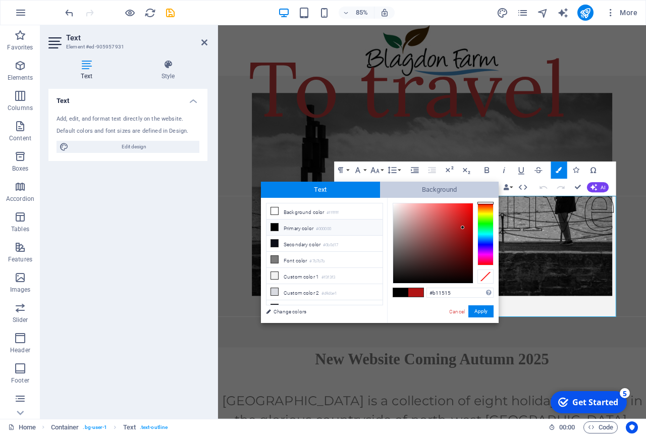
click at [432, 192] on span "Background" at bounding box center [439, 190] width 119 height 16
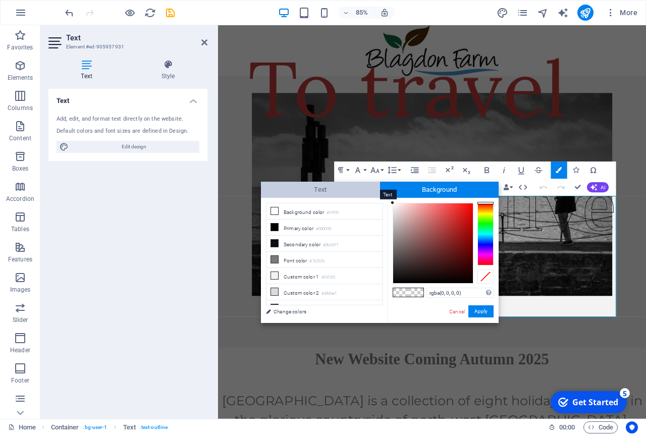
click at [317, 188] on span "Text" at bounding box center [320, 190] width 119 height 16
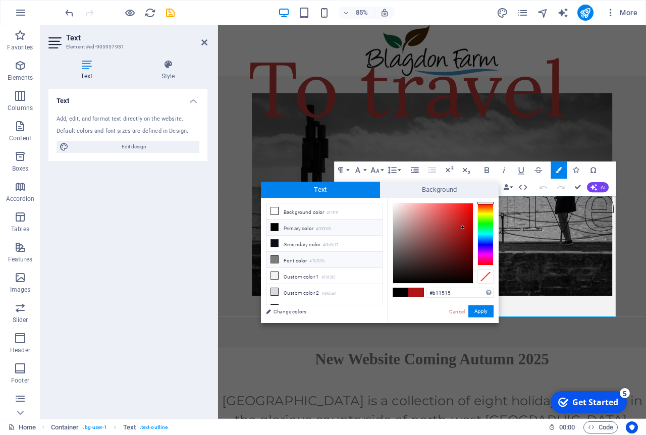
click at [290, 258] on li "Font color #7b7b7b" at bounding box center [325, 260] width 116 height 16
click at [464, 216] on div at bounding box center [433, 243] width 80 height 80
click at [479, 309] on button "Apply" at bounding box center [480, 311] width 25 height 12
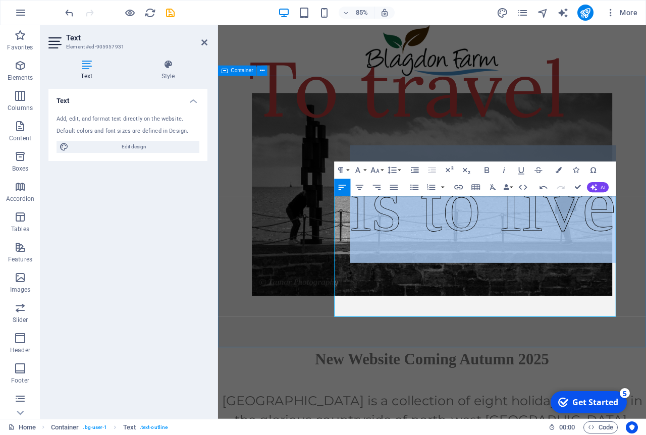
drag, startPoint x: 362, startPoint y: 299, endPoint x: 721, endPoint y: 307, distance: 358.5
click at [646, 307] on div "To travel ​ is to live" at bounding box center [470, 245] width 504 height 320
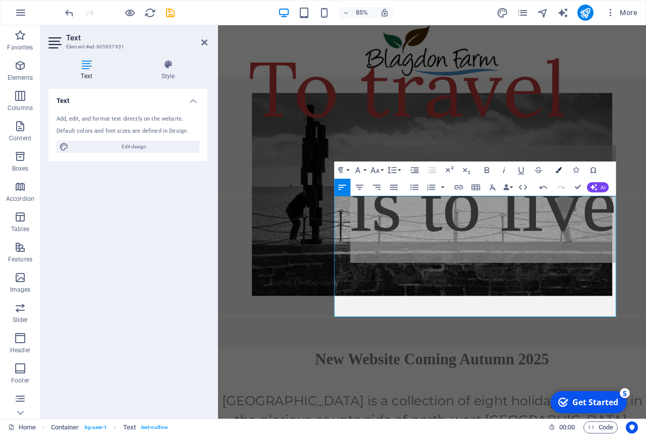
click at [560, 171] on icon "button" at bounding box center [559, 170] width 6 height 6
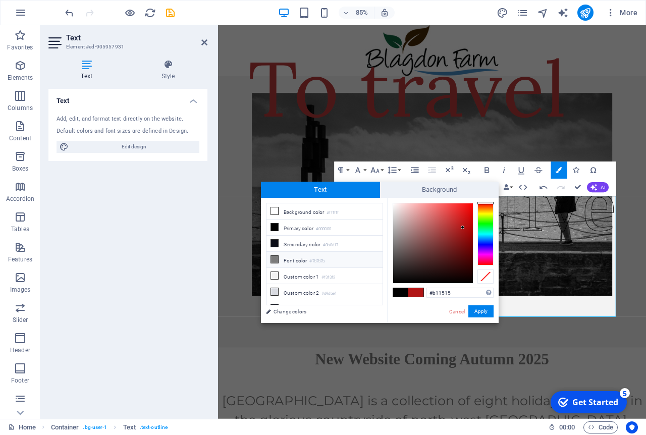
click at [276, 260] on icon at bounding box center [274, 259] width 7 height 7
click at [460, 221] on div at bounding box center [433, 243] width 80 height 80
click at [482, 225] on div at bounding box center [485, 234] width 16 height 63
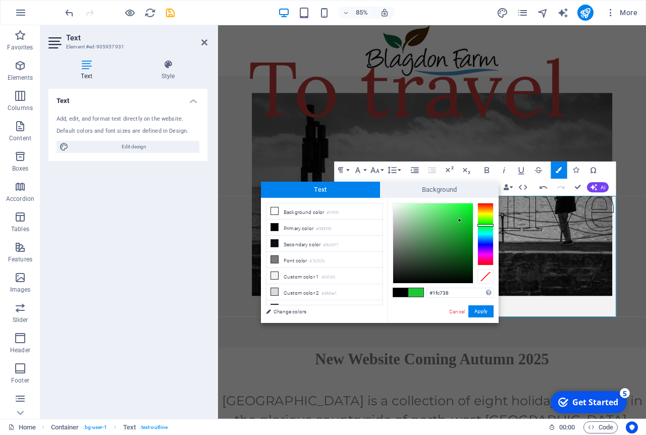
type input "#118623"
click at [462, 241] on div at bounding box center [433, 243] width 80 height 80
click at [482, 314] on button "Apply" at bounding box center [480, 311] width 25 height 12
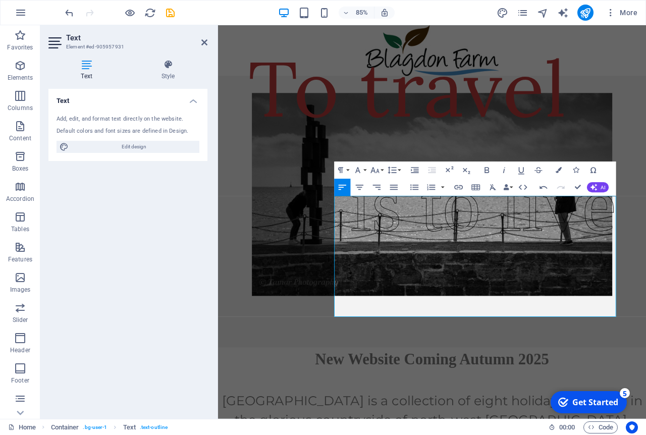
click at [607, 170] on div "Paragraph Format Normal Heading 1 Heading 2 Heading 3 Heading 4 Heading 5 Headi…" at bounding box center [475, 179] width 282 height 34
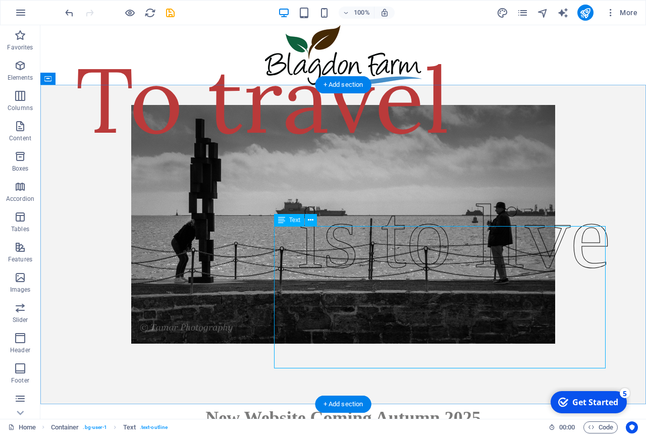
click at [298, 293] on div "is to live" at bounding box center [454, 236] width 313 height 138
click at [311, 220] on icon at bounding box center [311, 220] width 6 height 11
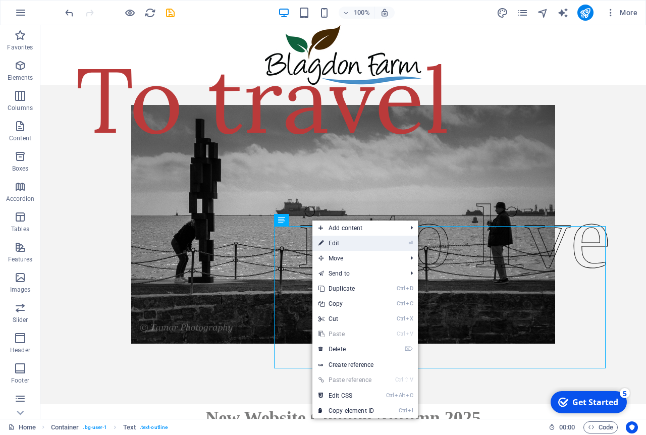
click at [353, 238] on link "⏎ Edit" at bounding box center [346, 243] width 68 height 15
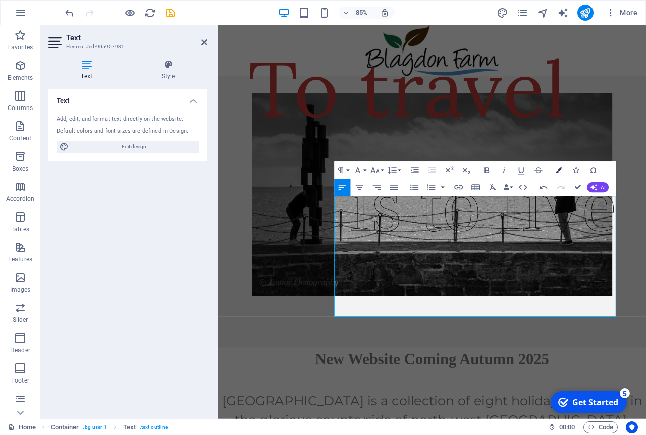
click at [563, 171] on button "Colors" at bounding box center [559, 170] width 16 height 17
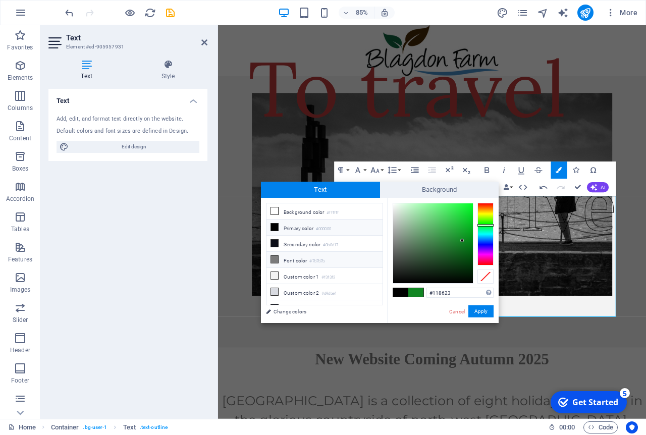
click at [274, 261] on icon at bounding box center [274, 259] width 7 height 7
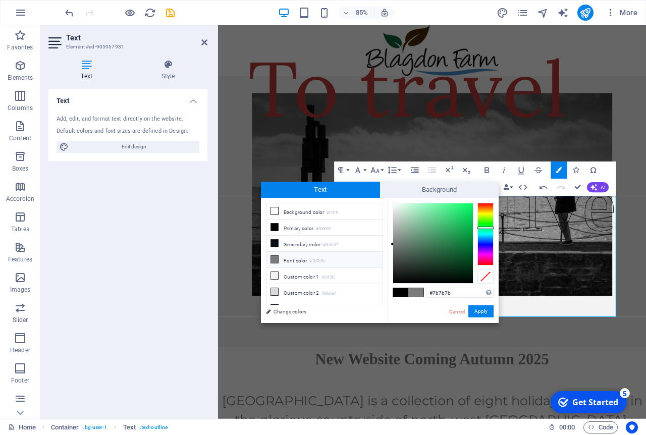
click at [487, 228] on div at bounding box center [485, 234] width 16 height 63
click at [465, 239] on div at bounding box center [433, 243] width 80 height 80
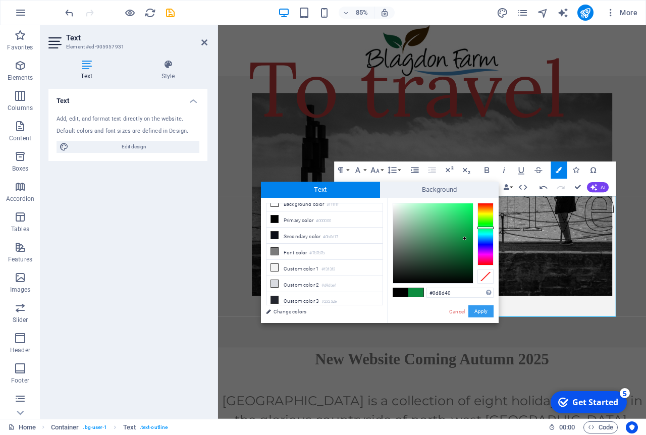
click at [485, 311] on button "Apply" at bounding box center [480, 311] width 25 height 12
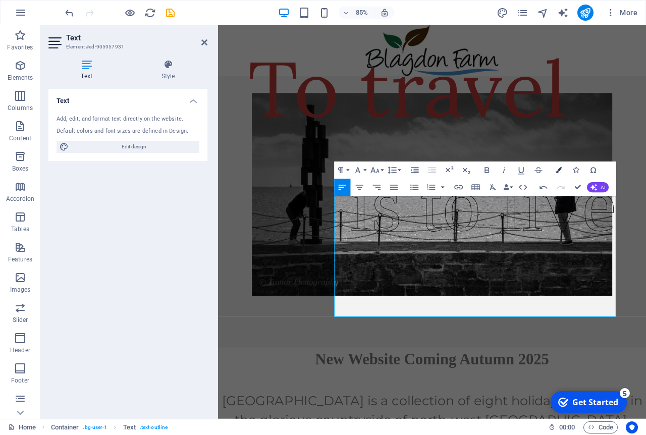
click at [558, 169] on icon "button" at bounding box center [559, 170] width 6 height 6
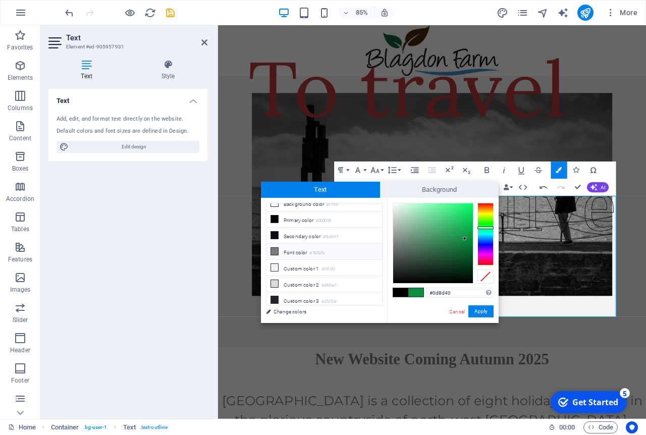
click at [294, 248] on li "Font color #7b7b7b" at bounding box center [325, 252] width 116 height 16
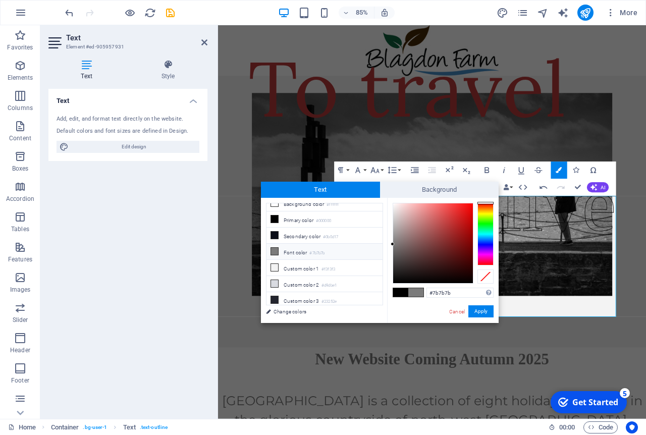
click at [273, 248] on icon at bounding box center [274, 251] width 7 height 7
click at [275, 248] on icon at bounding box center [274, 251] width 7 height 7
click at [486, 222] on div at bounding box center [485, 234] width 16 height 63
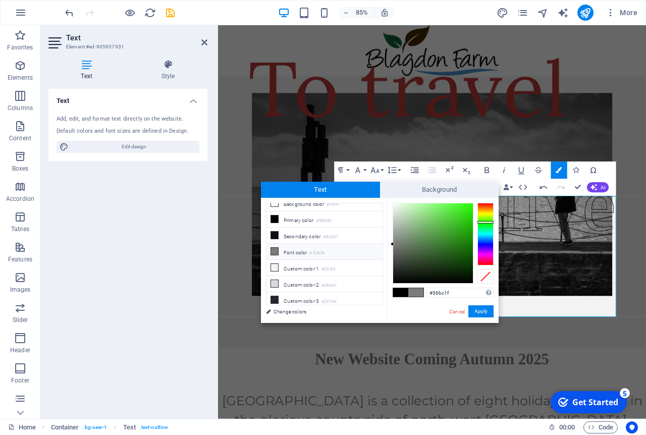
click at [459, 224] on div at bounding box center [433, 243] width 80 height 80
click at [418, 292] on span at bounding box center [415, 292] width 15 height 9
click at [274, 251] on icon at bounding box center [274, 251] width 7 height 7
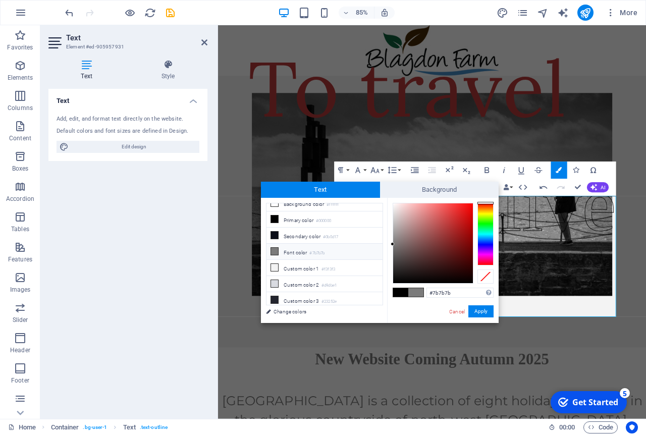
click at [274, 251] on icon at bounding box center [274, 251] width 7 height 7
click at [278, 267] on span at bounding box center [275, 267] width 8 height 8
click at [487, 222] on div at bounding box center [485, 234] width 16 height 63
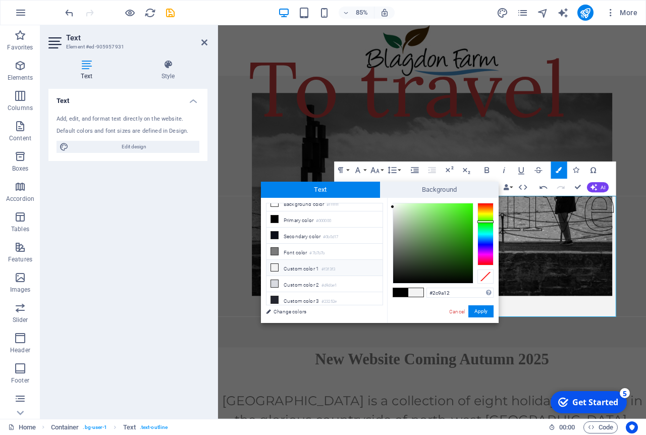
click at [463, 235] on div at bounding box center [433, 243] width 80 height 80
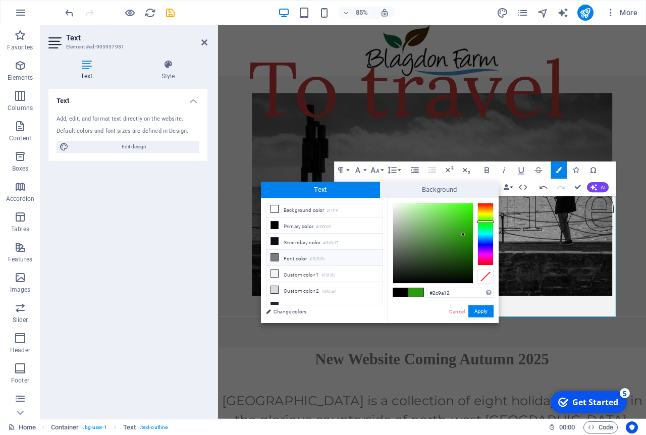
scroll to position [0, 0]
click at [273, 228] on icon at bounding box center [274, 227] width 7 height 7
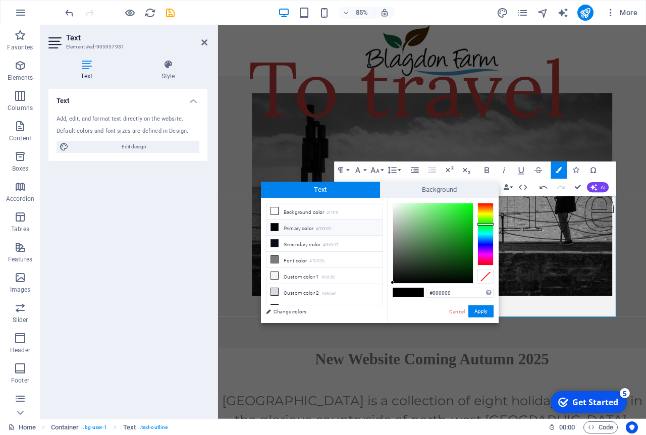
click at [486, 224] on div at bounding box center [485, 234] width 16 height 63
click at [465, 224] on div at bounding box center [433, 243] width 80 height 80
click at [416, 289] on span at bounding box center [415, 292] width 15 height 9
click at [277, 209] on icon at bounding box center [274, 210] width 7 height 7
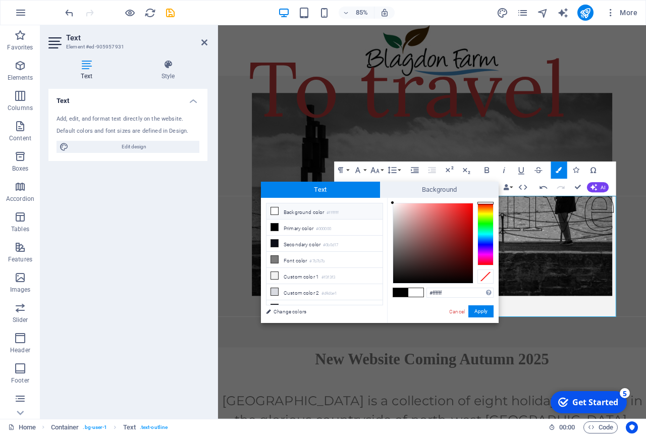
click at [275, 209] on icon at bounding box center [274, 210] width 7 height 7
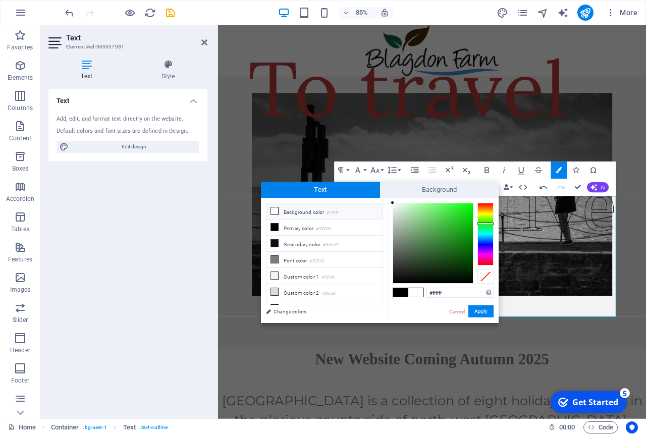
click at [487, 224] on div at bounding box center [485, 234] width 16 height 63
click at [463, 236] on div at bounding box center [433, 243] width 80 height 80
click at [417, 291] on span at bounding box center [415, 292] width 15 height 9
click at [480, 312] on button "Apply" at bounding box center [480, 311] width 25 height 12
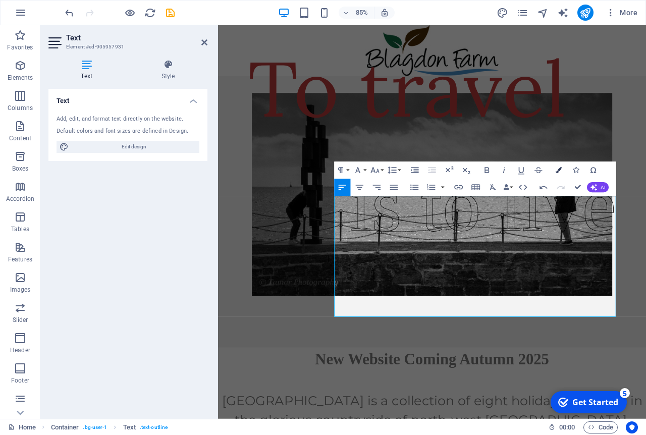
click at [556, 171] on button "Colors" at bounding box center [559, 170] width 16 height 17
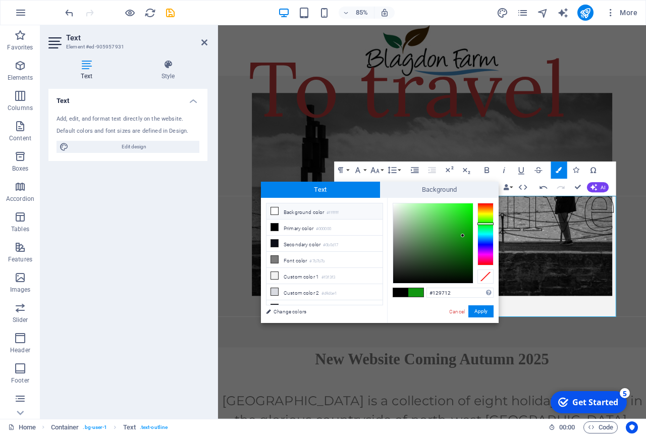
click at [273, 213] on icon at bounding box center [274, 210] width 7 height 7
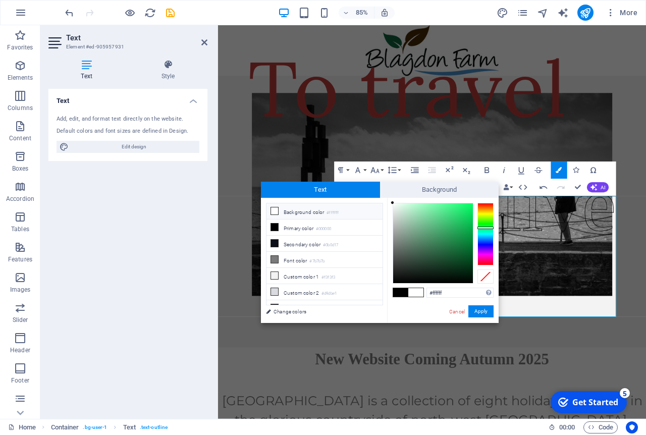
click at [483, 228] on div at bounding box center [485, 234] width 16 height 63
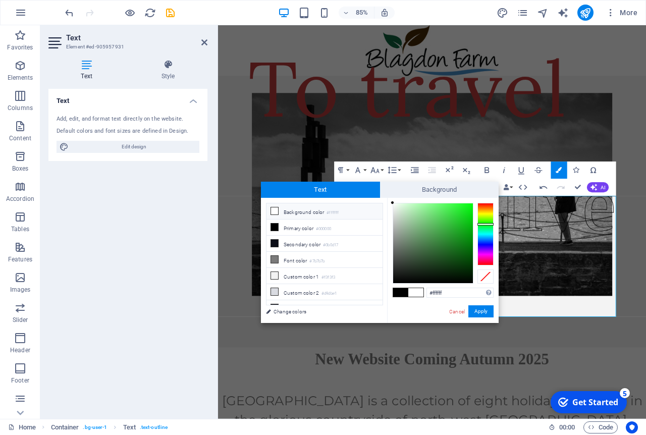
click at [484, 224] on div at bounding box center [485, 234] width 16 height 63
type input "#14851a"
click at [460, 241] on div at bounding box center [433, 243] width 80 height 80
click at [281, 309] on link "Change colors" at bounding box center [319, 311] width 117 height 13
select select "ease-in-out"
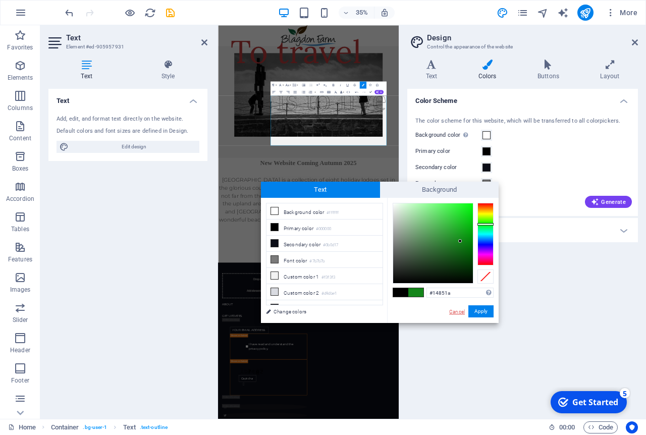
click at [456, 311] on link "Cancel" at bounding box center [457, 312] width 18 height 8
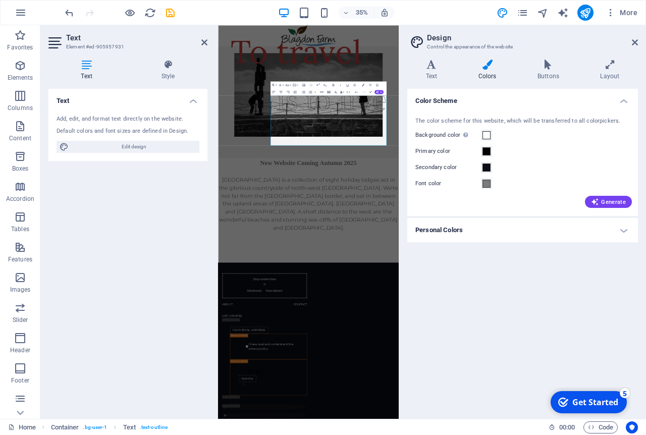
click at [622, 232] on h4 "Personal Colors" at bounding box center [522, 230] width 231 height 24
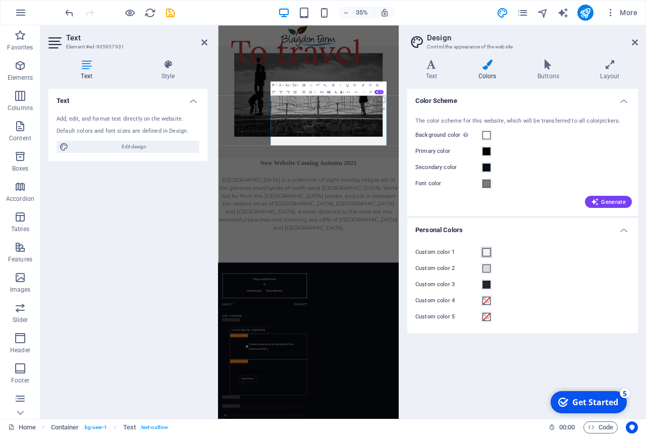
click at [484, 254] on span at bounding box center [487, 252] width 8 height 8
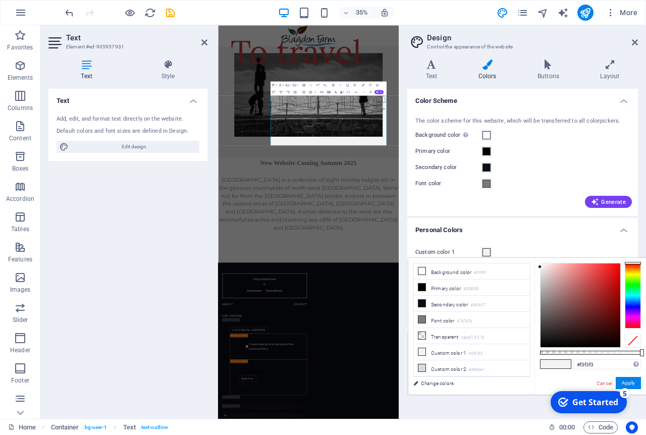
click at [634, 287] on div at bounding box center [633, 296] width 16 height 66
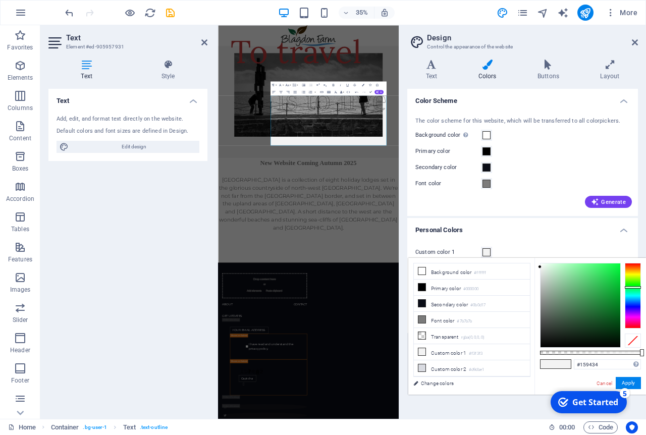
click at [608, 298] on div at bounding box center [581, 305] width 80 height 84
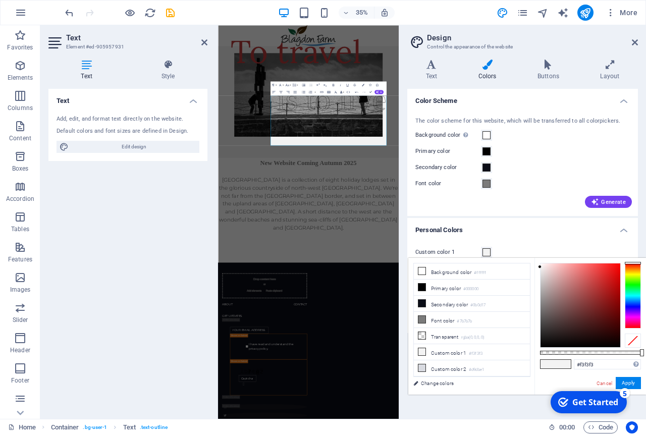
type input "#159434"
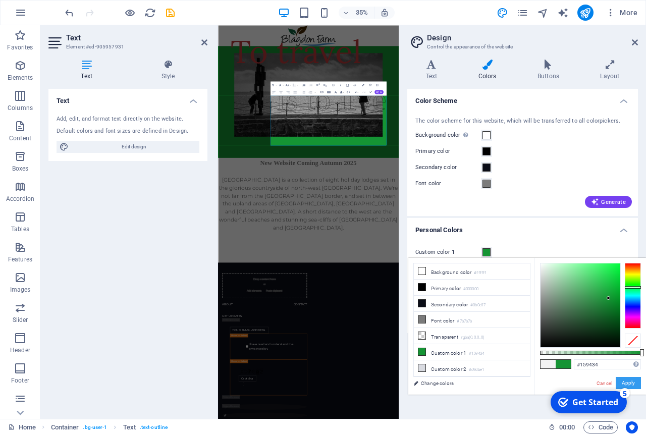
click at [629, 383] on button "Apply" at bounding box center [628, 383] width 25 height 12
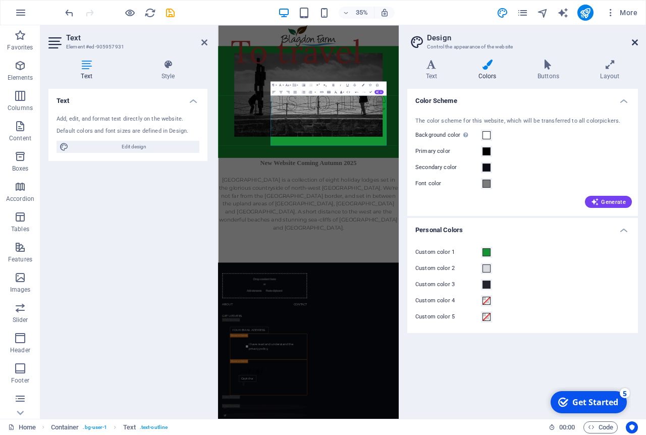
click at [636, 40] on icon at bounding box center [635, 42] width 6 height 8
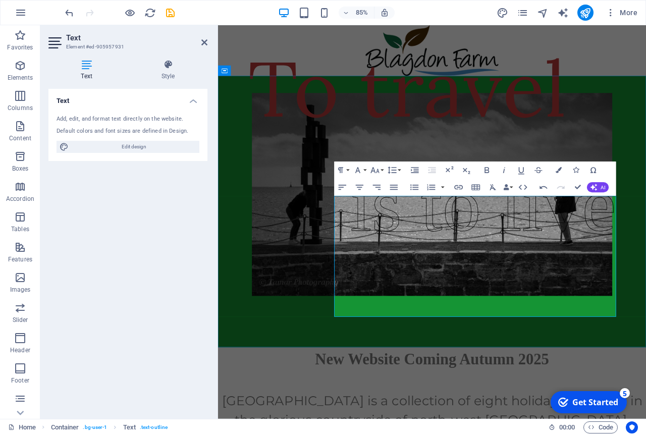
click at [374, 287] on span "is to live" at bounding box center [530, 236] width 313 height 100
click at [558, 169] on icon "button" at bounding box center [559, 170] width 6 height 6
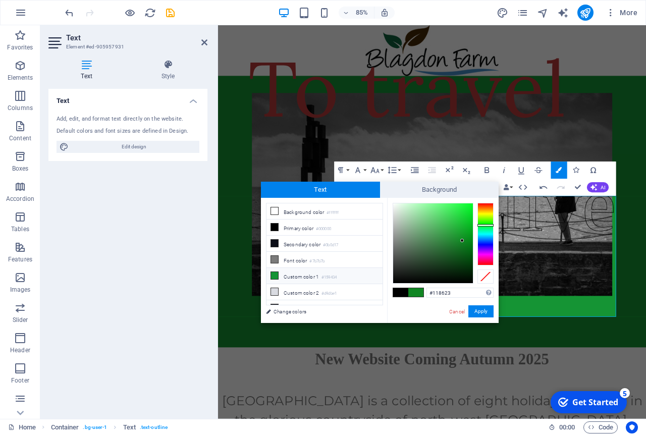
click at [306, 277] on li "Custom color 1 #159434" at bounding box center [325, 276] width 116 height 16
type input "#159434"
click at [272, 272] on icon at bounding box center [274, 275] width 7 height 7
click at [278, 275] on icon at bounding box center [274, 275] width 7 height 7
click at [481, 312] on button "Apply" at bounding box center [480, 311] width 25 height 12
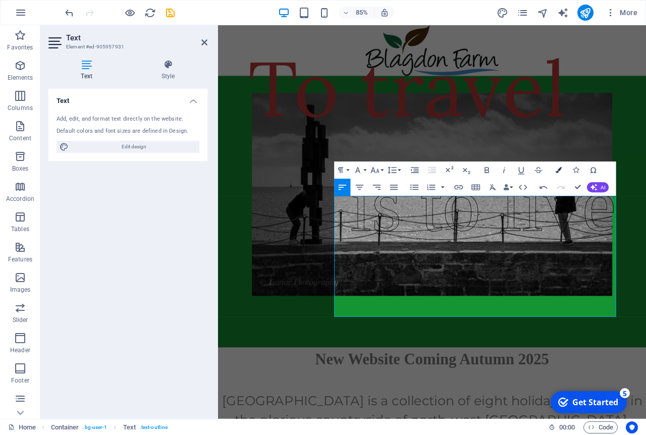
click at [559, 168] on icon "button" at bounding box center [559, 170] width 6 height 6
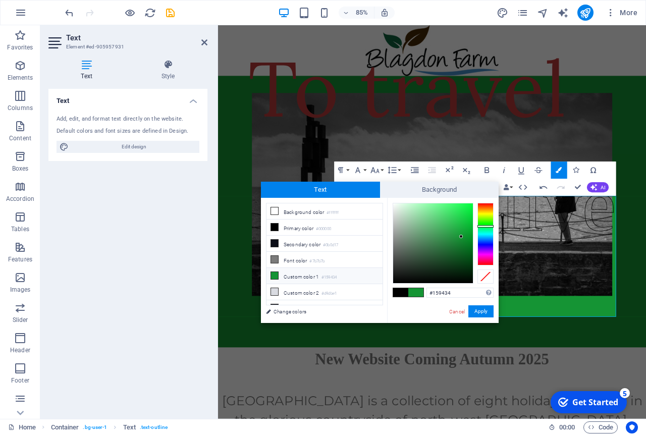
click at [287, 275] on li "Custom color 1 #159434" at bounding box center [325, 276] width 116 height 16
click at [484, 309] on button "Apply" at bounding box center [480, 311] width 25 height 12
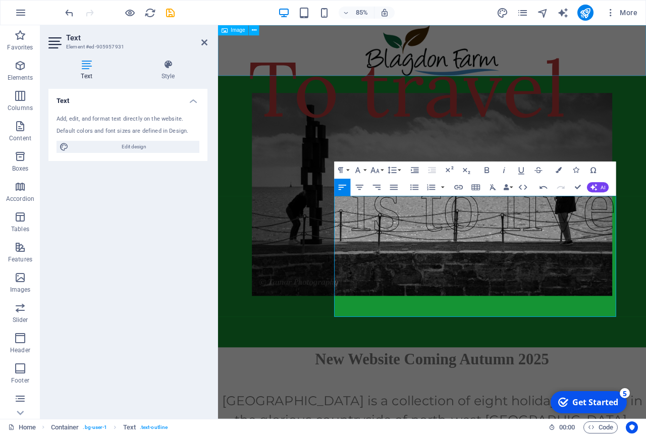
click at [646, 82] on figure at bounding box center [470, 55] width 504 height 60
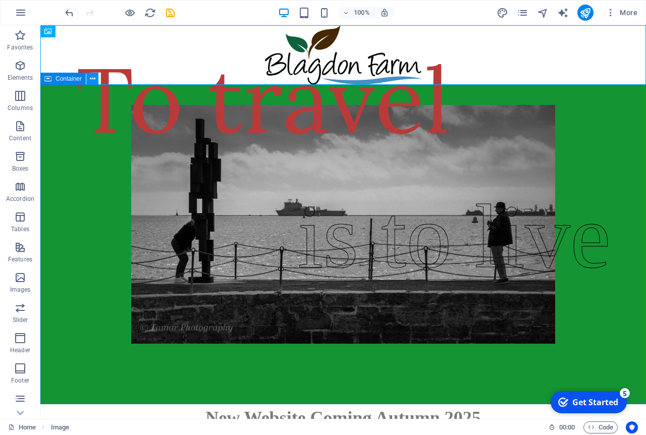
click at [91, 80] on icon at bounding box center [93, 79] width 6 height 11
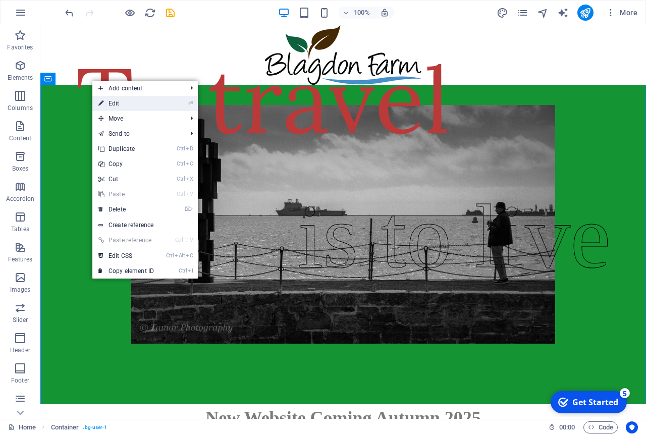
click at [100, 102] on icon at bounding box center [100, 103] width 5 height 15
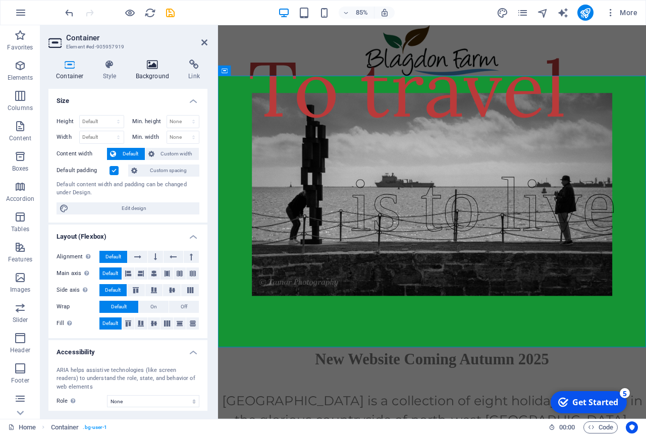
click at [154, 74] on h4 "Background" at bounding box center [154, 70] width 53 height 21
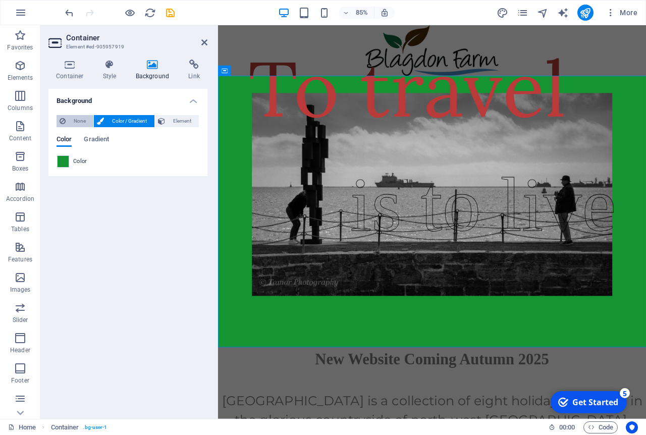
click at [78, 123] on span "None" at bounding box center [80, 121] width 22 height 12
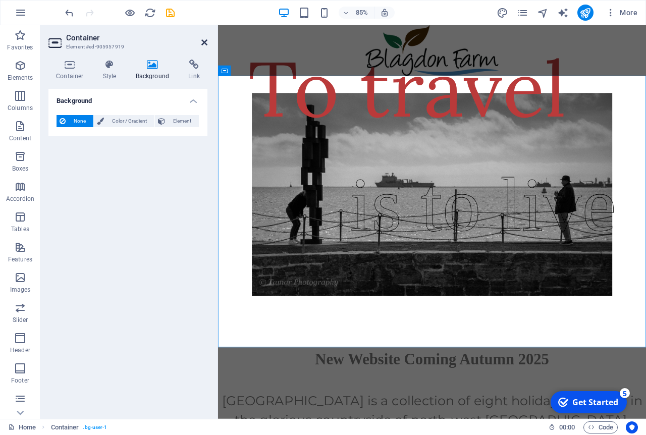
click at [206, 42] on icon at bounding box center [204, 42] width 6 height 8
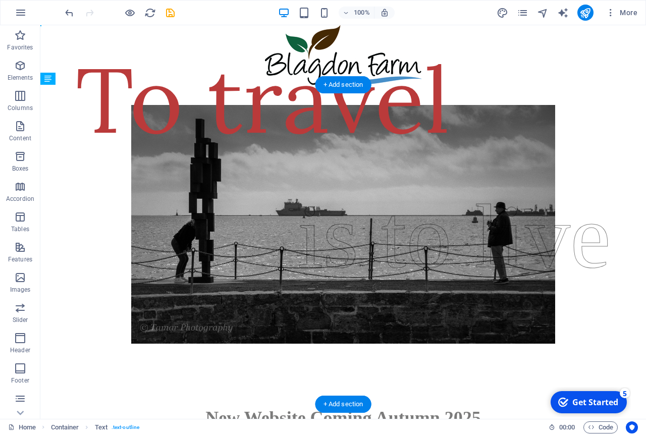
drag, startPoint x: 324, startPoint y: 243, endPoint x: 283, endPoint y: 178, distance: 77.2
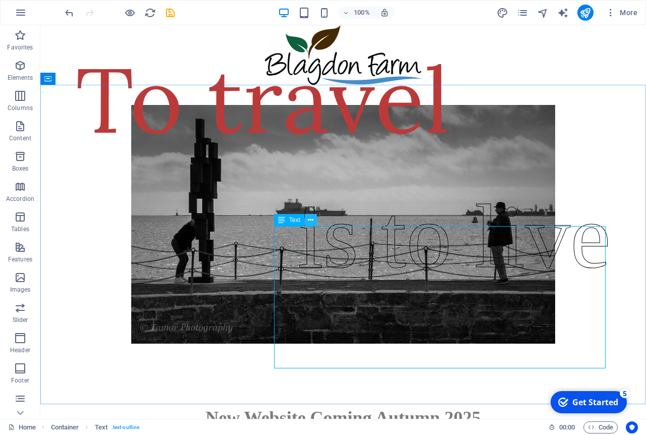
click at [314, 221] on button at bounding box center [311, 220] width 12 height 12
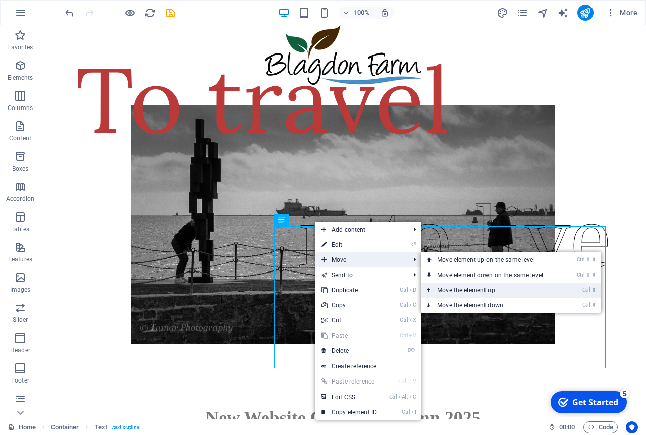
click at [467, 291] on link "Ctrl ⬆ Move the element up" at bounding box center [492, 290] width 142 height 15
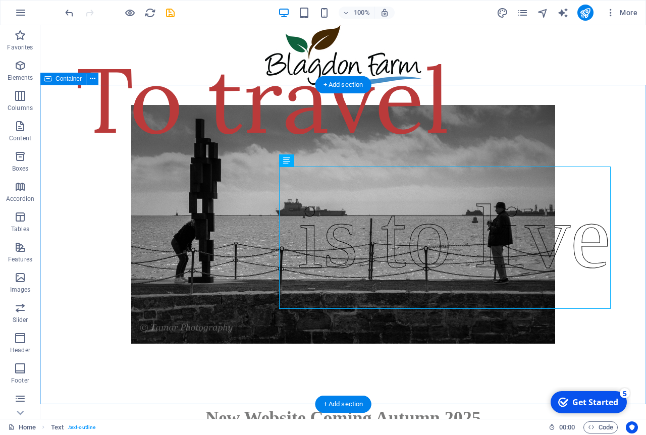
click at [584, 356] on div "To travel" at bounding box center [343, 245] width 606 height 320
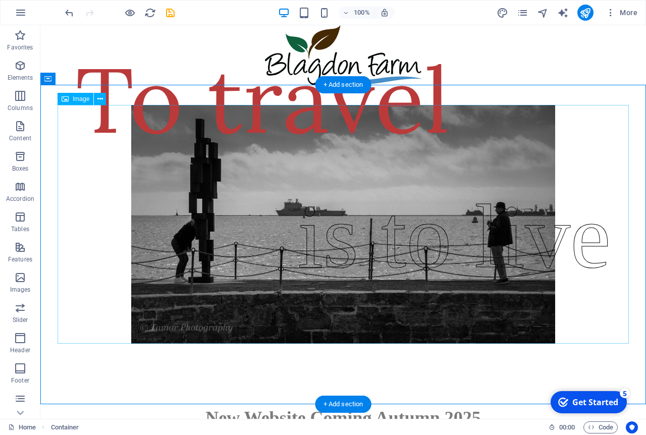
click at [431, 235] on figure at bounding box center [343, 224] width 571 height 239
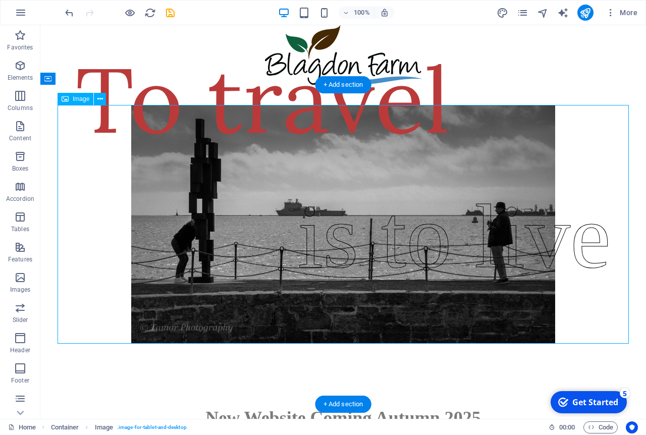
click at [417, 240] on figure at bounding box center [343, 224] width 571 height 239
click at [332, 239] on figure at bounding box center [343, 224] width 571 height 239
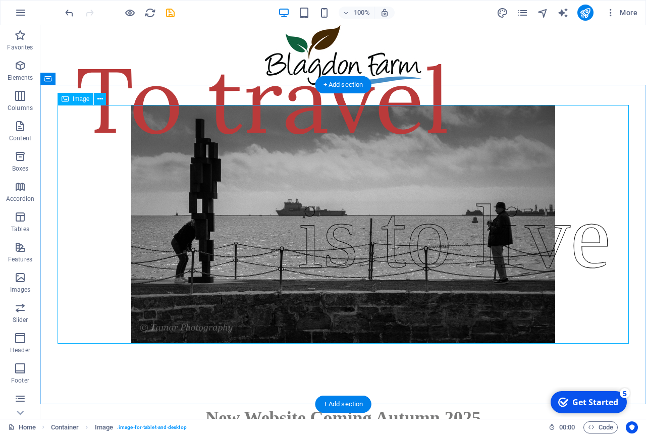
click at [314, 248] on figure at bounding box center [343, 224] width 571 height 239
click at [593, 247] on figure at bounding box center [343, 224] width 571 height 239
click at [570, 231] on figure at bounding box center [343, 224] width 571 height 239
click at [563, 217] on figure at bounding box center [343, 224] width 571 height 239
click at [561, 243] on figure at bounding box center [343, 224] width 571 height 239
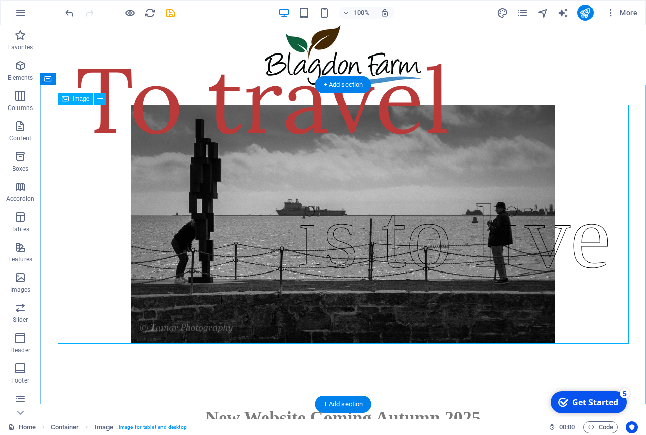
click at [583, 261] on figure at bounding box center [343, 224] width 571 height 239
click at [397, 262] on figure at bounding box center [343, 224] width 571 height 239
click at [375, 263] on figure at bounding box center [343, 224] width 571 height 239
click at [377, 237] on figure at bounding box center [343, 224] width 571 height 239
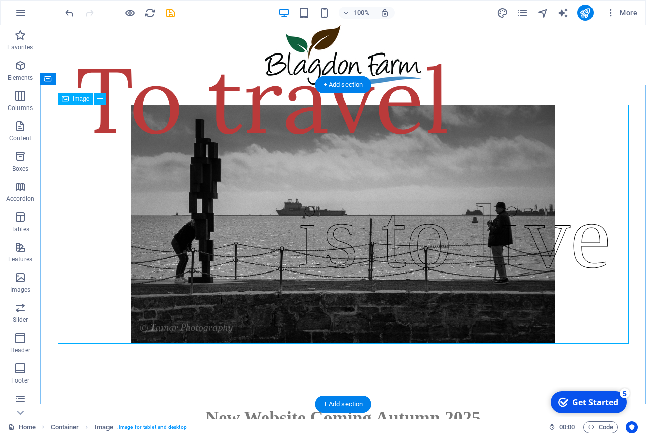
click at [377, 237] on figure at bounding box center [343, 224] width 571 height 239
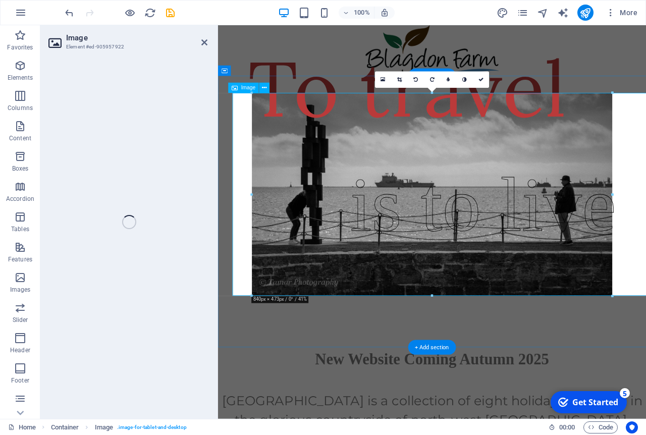
select select "px"
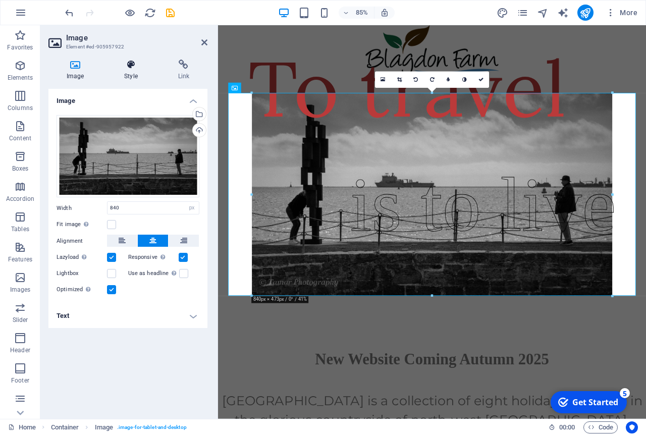
click at [131, 72] on h4 "Style" at bounding box center [133, 70] width 54 height 21
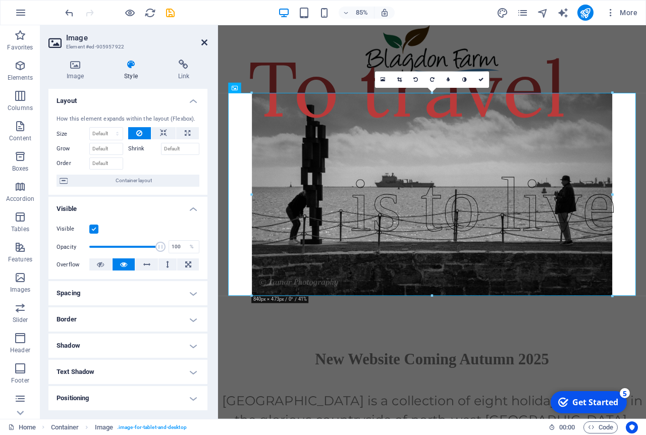
click at [205, 41] on icon at bounding box center [204, 42] width 6 height 8
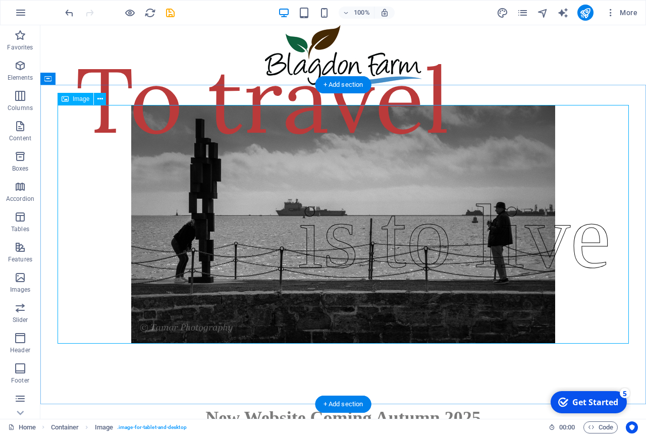
click at [587, 231] on figure at bounding box center [343, 224] width 571 height 239
click at [383, 251] on figure at bounding box center [343, 224] width 571 height 239
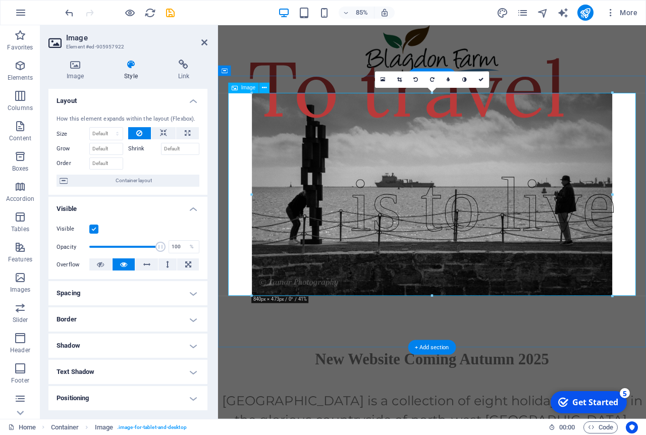
click at [412, 291] on figure at bounding box center [470, 224] width 480 height 239
click at [203, 42] on icon at bounding box center [204, 42] width 6 height 8
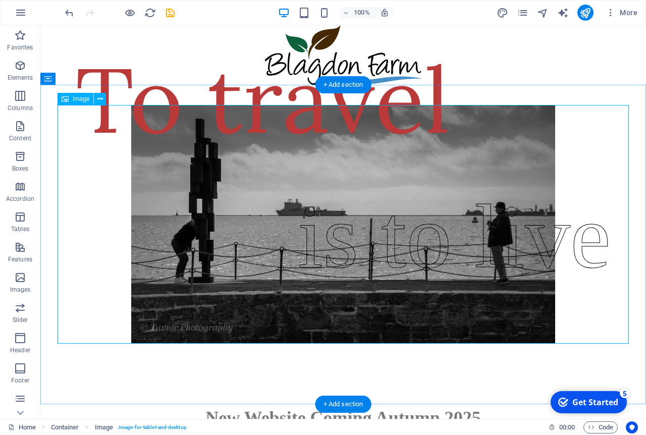
click at [584, 251] on figure at bounding box center [343, 224] width 571 height 239
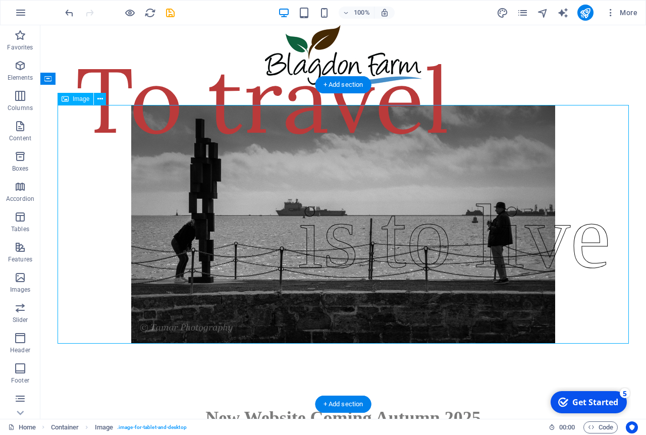
drag, startPoint x: 580, startPoint y: 240, endPoint x: 594, endPoint y: 320, distance: 80.3
click at [594, 320] on figure at bounding box center [343, 224] width 571 height 239
drag, startPoint x: 580, startPoint y: 244, endPoint x: 582, endPoint y: 305, distance: 61.1
click at [582, 305] on figure at bounding box center [343, 224] width 571 height 239
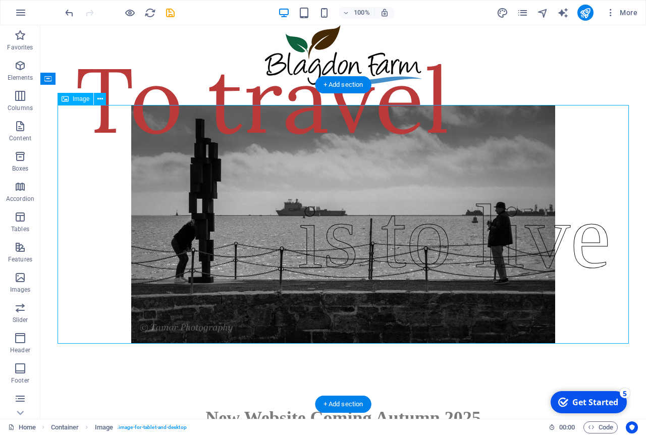
drag, startPoint x: 576, startPoint y: 250, endPoint x: 576, endPoint y: 261, distance: 10.6
click at [576, 261] on figure at bounding box center [343, 224] width 571 height 239
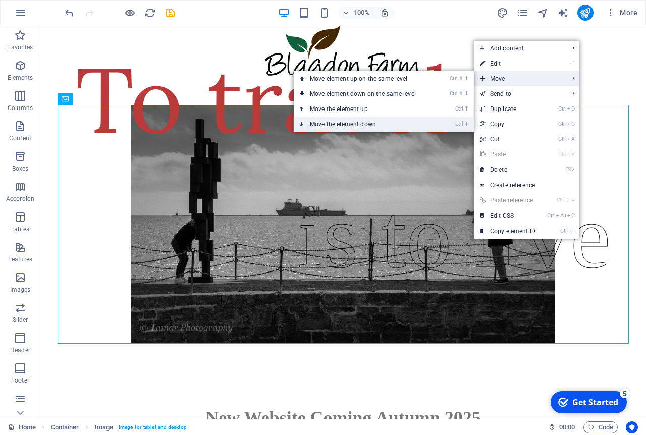
click at [392, 126] on link "Ctrl ⬇ Move the element down" at bounding box center [365, 124] width 142 height 15
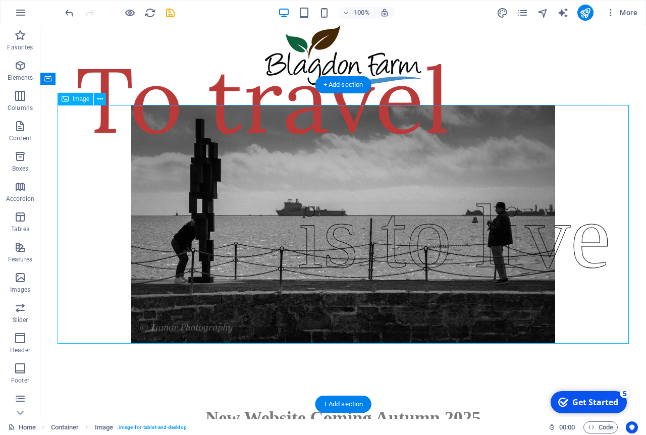
drag, startPoint x: 579, startPoint y: 244, endPoint x: 589, endPoint y: 284, distance: 41.6
click at [586, 293] on figure at bounding box center [343, 224] width 571 height 239
drag, startPoint x: 585, startPoint y: 248, endPoint x: 585, endPoint y: 266, distance: 17.7
click at [585, 277] on figure at bounding box center [343, 224] width 571 height 239
drag, startPoint x: 579, startPoint y: 233, endPoint x: 579, endPoint y: 278, distance: 44.4
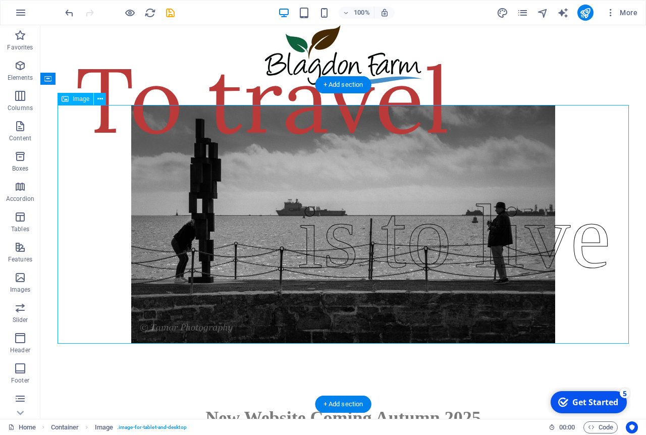
click at [579, 278] on figure at bounding box center [343, 224] width 571 height 239
click at [531, 187] on figure at bounding box center [343, 224] width 571 height 239
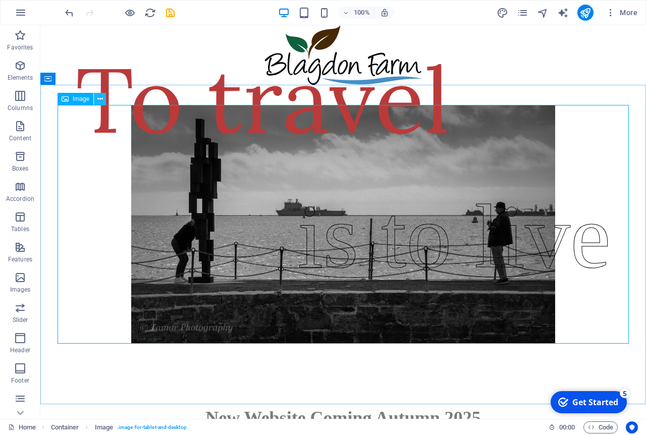
click at [102, 101] on icon at bounding box center [100, 99] width 6 height 11
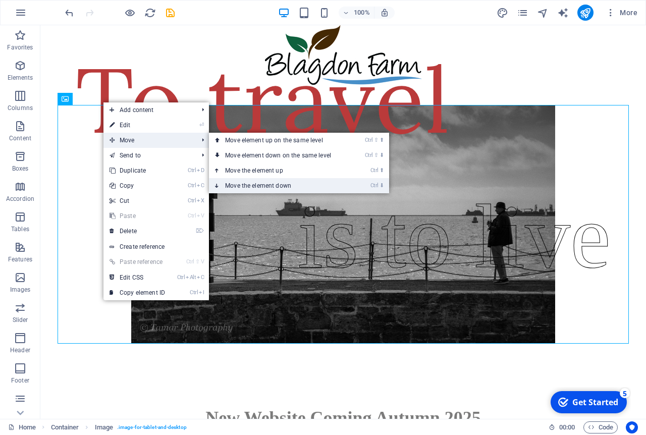
click at [253, 187] on link "Ctrl ⬇ Move the element down" at bounding box center [280, 185] width 142 height 15
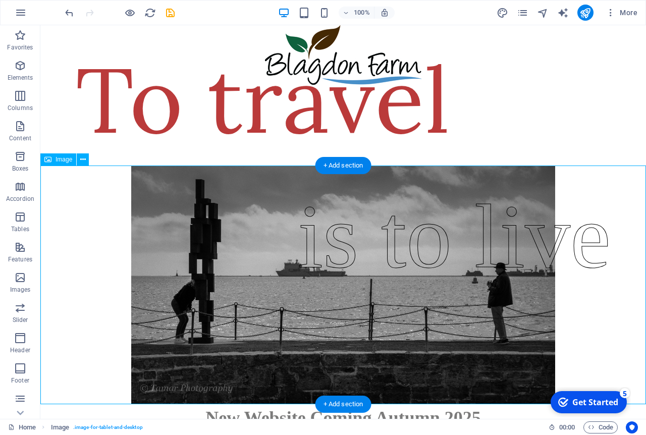
click at [623, 185] on figure at bounding box center [343, 285] width 606 height 239
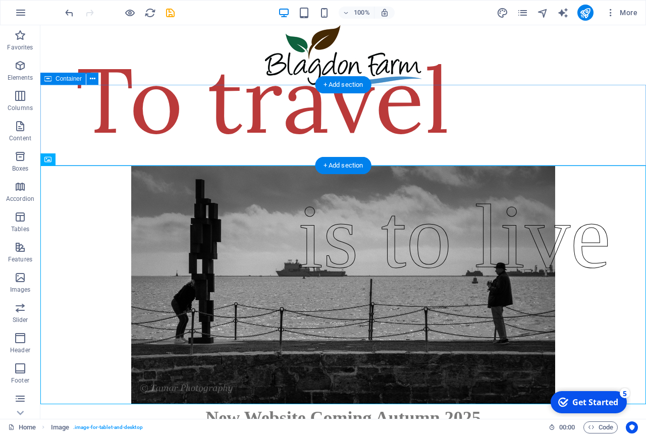
click at [601, 137] on div "To travel" at bounding box center [343, 125] width 606 height 81
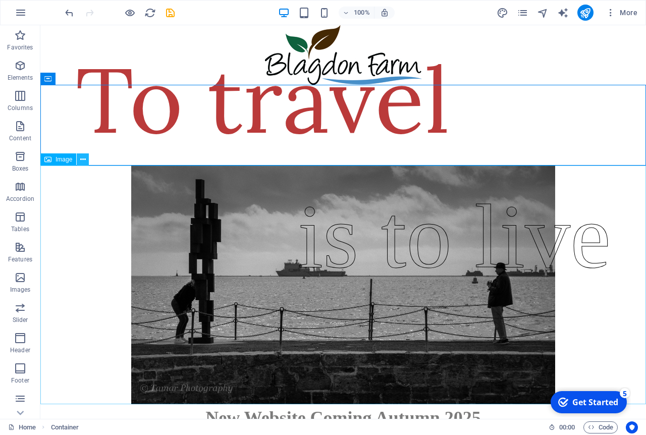
click at [83, 158] on icon at bounding box center [83, 159] width 6 height 11
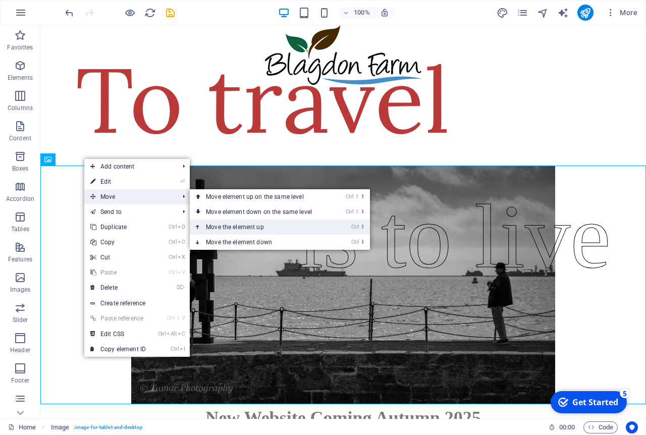
click at [231, 227] on link "Ctrl ⬆ Move the element up" at bounding box center [261, 227] width 142 height 15
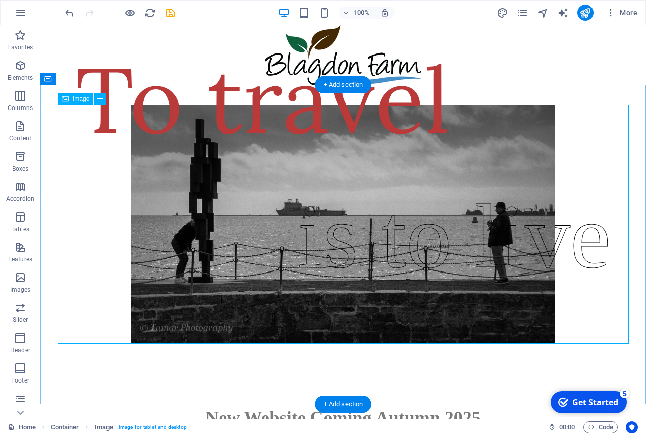
click at [575, 246] on figure at bounding box center [343, 224] width 571 height 239
click at [590, 241] on figure at bounding box center [343, 224] width 571 height 239
click at [102, 101] on icon at bounding box center [100, 99] width 6 height 11
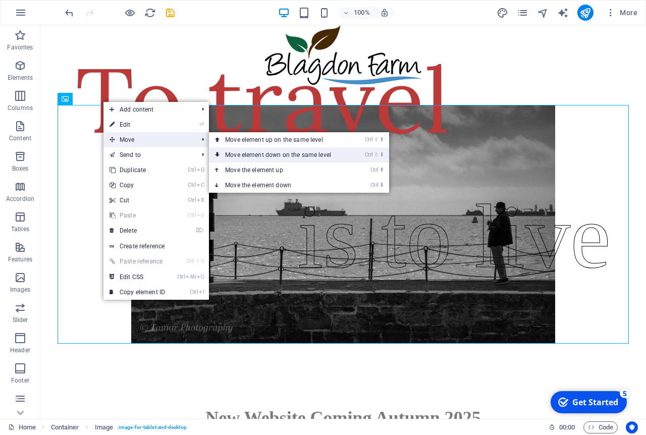
click at [242, 155] on link "Ctrl ⇧ ⬇ Move element down on the same level" at bounding box center [280, 154] width 142 height 15
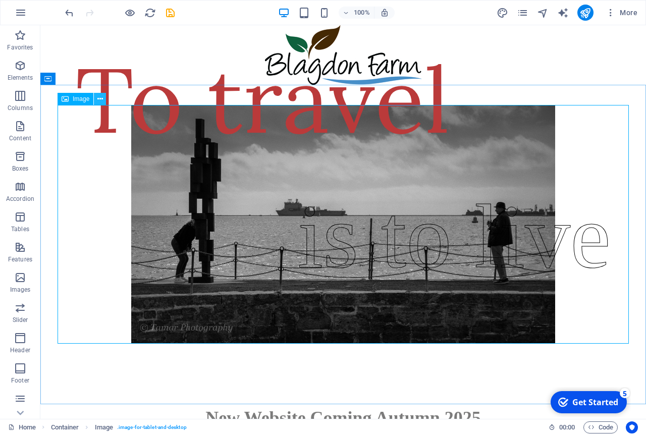
click at [99, 101] on icon at bounding box center [100, 99] width 6 height 11
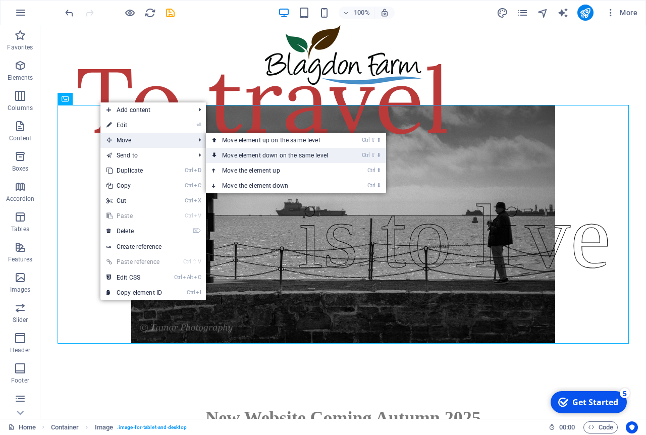
click at [254, 155] on link "Ctrl ⇧ ⬇ Move element down on the same level" at bounding box center [277, 155] width 142 height 15
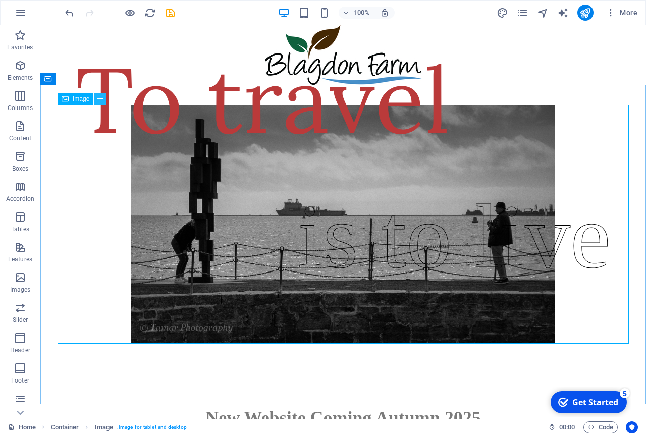
click at [102, 101] on icon at bounding box center [100, 99] width 6 height 11
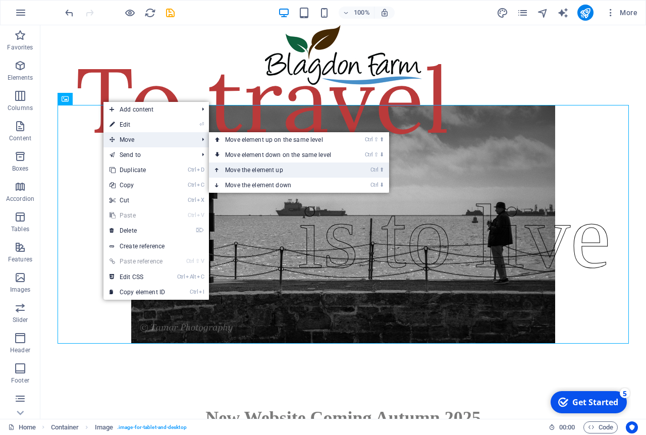
click at [275, 172] on link "Ctrl ⬆ Move the element up" at bounding box center [280, 170] width 142 height 15
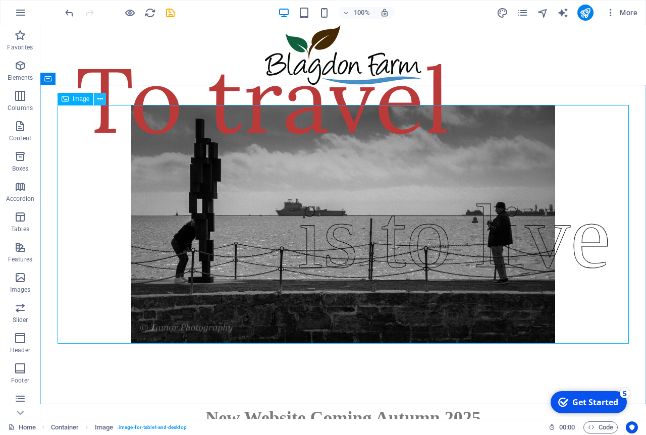
click at [102, 99] on icon at bounding box center [100, 99] width 6 height 11
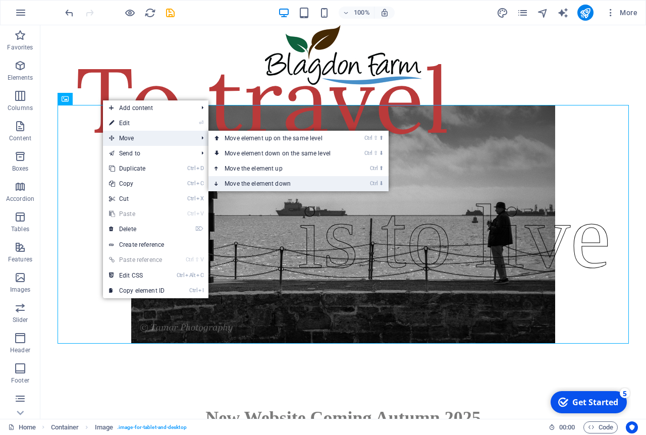
click at [251, 182] on link "Ctrl ⬇ Move the element down" at bounding box center [279, 183] width 142 height 15
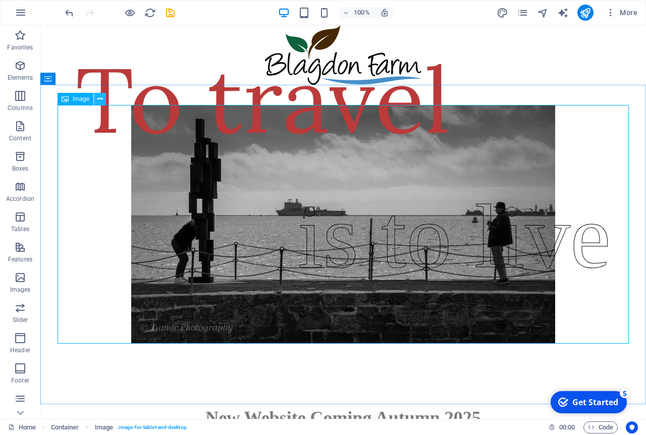
click at [103, 101] on button at bounding box center [100, 99] width 12 height 12
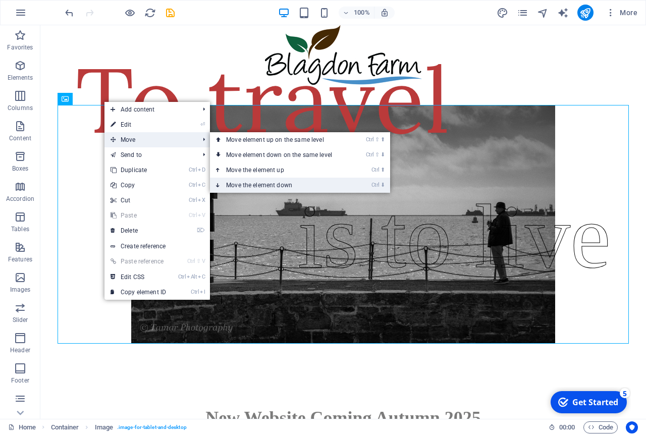
click at [270, 184] on link "Ctrl ⬇ Move the element down" at bounding box center [281, 185] width 142 height 15
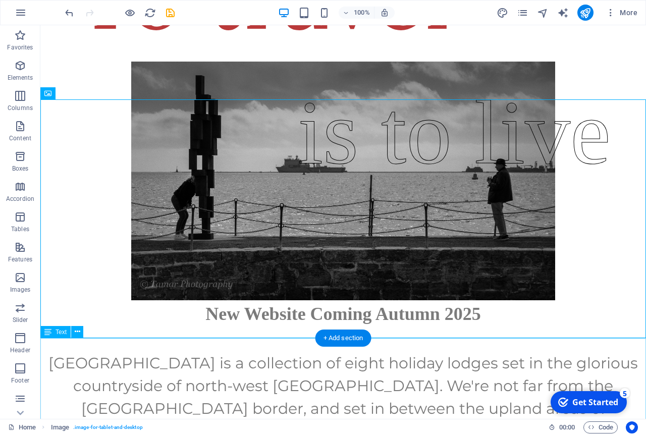
scroll to position [115, 0]
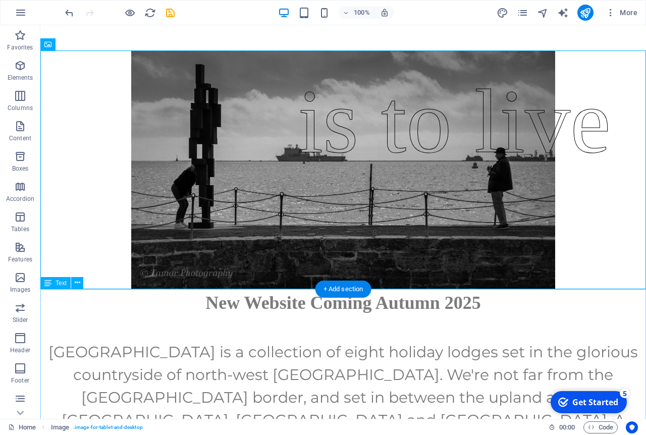
click at [594, 314] on div "New Website Coming Autumn 2025 Blagdon Farm is a collection of eight holiday lo…" at bounding box center [343, 383] width 606 height 188
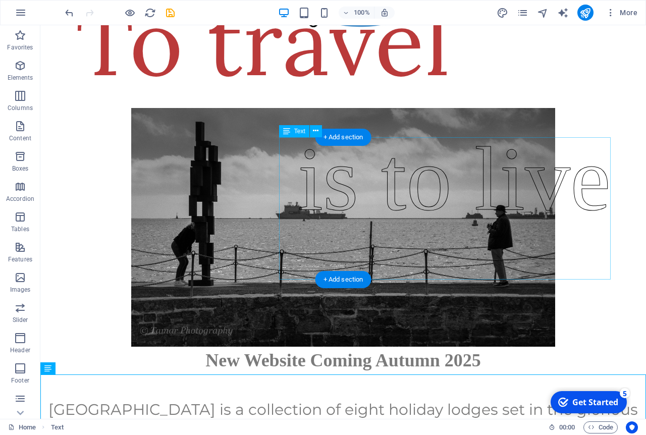
scroll to position [0, 0]
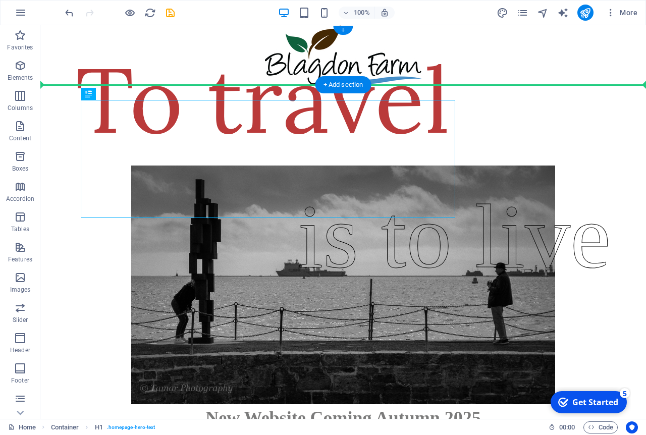
drag, startPoint x: 131, startPoint y: 121, endPoint x: 92, endPoint y: 66, distance: 67.2
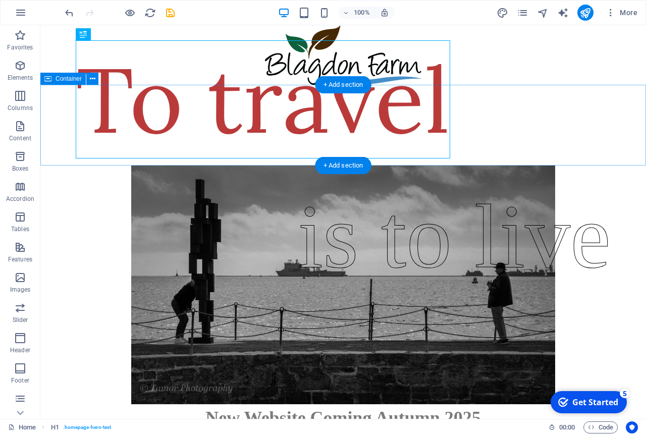
click at [630, 149] on div at bounding box center [343, 125] width 606 height 81
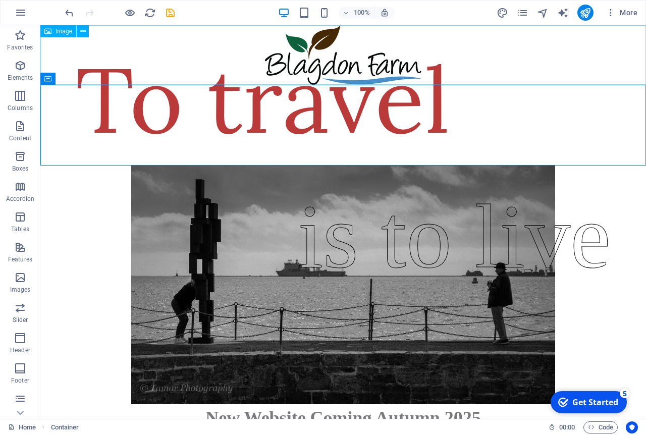
click at [51, 34] on div "Image" at bounding box center [58, 31] width 36 height 12
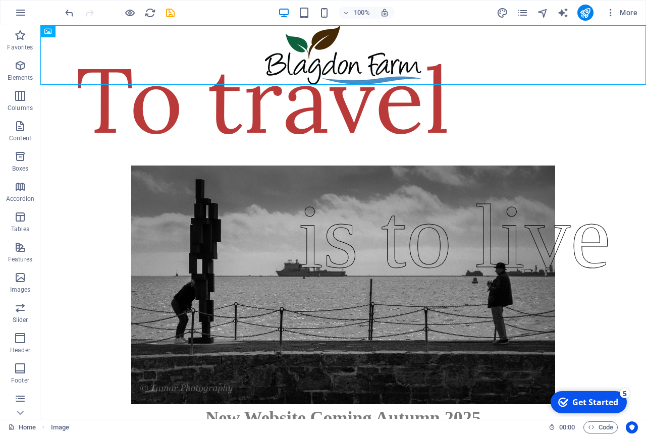
drag, startPoint x: 51, startPoint y: 34, endPoint x: 55, endPoint y: 19, distance: 15.5
click at [55, 25] on section "Favorites Elements Columns Content Boxes Accordion Tables Features Images Slide…" at bounding box center [323, 222] width 646 height 394
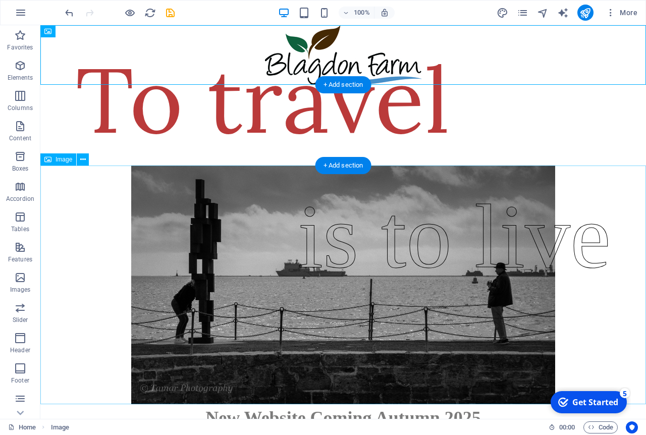
click at [632, 206] on figure at bounding box center [343, 285] width 606 height 239
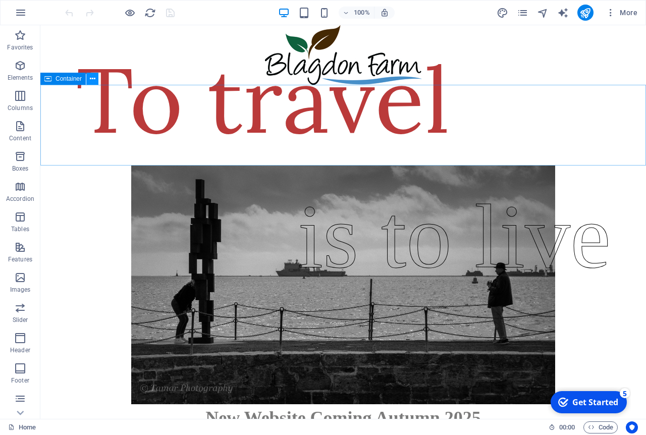
click at [91, 80] on icon at bounding box center [93, 79] width 6 height 11
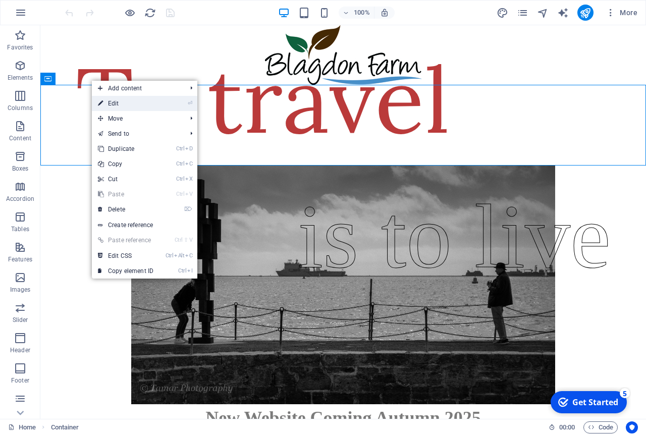
click at [117, 102] on link "⏎ Edit" at bounding box center [126, 103] width 68 height 15
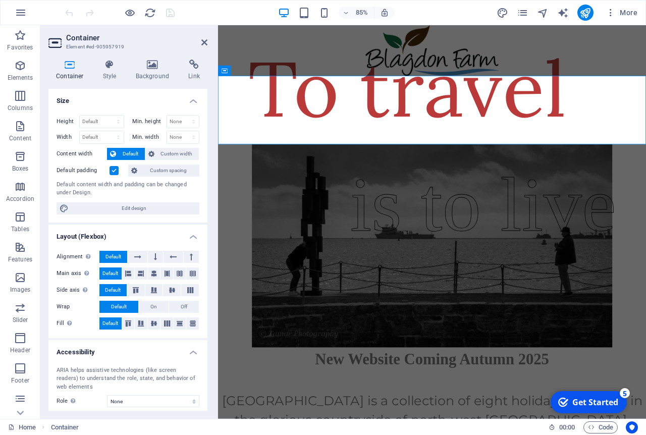
click at [200, 46] on header "Container Element #ed-905957919" at bounding box center [127, 38] width 159 height 26
click at [206, 42] on icon at bounding box center [204, 42] width 6 height 8
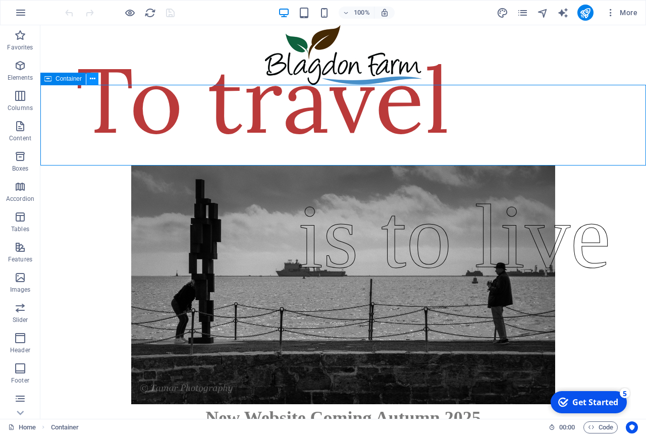
click at [92, 78] on icon at bounding box center [93, 79] width 6 height 11
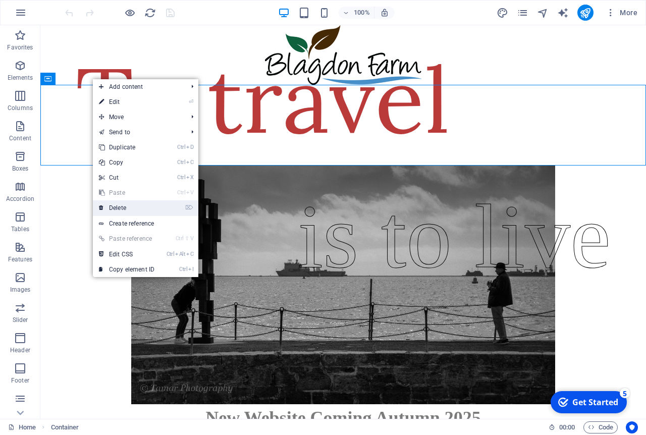
click at [134, 211] on link "⌦ Delete" at bounding box center [127, 207] width 68 height 15
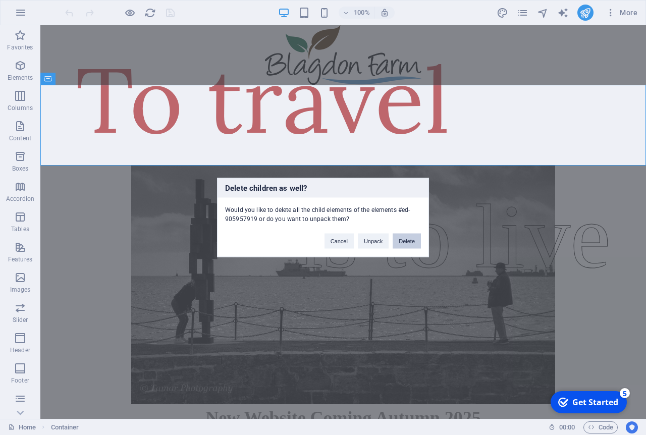
click at [402, 245] on button "Delete" at bounding box center [407, 241] width 28 height 15
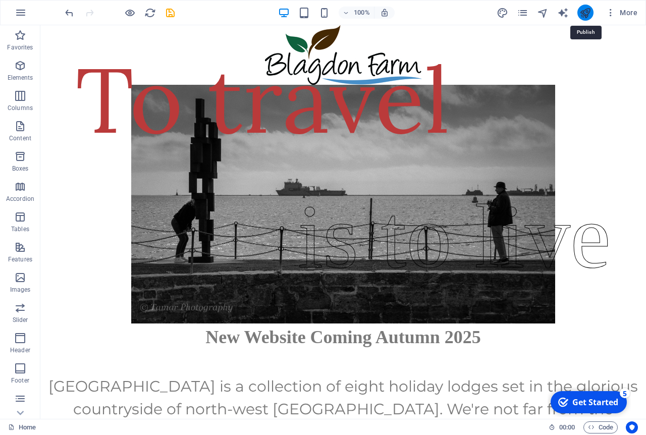
click at [585, 13] on icon "publish" at bounding box center [585, 13] width 12 height 12
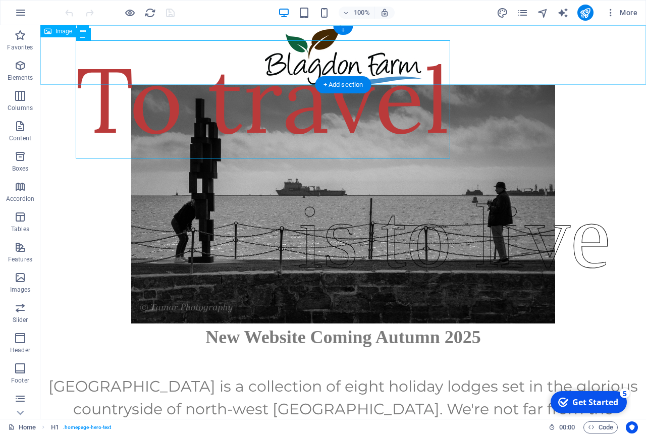
click at [328, 29] on figure at bounding box center [343, 55] width 606 height 60
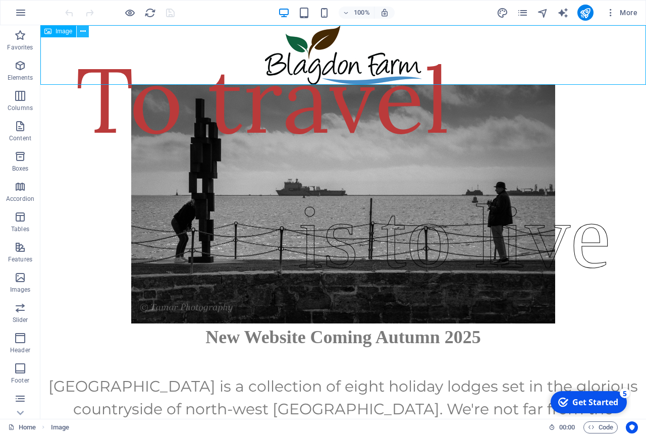
click at [82, 32] on icon at bounding box center [83, 31] width 6 height 11
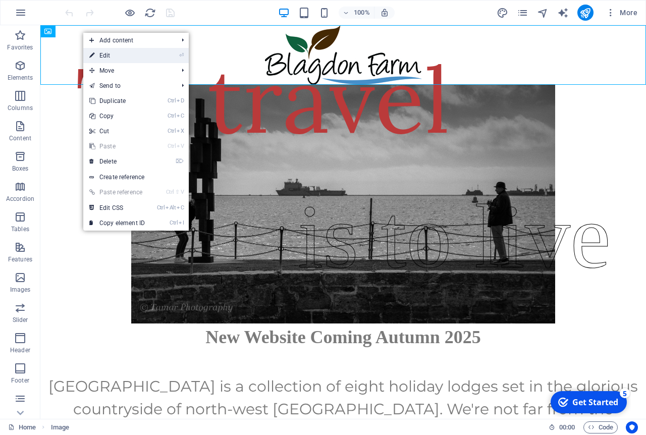
click at [110, 55] on link "⏎ Edit" at bounding box center [117, 55] width 68 height 15
select select "px"
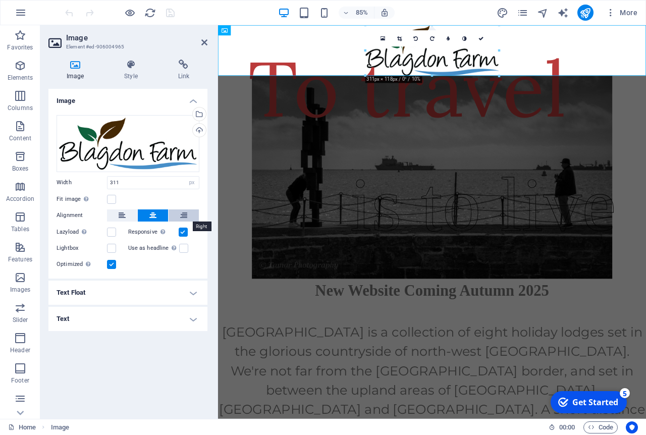
click at [185, 215] on icon at bounding box center [183, 215] width 7 height 12
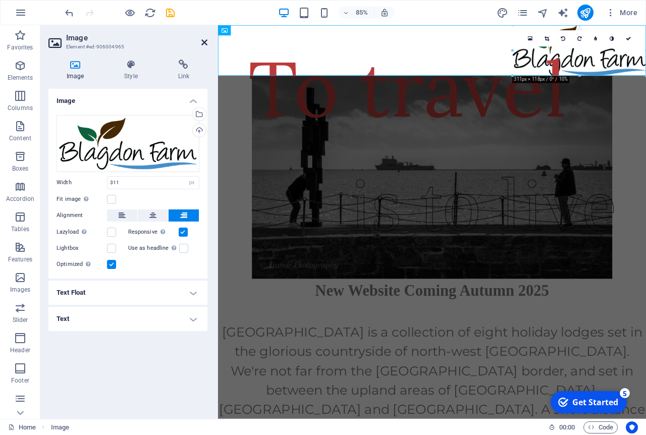
click at [204, 41] on icon at bounding box center [204, 42] width 6 height 8
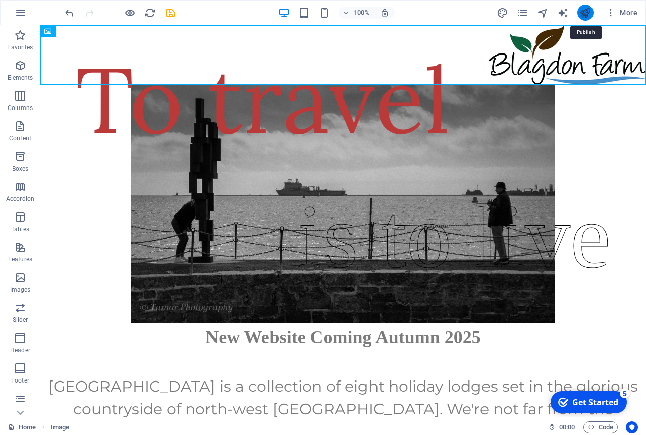
click at [582, 17] on icon "publish" at bounding box center [585, 13] width 12 height 12
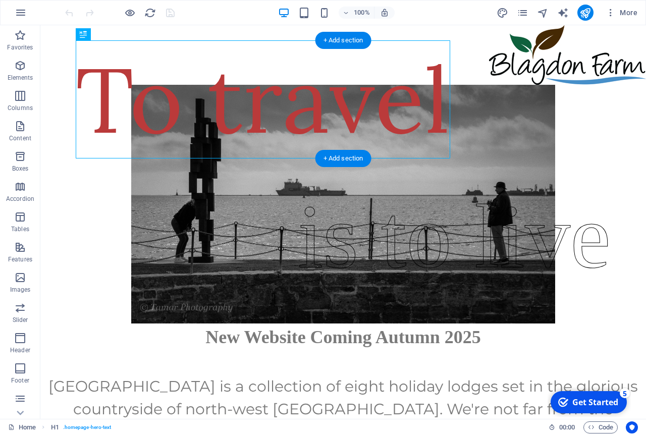
drag, startPoint x: 124, startPoint y: 59, endPoint x: 80, endPoint y: 56, distance: 44.0
drag, startPoint x: 133, startPoint y: 63, endPoint x: 91, endPoint y: 66, distance: 41.5
click at [111, 34] on icon at bounding box center [110, 34] width 6 height 11
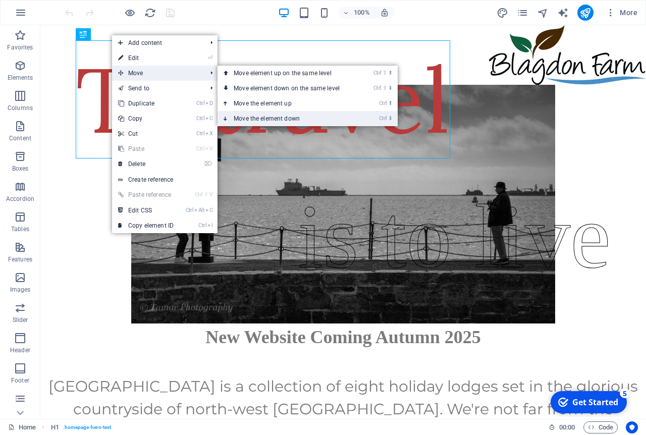
click at [264, 116] on link "Ctrl ⬇ Move the element down" at bounding box center [289, 118] width 142 height 15
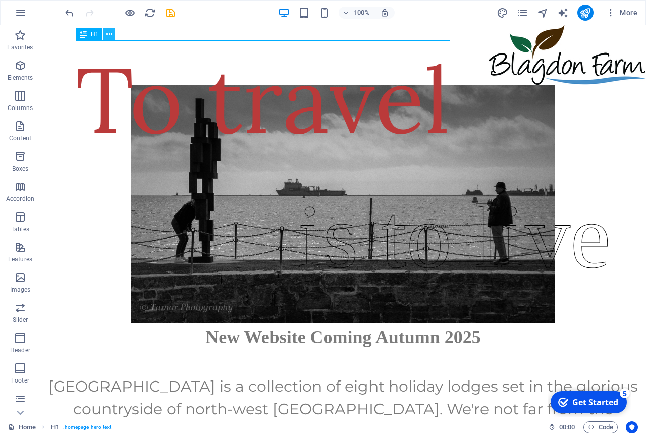
click at [110, 35] on icon at bounding box center [110, 34] width 6 height 11
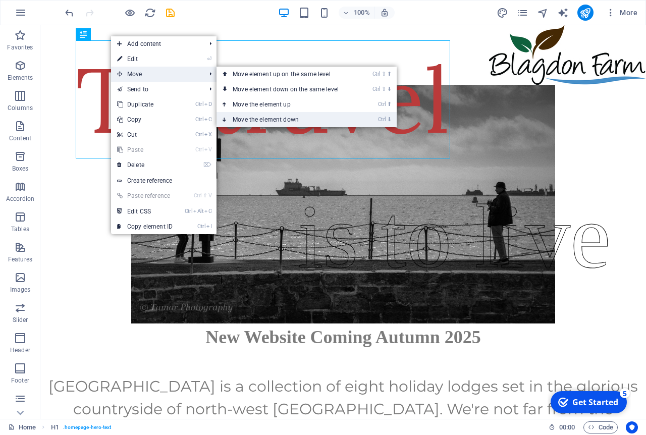
click at [270, 119] on link "Ctrl ⬇ Move the element down" at bounding box center [288, 119] width 142 height 15
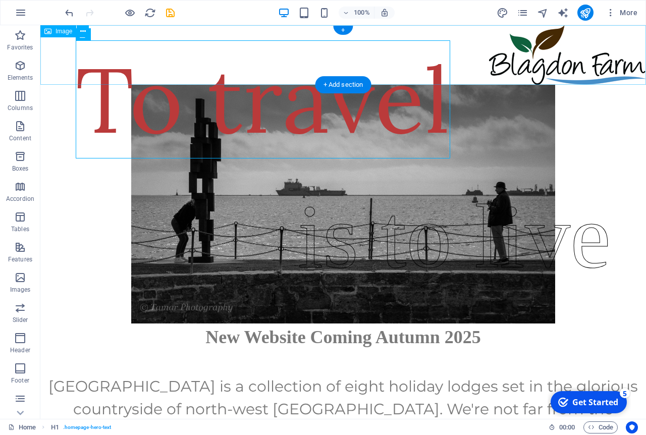
click at [522, 63] on figure at bounding box center [343, 55] width 606 height 60
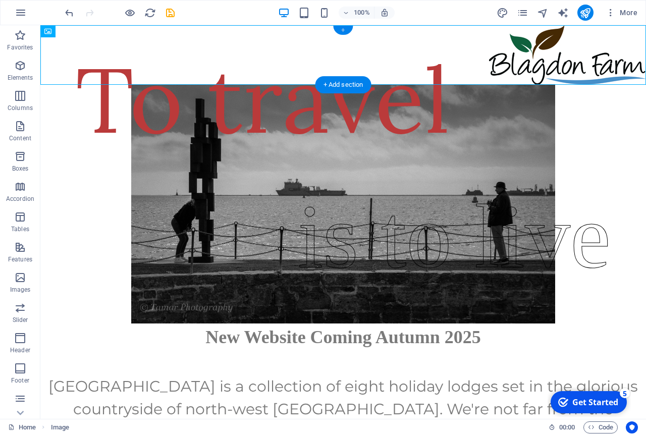
click at [345, 29] on div "+" at bounding box center [343, 30] width 20 height 9
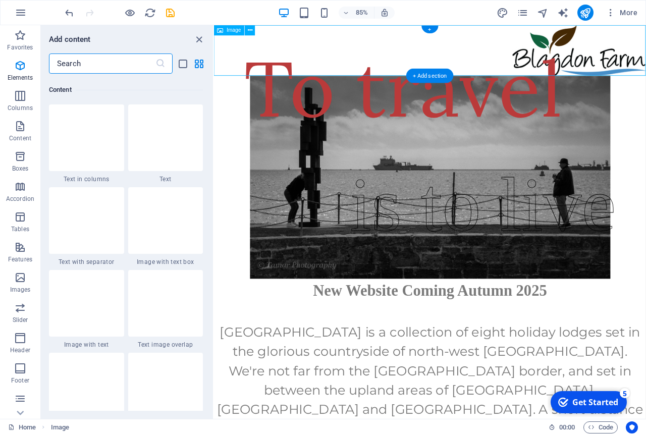
scroll to position [1766, 0]
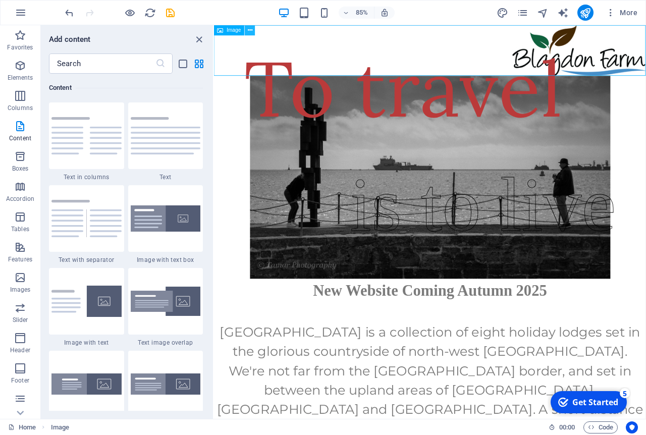
click at [249, 30] on icon at bounding box center [250, 30] width 5 height 9
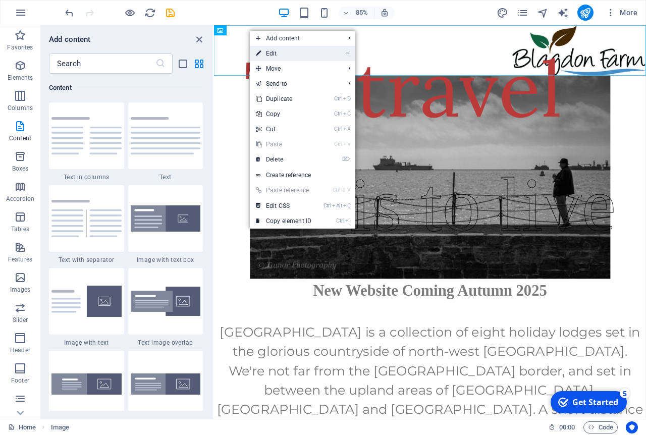
click at [268, 52] on link "⏎ Edit" at bounding box center [284, 53] width 68 height 15
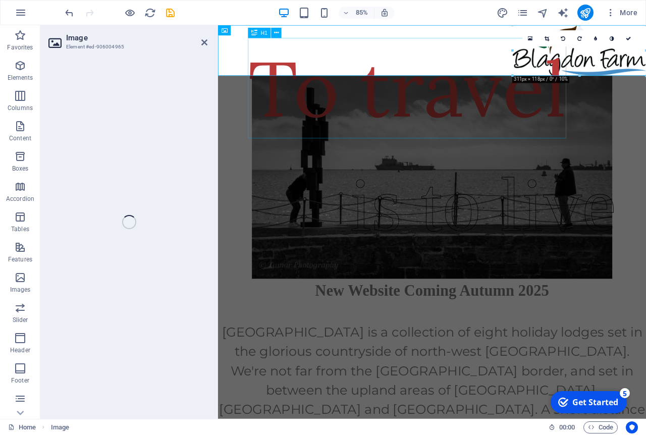
select select "px"
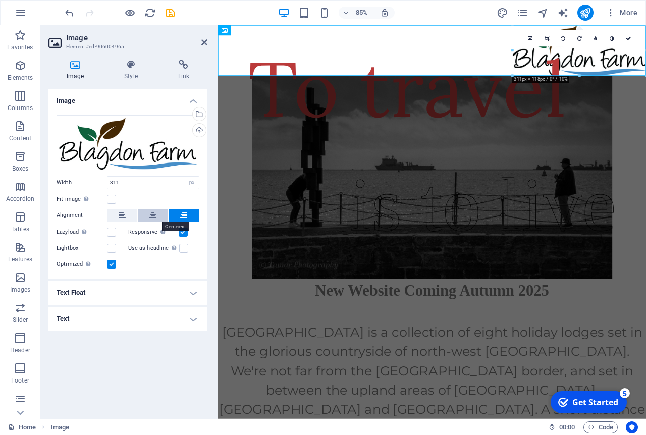
click at [150, 215] on icon at bounding box center [152, 215] width 7 height 12
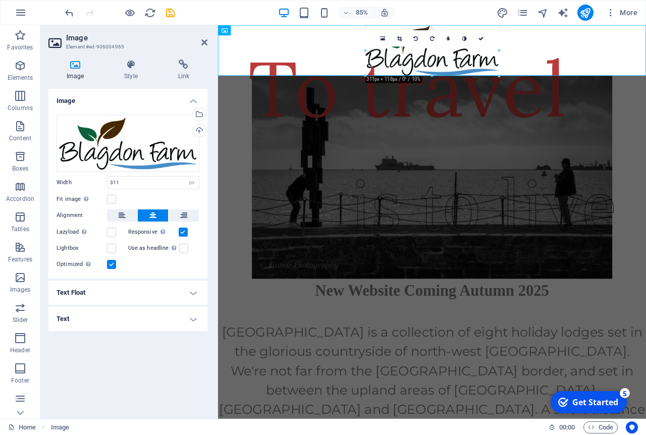
click at [195, 295] on h4 "Text Float" at bounding box center [127, 293] width 159 height 24
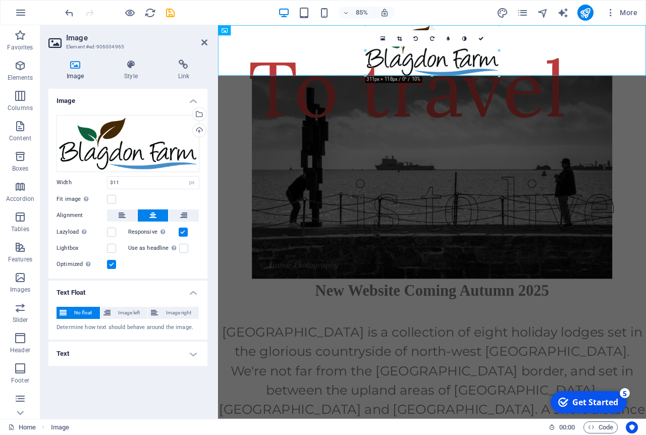
click at [195, 295] on h4 "Text Float" at bounding box center [127, 290] width 159 height 18
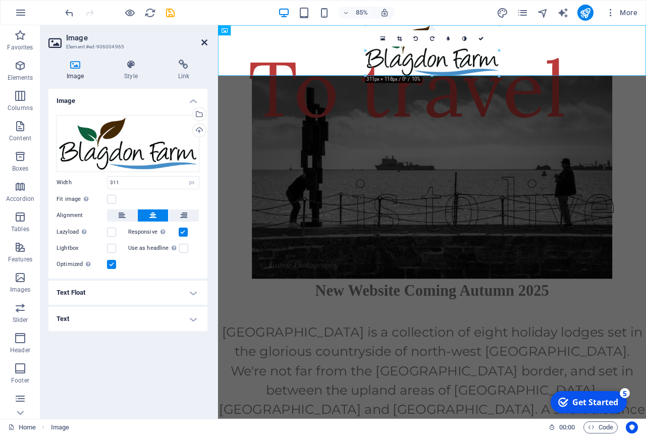
click at [202, 39] on icon at bounding box center [204, 42] width 6 height 8
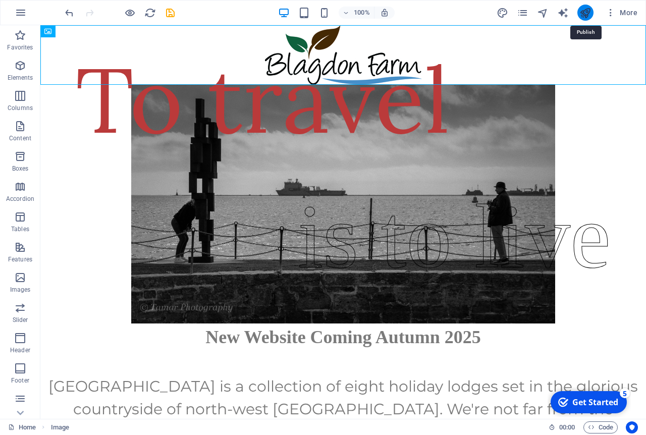
click at [586, 17] on icon "publish" at bounding box center [585, 13] width 12 height 12
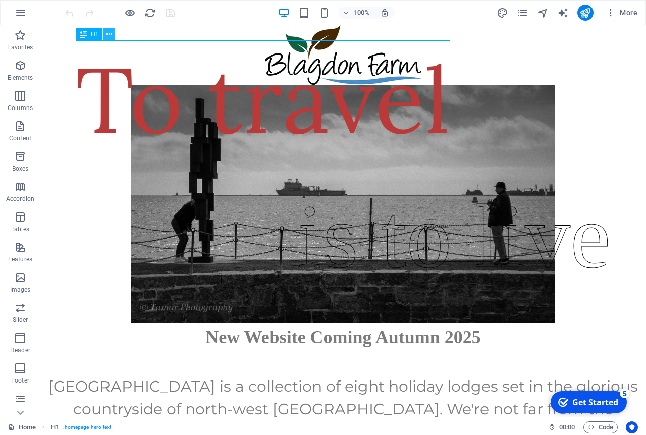
click at [110, 35] on icon at bounding box center [110, 34] width 6 height 11
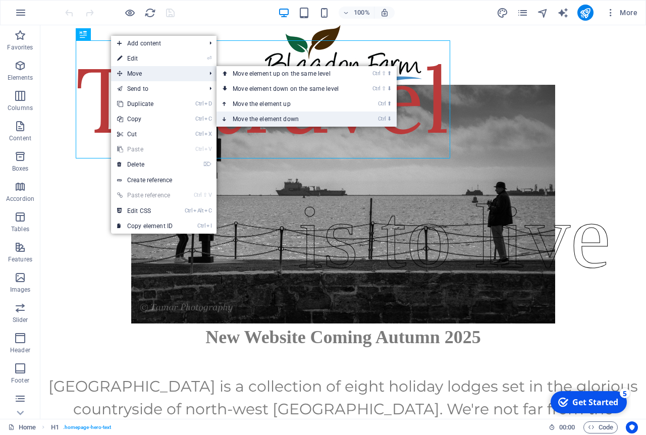
click at [270, 122] on link "Ctrl ⬇ Move the element down" at bounding box center [288, 119] width 142 height 15
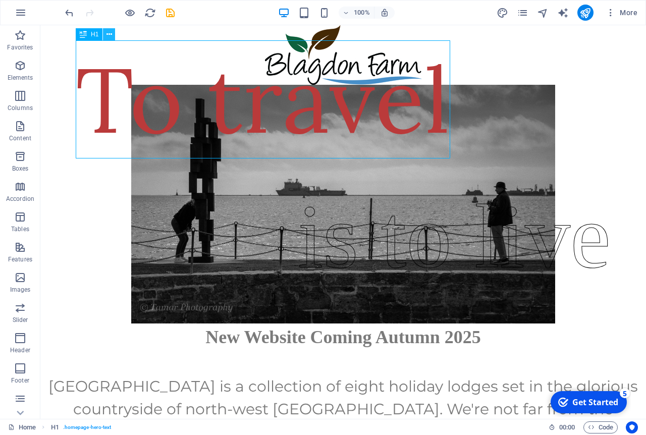
click at [112, 35] on button at bounding box center [109, 34] width 12 height 12
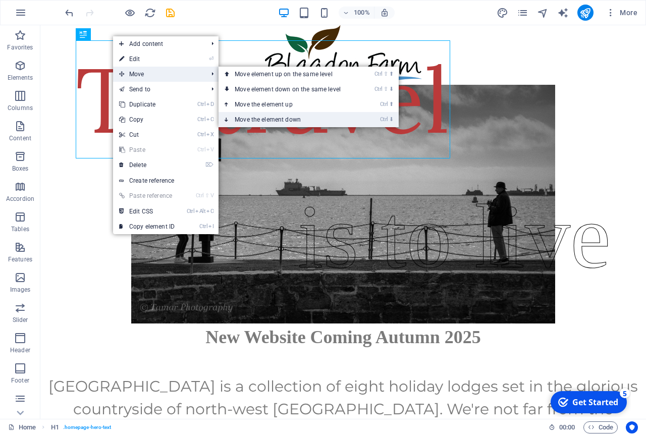
click at [267, 117] on link "Ctrl ⬇ Move the element down" at bounding box center [290, 119] width 142 height 15
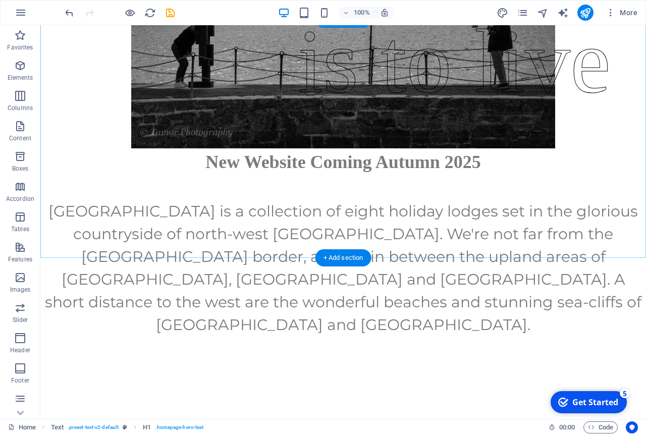
scroll to position [340, 0]
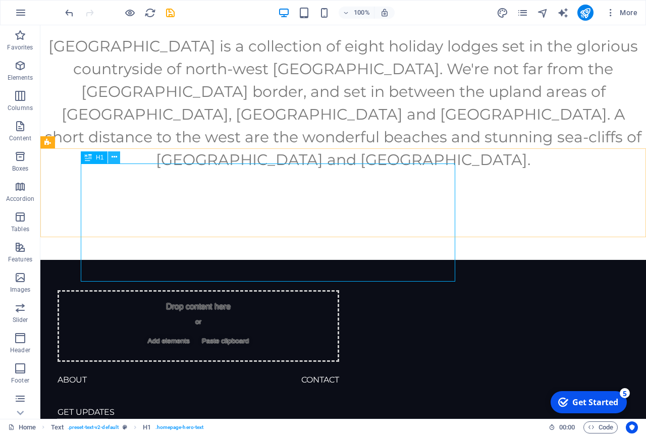
click at [116, 157] on icon at bounding box center [115, 157] width 6 height 11
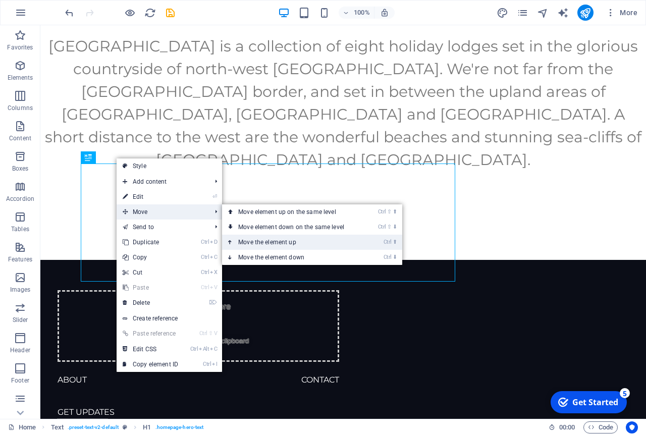
click at [264, 244] on link "Ctrl ⬆ Move the element up" at bounding box center [293, 242] width 142 height 15
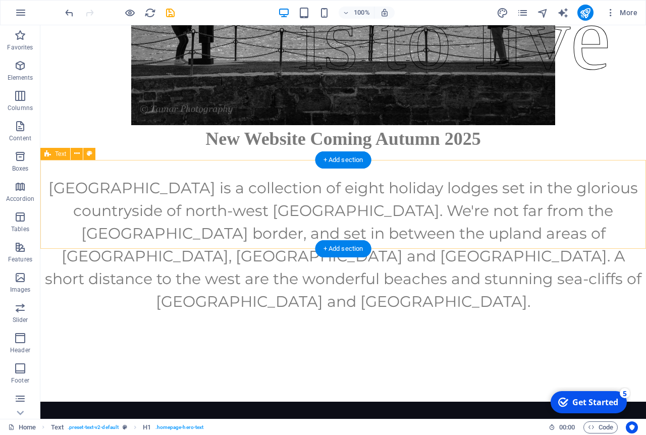
scroll to position [0, 0]
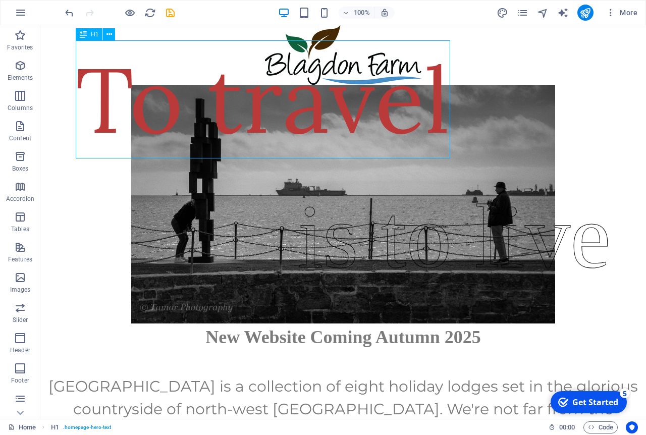
click at [112, 57] on div "To travel" at bounding box center [263, 99] width 375 height 118
click at [107, 34] on icon at bounding box center [110, 34] width 6 height 11
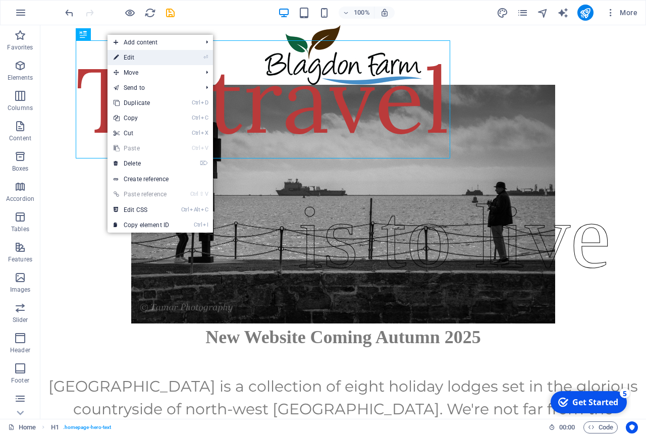
click at [129, 59] on link "⏎ Edit" at bounding box center [142, 57] width 68 height 15
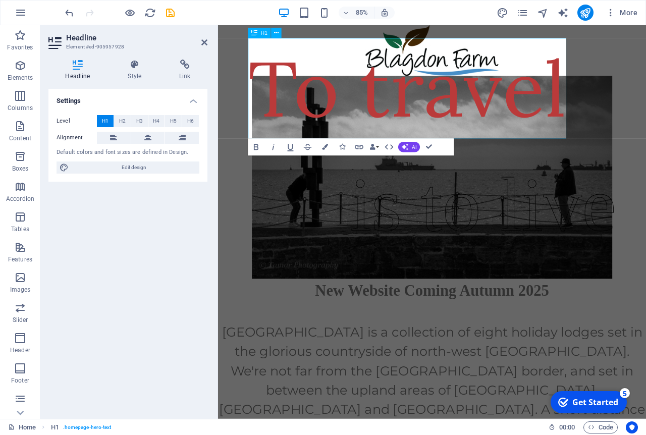
click at [257, 72] on span "To travel" at bounding box center [440, 99] width 375 height 116
click at [263, 48] on span "To travel" at bounding box center [440, 99] width 375 height 116
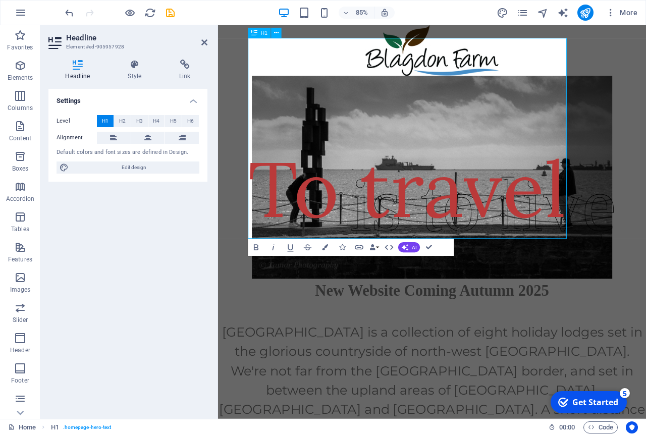
click at [271, 210] on span "‌To travel" at bounding box center [440, 218] width 375 height 116
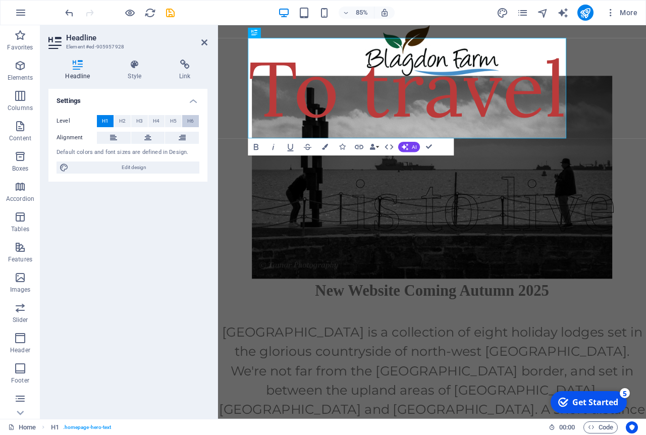
click at [190, 122] on span "H6" at bounding box center [190, 121] width 7 height 12
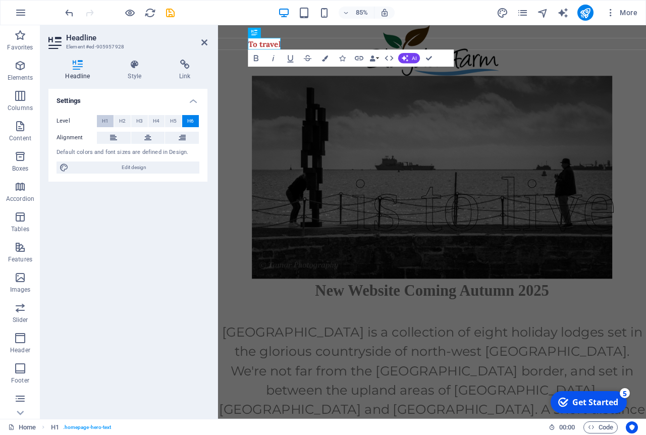
click at [105, 123] on span "H1" at bounding box center [105, 121] width 7 height 12
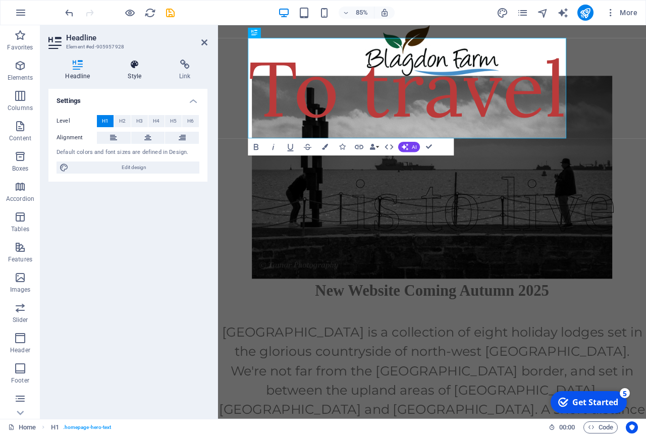
click at [137, 77] on h4 "Style" at bounding box center [136, 70] width 51 height 21
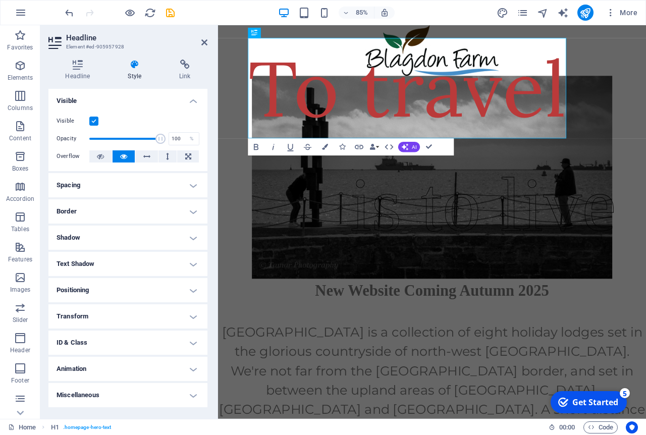
click at [192, 183] on h4 "Spacing" at bounding box center [127, 185] width 159 height 24
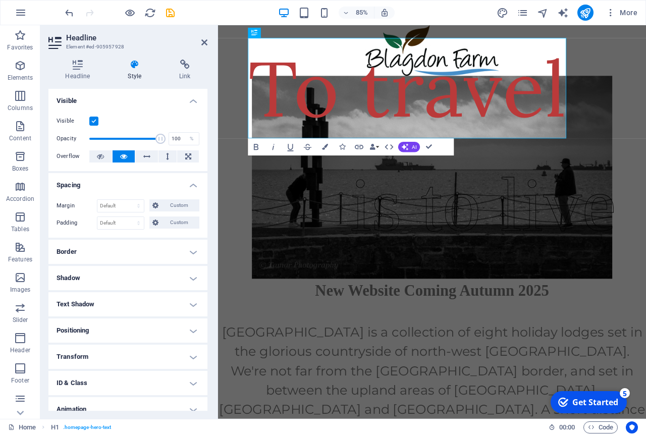
click at [194, 331] on h4 "Positioning" at bounding box center [127, 330] width 159 height 24
click at [194, 331] on h4 "Positioning" at bounding box center [127, 327] width 159 height 18
click at [97, 200] on select "Default auto px % rem vw vh Custom" at bounding box center [120, 206] width 46 height 12
click at [160, 186] on li "Spacing Margin Default auto px % rem vw vh Custom Custom auto px % rem vw vh au…" at bounding box center [127, 205] width 159 height 65
click at [167, 222] on span "Custom" at bounding box center [179, 223] width 35 height 12
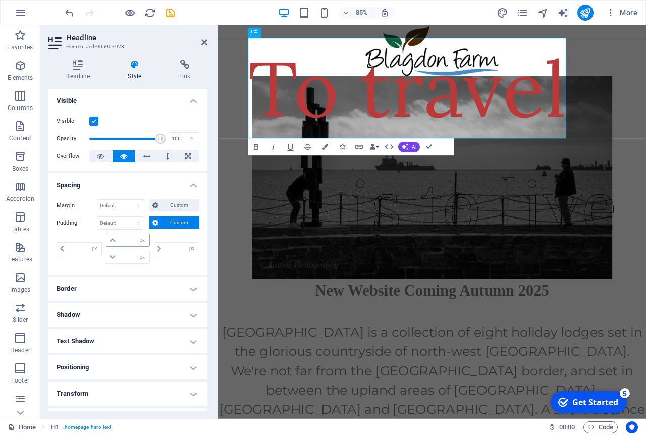
click at [115, 238] on icon at bounding box center [113, 240] width 6 height 6
click at [111, 240] on icon at bounding box center [113, 240] width 6 height 6
click at [133, 240] on input "number" at bounding box center [134, 240] width 30 height 12
type input "5"
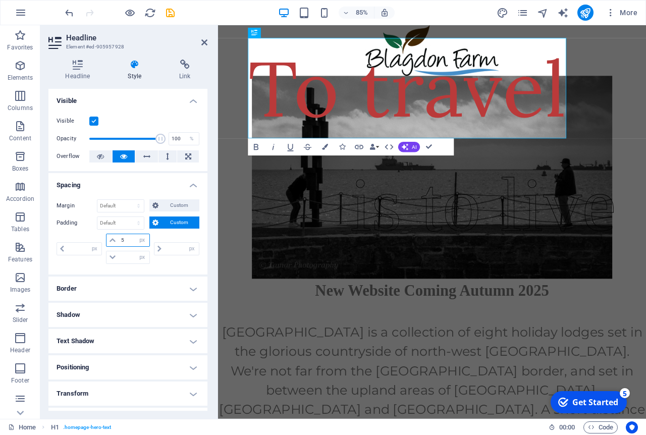
type input "0"
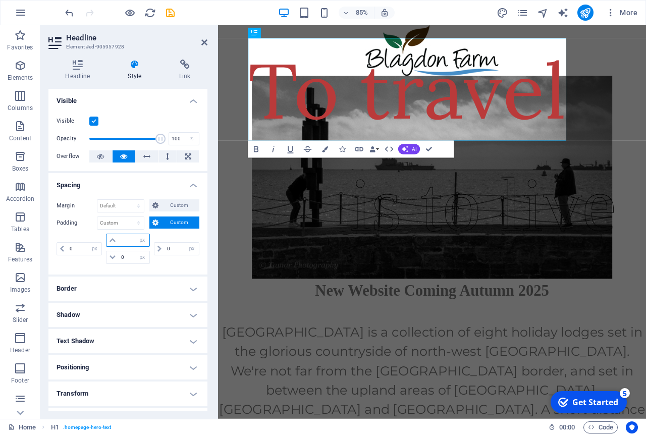
click at [131, 238] on input "number" at bounding box center [134, 240] width 30 height 12
type input "0"
select select "px"
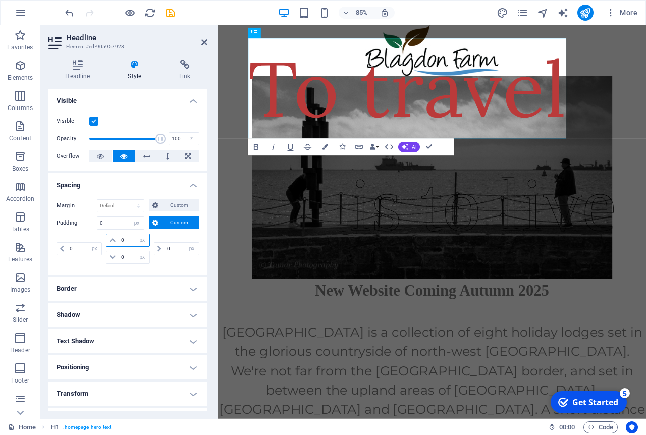
type input "0"
click at [129, 241] on input "0" at bounding box center [134, 240] width 30 height 12
type input "5"
select select "DISABLED_OPTION_VALUE"
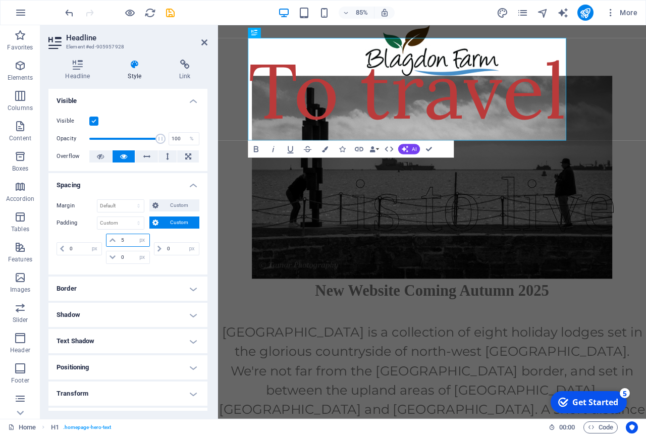
drag, startPoint x: 124, startPoint y: 238, endPoint x: 109, endPoint y: 237, distance: 15.2
click at [119, 237] on input "5" at bounding box center [134, 240] width 30 height 12
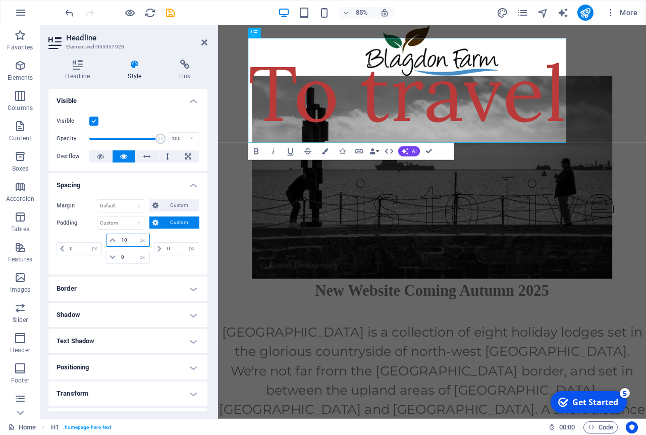
click at [128, 238] on input "10" at bounding box center [134, 240] width 30 height 12
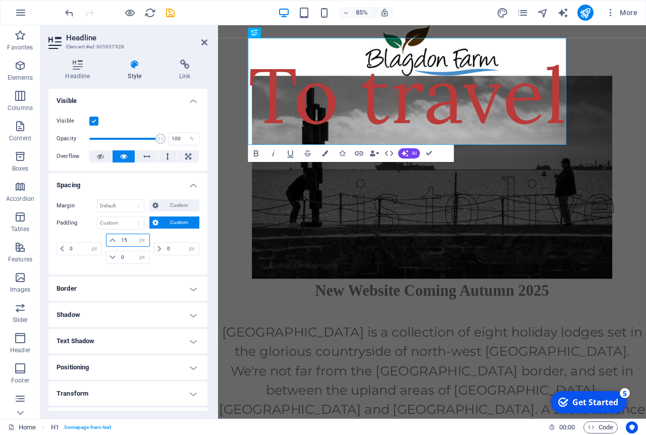
click at [129, 238] on input "15" at bounding box center [134, 240] width 30 height 12
type input "1"
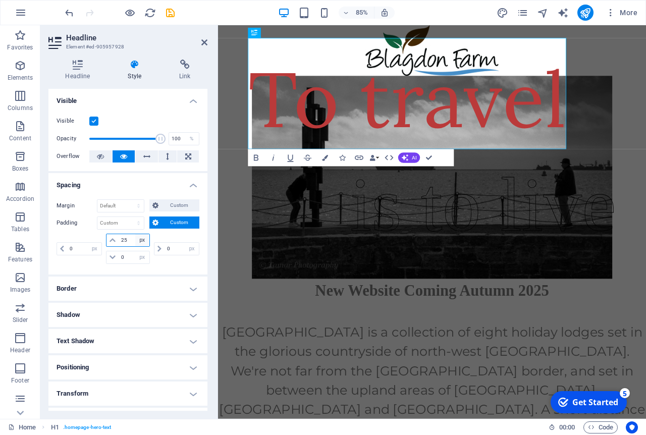
click at [129, 240] on div "25 px rem % vh vw" at bounding box center [127, 240] width 43 height 13
drag, startPoint x: 136, startPoint y: 237, endPoint x: 117, endPoint y: 244, distance: 20.6
click at [119, 244] on input "25" at bounding box center [134, 240] width 30 height 12
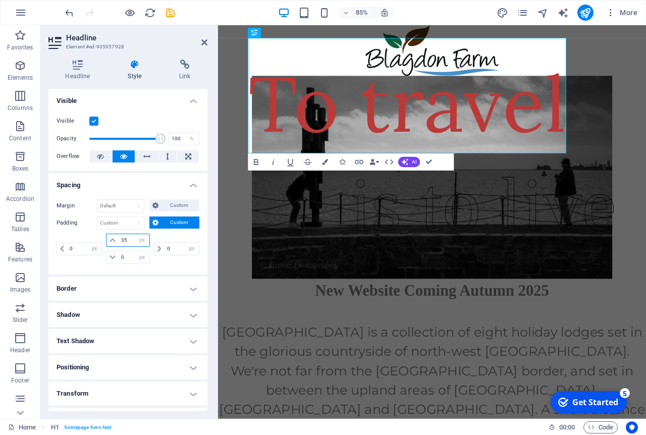
drag, startPoint x: 130, startPoint y: 237, endPoint x: 114, endPoint y: 238, distance: 16.7
click at [119, 238] on input "35" at bounding box center [134, 240] width 30 height 12
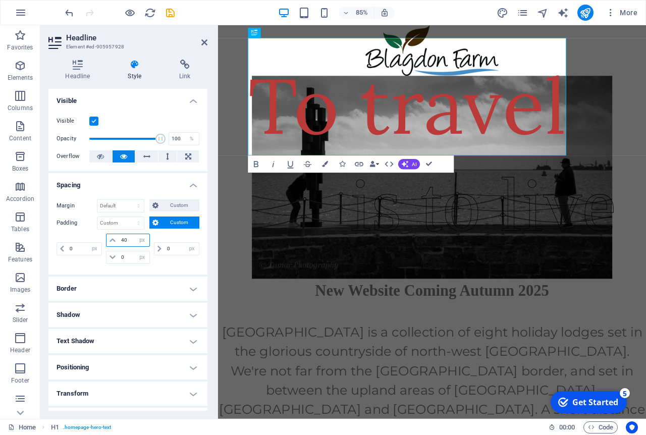
drag, startPoint x: 130, startPoint y: 240, endPoint x: 110, endPoint y: 238, distance: 20.3
click at [119, 238] on input "40" at bounding box center [134, 240] width 30 height 12
type input "45"
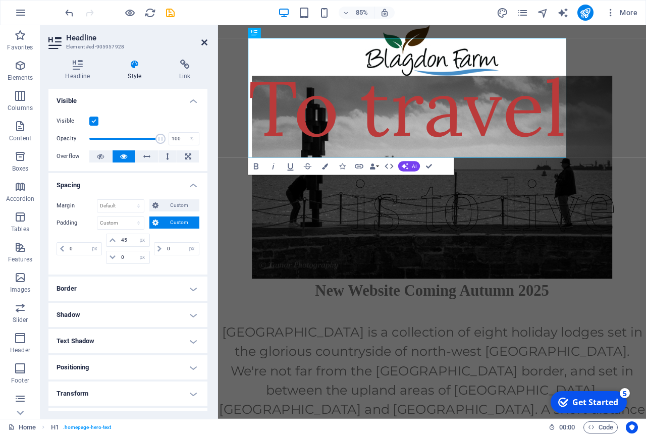
click at [203, 39] on icon at bounding box center [204, 42] width 6 height 8
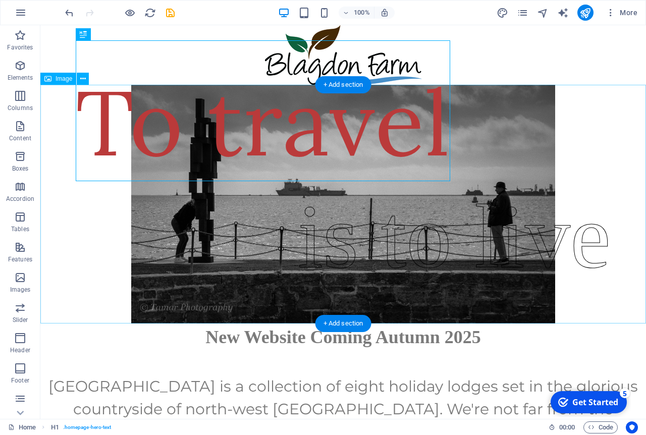
click at [619, 109] on figure at bounding box center [343, 204] width 606 height 239
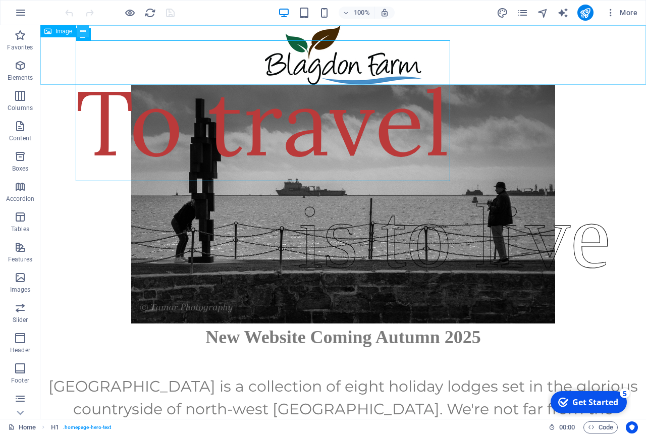
click at [80, 32] on button at bounding box center [83, 31] width 12 height 12
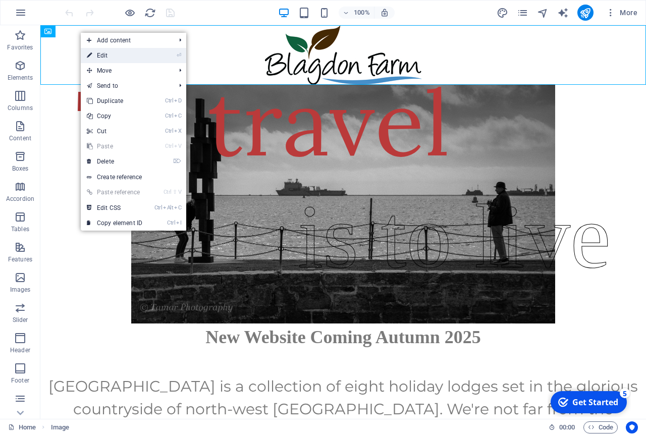
click at [99, 50] on link "⏎ Edit" at bounding box center [115, 55] width 68 height 15
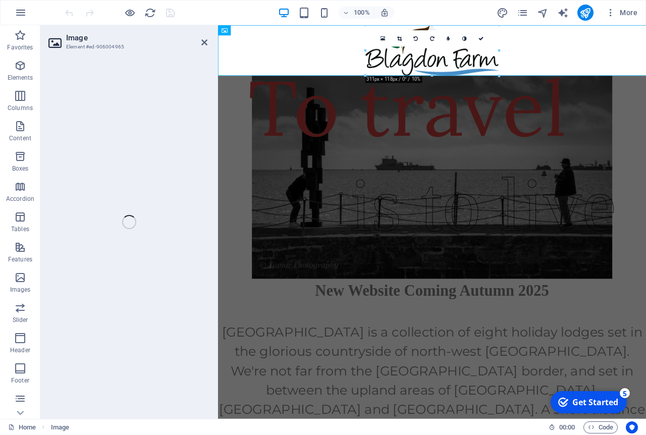
select select "px"
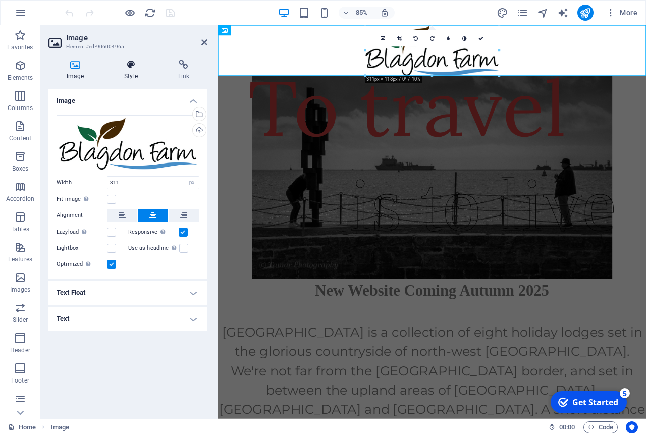
click at [132, 68] on icon at bounding box center [130, 65] width 49 height 10
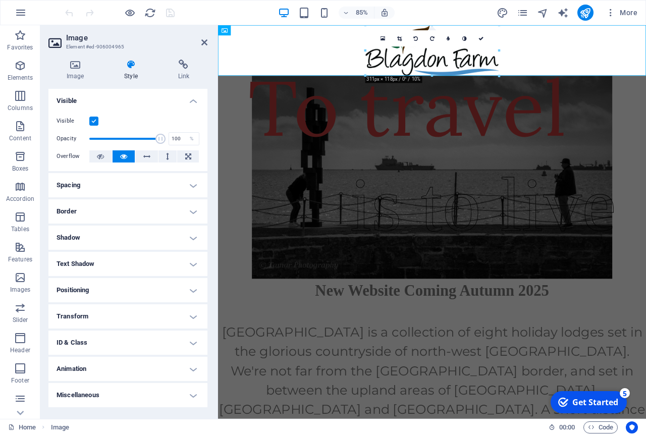
click at [191, 186] on h4 "Spacing" at bounding box center [127, 185] width 159 height 24
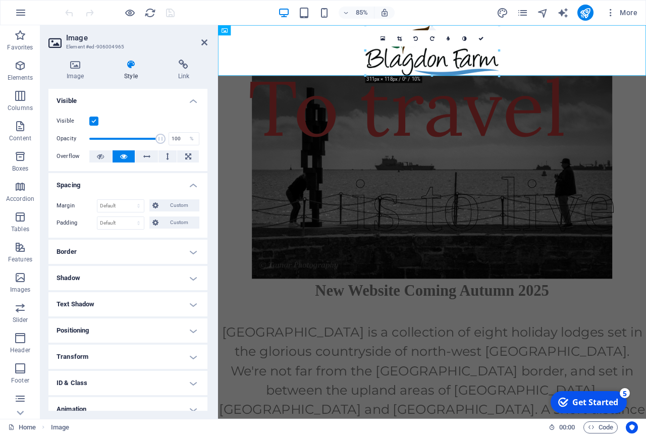
click at [187, 331] on h4 "Positioning" at bounding box center [127, 330] width 159 height 24
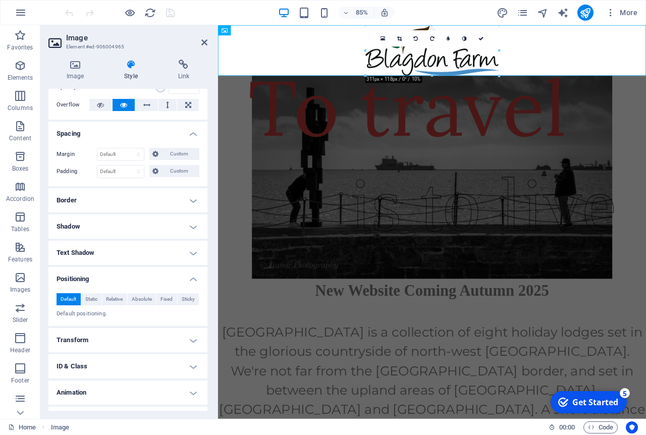
click at [192, 337] on h4 "Transform" at bounding box center [127, 340] width 159 height 24
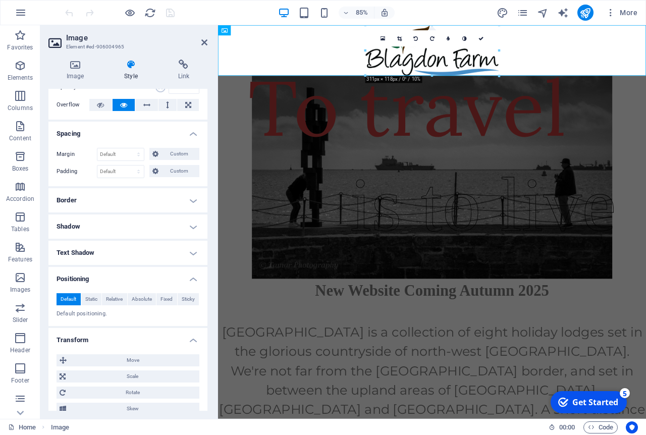
click at [187, 200] on h4 "Border" at bounding box center [127, 200] width 159 height 24
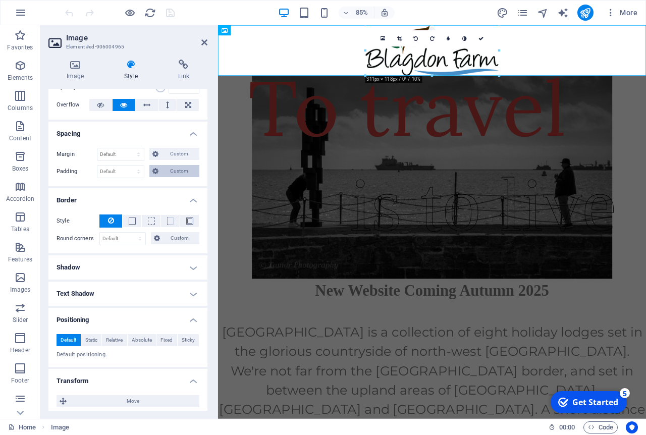
click at [158, 170] on icon at bounding box center [155, 171] width 6 height 12
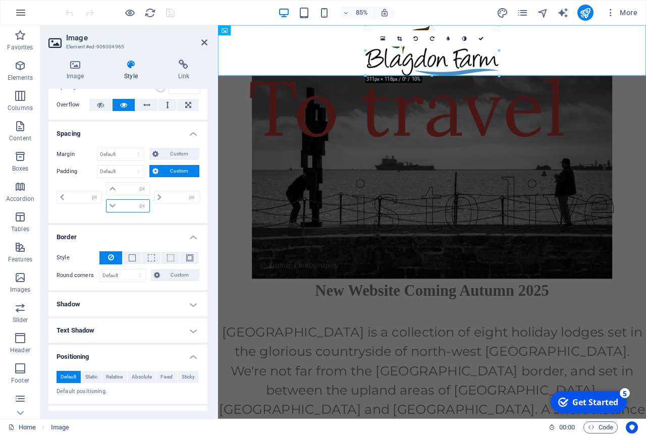
drag, startPoint x: 126, startPoint y: 207, endPoint x: 116, endPoint y: 207, distance: 10.1
click at [119, 207] on input "number" at bounding box center [134, 206] width 30 height 12
type input "15"
type input "0"
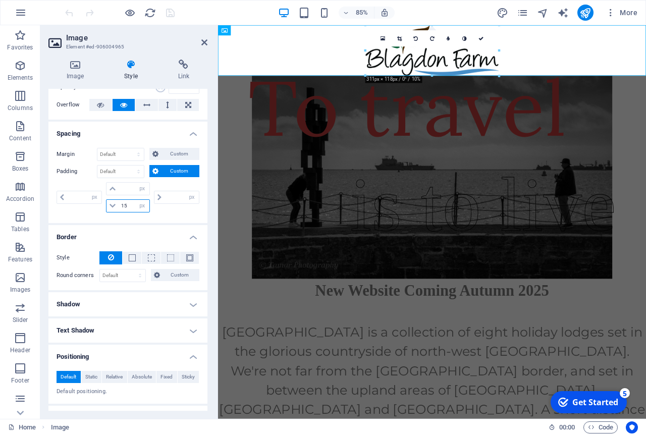
type input "0"
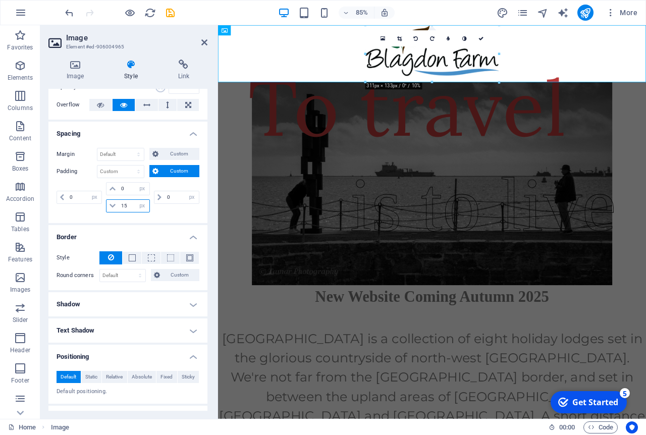
type input "15"
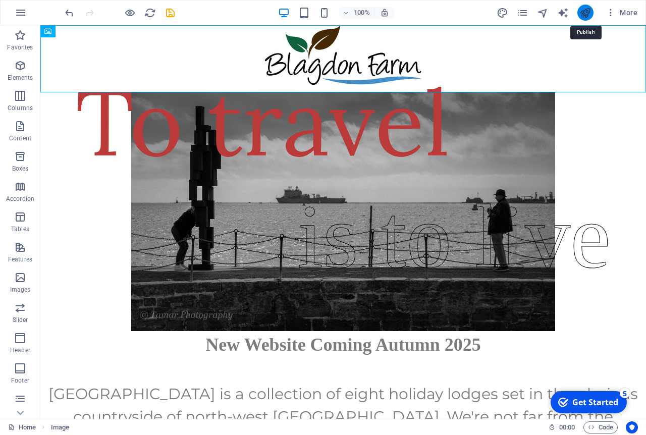
click at [582, 13] on icon "publish" at bounding box center [585, 13] width 12 height 12
